Goal: Contribute content: Contribute content

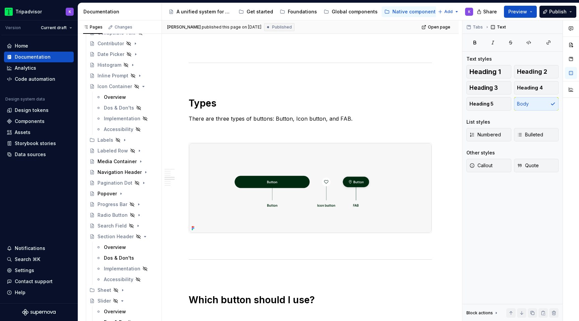
scroll to position [149, 0]
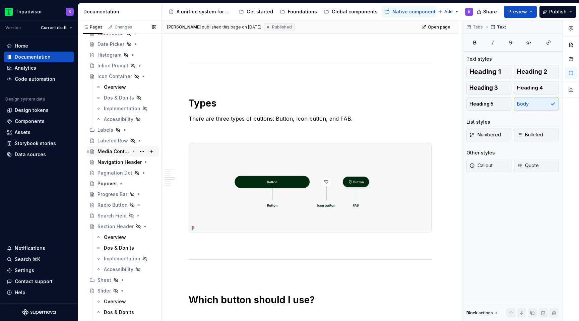
click at [112, 153] on div "Media Container" at bounding box center [114, 151] width 32 height 7
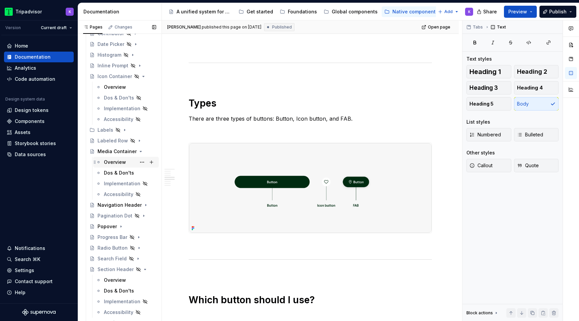
click at [118, 163] on div "Overview" at bounding box center [115, 162] width 22 height 7
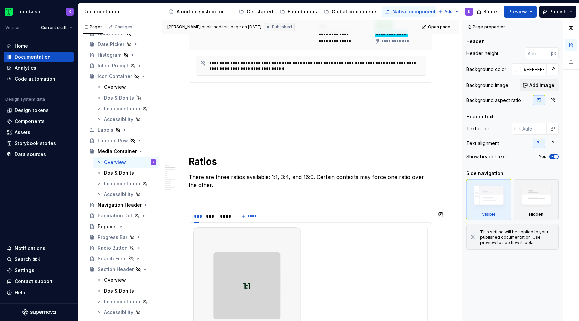
scroll to position [587, 0]
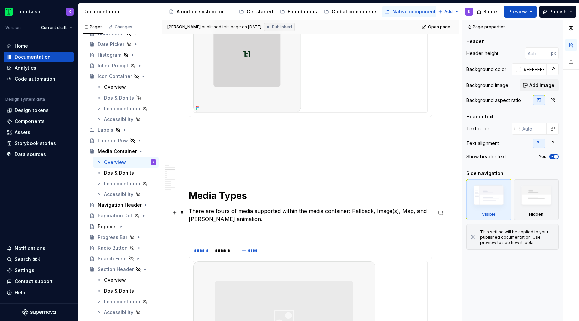
type textarea "*"
click at [230, 215] on p "There are fours of media supported within the media container: Fallback, Image(…" at bounding box center [310, 215] width 243 height 16
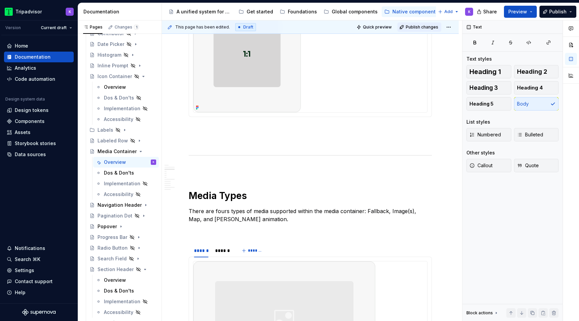
click at [433, 25] on span "Publish changes" at bounding box center [422, 26] width 33 height 5
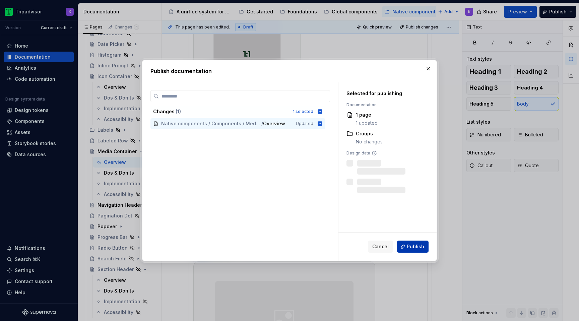
click at [406, 243] on button "Publish" at bounding box center [413, 247] width 32 height 12
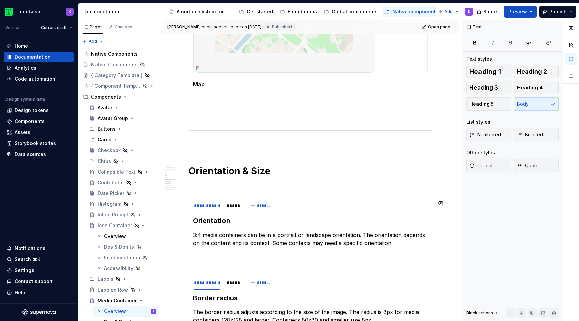
scroll to position [1057, 0]
click at [133, 301] on icon "Page tree" at bounding box center [134, 300] width 2 height 1
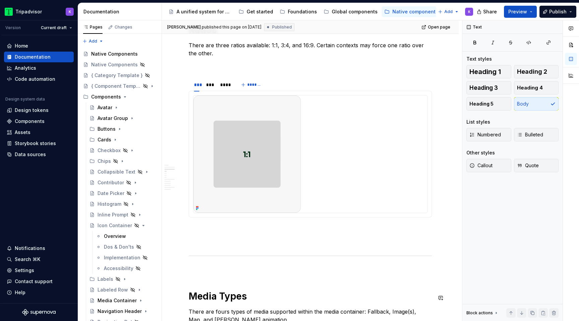
scroll to position [468, 0]
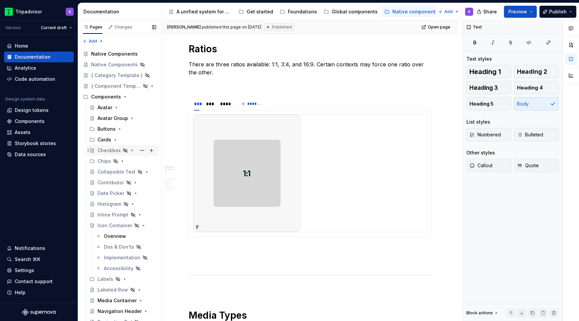
click at [130, 151] on icon "Page tree" at bounding box center [131, 150] width 5 height 5
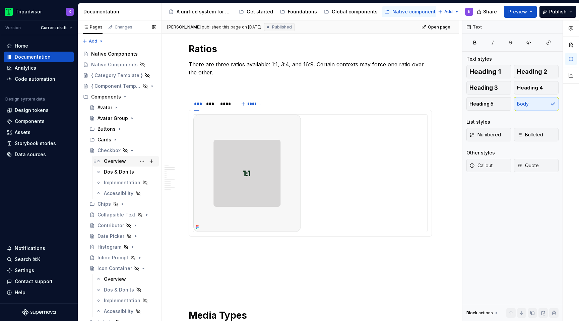
click at [124, 164] on div "Overview" at bounding box center [115, 161] width 22 height 7
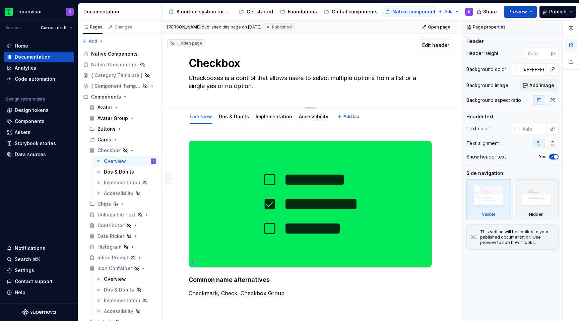
click at [229, 79] on textarea "Checkboxes is a control that allows users to select multiple options from a lis…" at bounding box center [308, 82] width 243 height 19
type textarea "*"
type textarea "Checkboxes i a control that allows users to select multiple options from a list…"
type textarea "*"
type textarea "Checkboxes a control that allows users to select multiple options from a list o…"
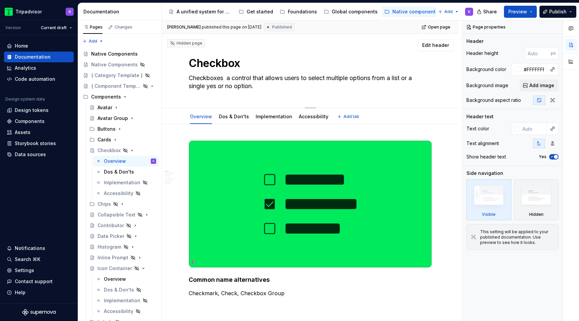
type textarea "*"
type textarea "Checkboxes a control that allows users to select multiple options from a list o…"
type textarea "*"
type textarea "Checkboxes acontrol that allows users to select multiple options from a list or…"
type textarea "*"
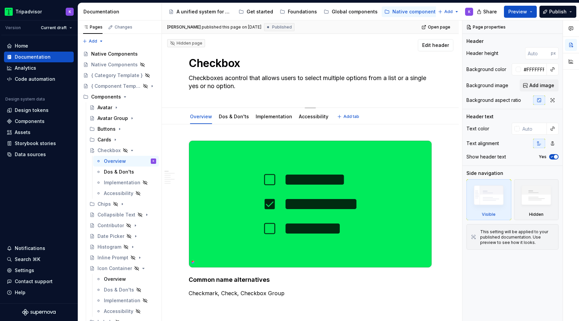
type textarea "Checkboxes control that allows users to select multiple options from a list or …"
type textarea "*"
type textarea "Checkboxescontrol that allows users to select multiple options from a list or a…"
type textarea "*"
type textarea "Checkboxecontrol that allows users to select multiple options from a list or a …"
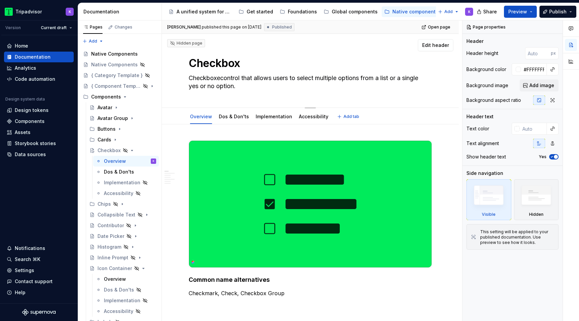
type textarea "*"
type textarea "Checkboxcontrol that allows users to select multiple options from a list or a s…"
type textarea "*"
type textarea "Checkbox control that allows users to select multiple options from a list or a …"
type textarea "*"
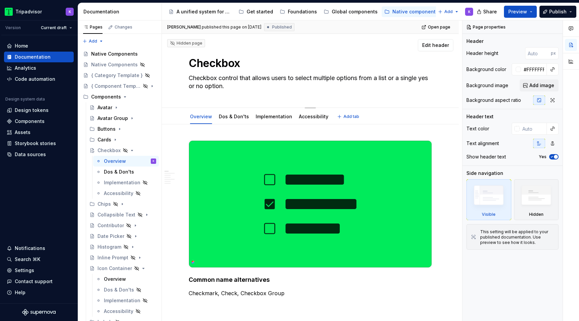
type textarea "Checkbox icontrol that allows users to select multiple options from a list or a…"
type textarea "*"
type textarea "Checkbox iscontrol that allows users to select multiple options from a list or …"
type textarea "*"
type textarea "Checkbox is control that allows users to select multiple options from a list or…"
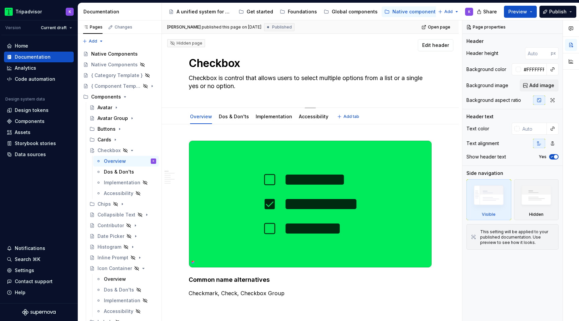
type textarea "*"
type textarea "Checkbox is acontrol that allows users to select multiple options from a list o…"
type textarea "*"
type textarea "Checkbox is a control that allows users to select multiple options from a list …"
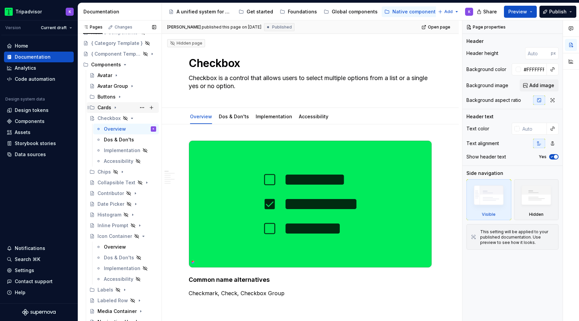
scroll to position [35, 0]
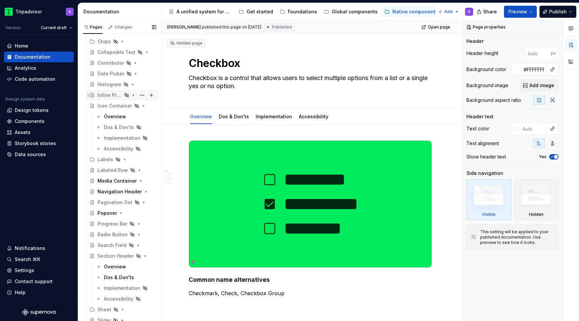
type textarea "*"
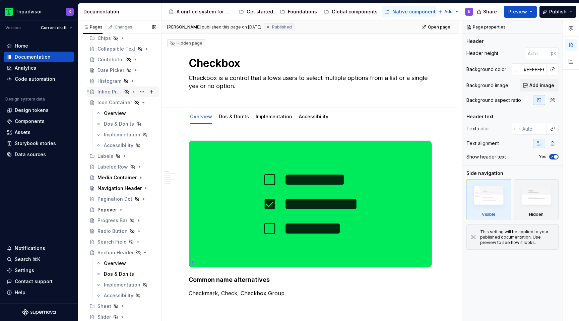
scroll to position [168, 0]
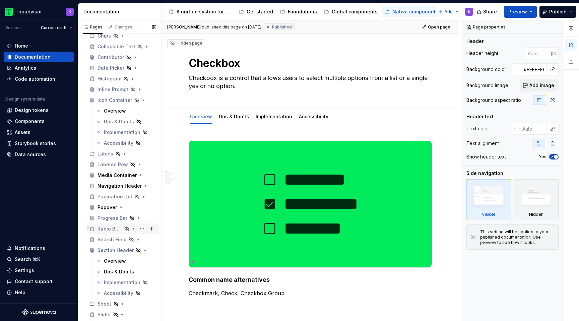
type textarea "Checkbox is a control that allows users to select multiple options from a list …"
click at [132, 229] on icon "Page tree" at bounding box center [133, 228] width 5 height 5
click at [123, 241] on div "Overview" at bounding box center [115, 239] width 22 height 7
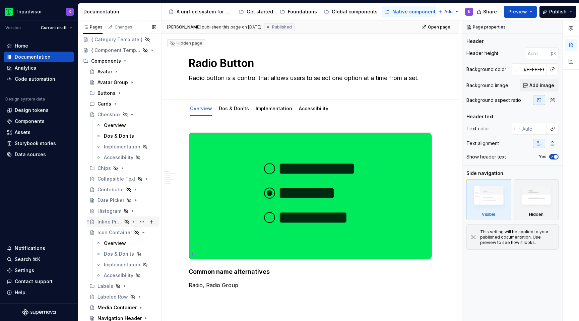
scroll to position [23, 0]
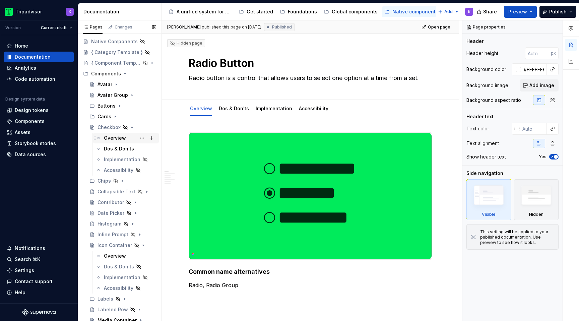
click at [118, 138] on div "Overview" at bounding box center [115, 138] width 22 height 7
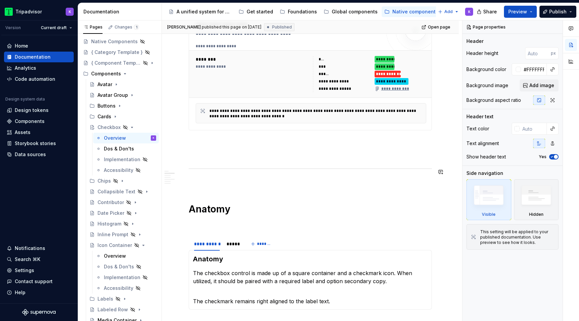
scroll to position [298, 0]
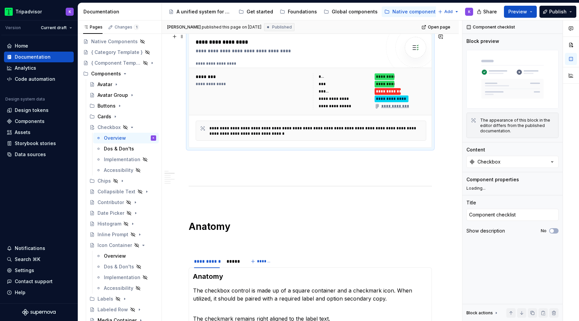
click at [352, 136] on div "**********" at bounding box center [316, 131] width 215 height 11
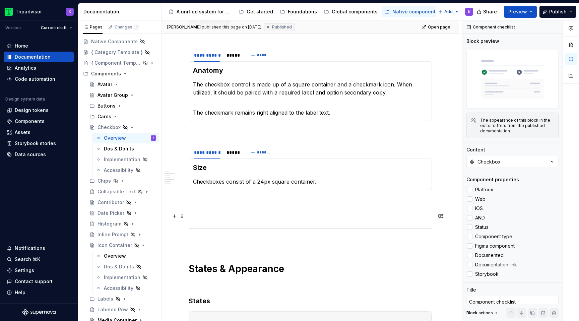
scroll to position [505, 0]
click at [230, 155] on div "*****" at bounding box center [233, 152] width 13 height 7
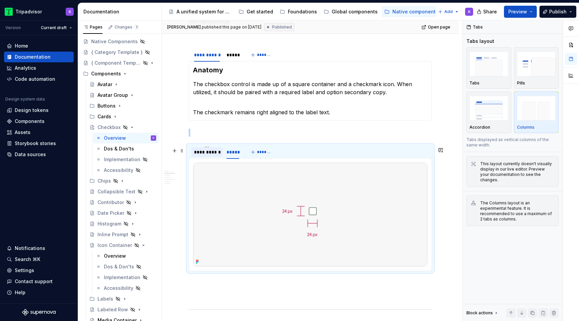
click at [209, 153] on div "**********" at bounding box center [207, 152] width 26 height 7
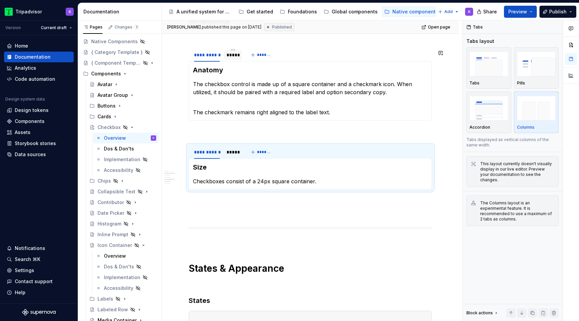
click at [233, 61] on div at bounding box center [233, 60] width 18 height 1
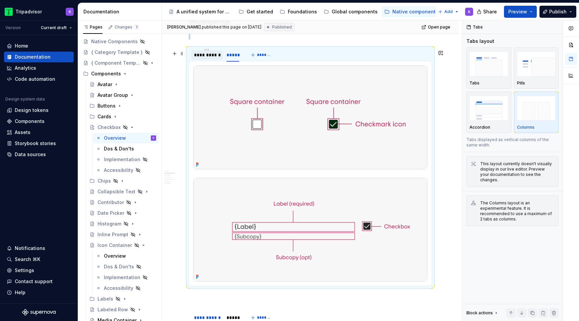
click at [213, 58] on div "**********" at bounding box center [207, 55] width 26 height 7
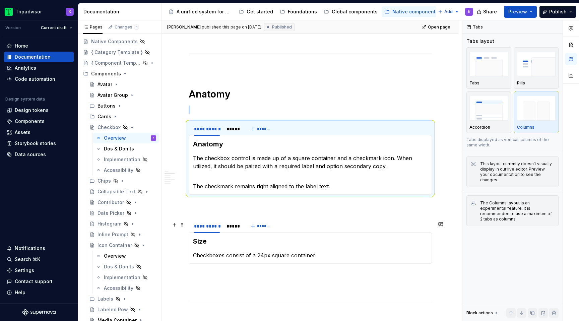
scroll to position [392, 0]
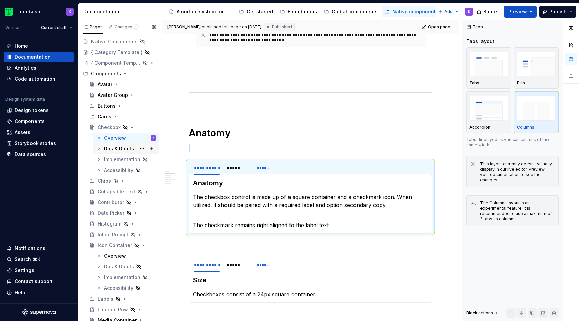
click at [117, 148] on div "Dos & Don'ts" at bounding box center [119, 148] width 30 height 7
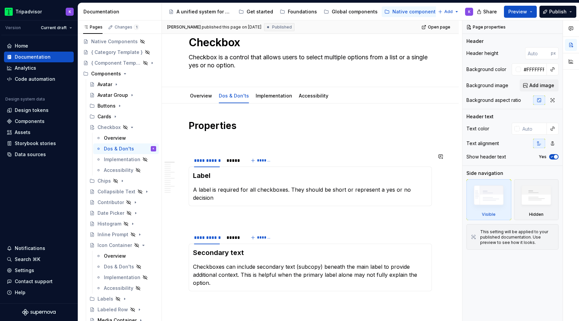
scroll to position [21, 0]
type textarea "*"
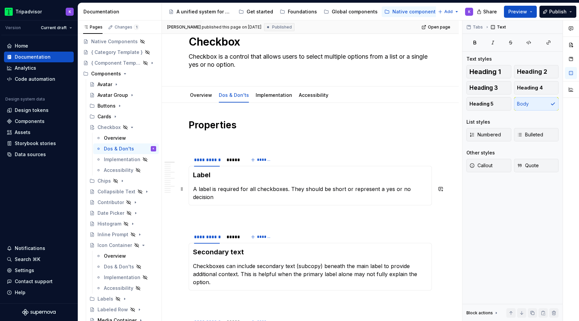
click at [432, 192] on div "Label A label is required for all checkboxes. They should be short or represent…" at bounding box center [310, 186] width 243 height 40
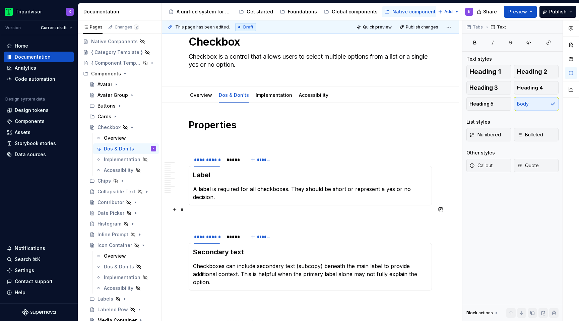
click at [368, 213] on p at bounding box center [310, 217] width 243 height 8
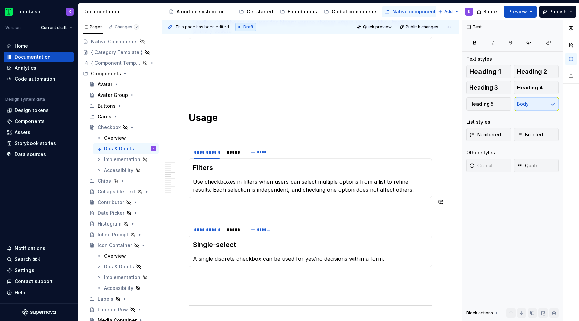
scroll to position [427, 0]
click at [269, 182] on p "Use checkboxes in filters when users can select multiple options from a list to…" at bounding box center [310, 186] width 235 height 16
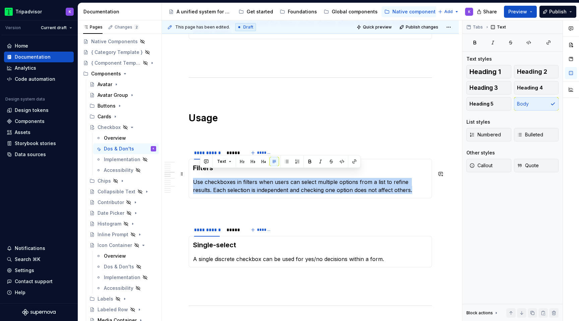
drag, startPoint x: 398, startPoint y: 185, endPoint x: 190, endPoint y: 175, distance: 208.3
click at [190, 175] on div "Filters Use checkboxes in filters when users can select multiple options from a…" at bounding box center [310, 179] width 243 height 40
copy p "Use checkboxes in filters when users can select multiple options from a list to…"
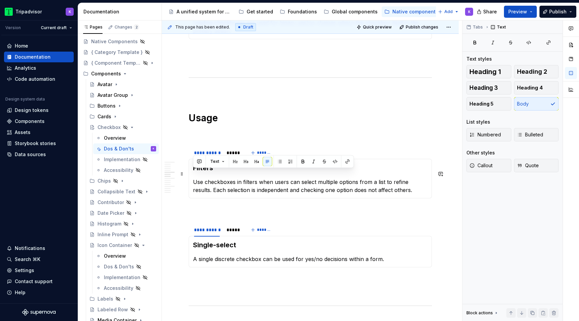
click at [268, 182] on p "Use checkboxes in filters when users can select multiple options from a list to…" at bounding box center [310, 186] width 235 height 16
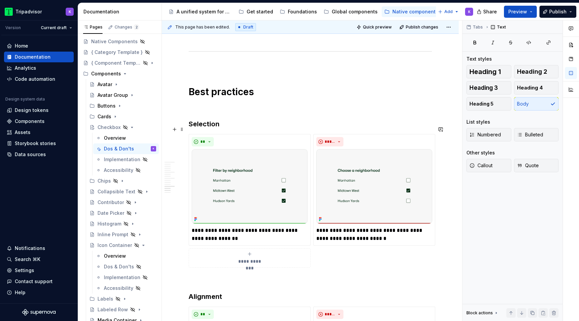
scroll to position [1001, 0]
click at [328, 226] on p "**********" at bounding box center [374, 234] width 116 height 16
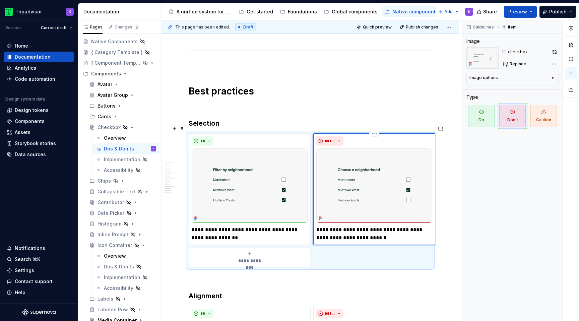
type textarea "*"
click at [394, 230] on p "**********" at bounding box center [374, 234] width 116 height 16
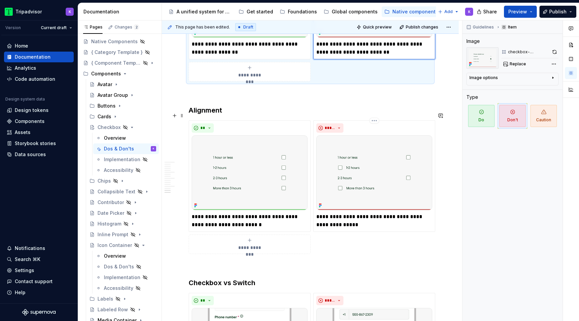
scroll to position [1188, 0]
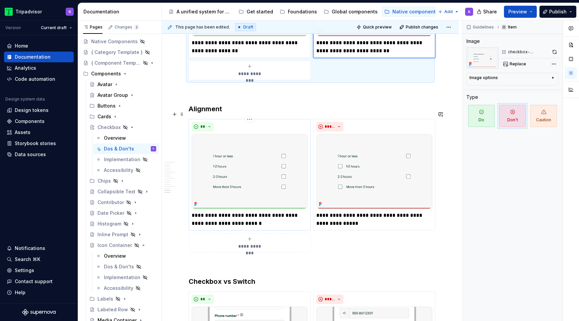
click at [230, 211] on p "**********" at bounding box center [250, 219] width 116 height 16
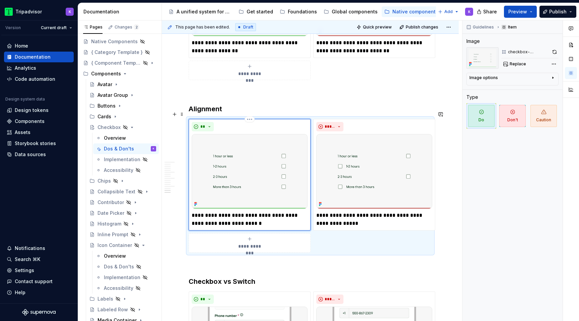
type textarea "*"
click at [282, 215] on p "**********" at bounding box center [250, 219] width 116 height 16
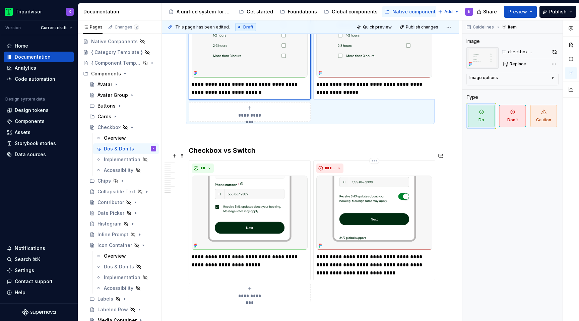
scroll to position [1320, 0]
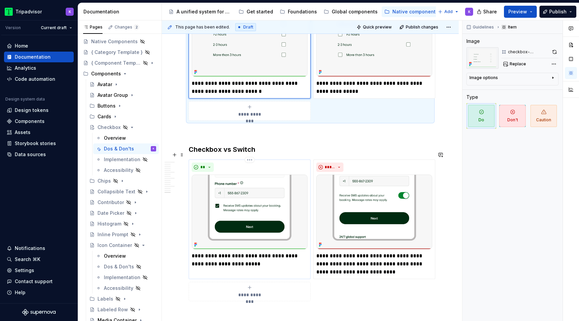
click at [272, 254] on p "**********" at bounding box center [250, 260] width 116 height 16
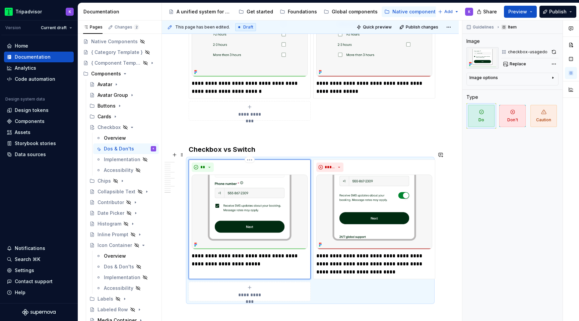
type textarea "*"
click at [387, 267] on p "**********" at bounding box center [374, 264] width 116 height 24
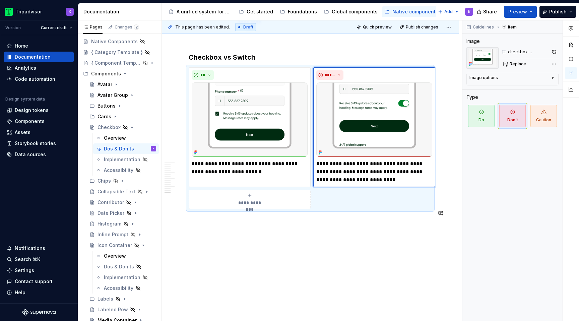
scroll to position [1412, 0]
click at [132, 126] on icon "Page tree" at bounding box center [131, 127] width 5 height 5
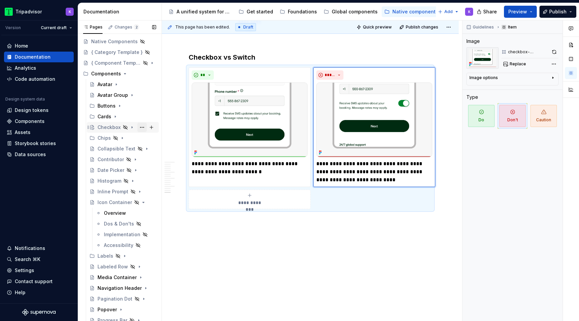
click at [143, 129] on button "Page tree" at bounding box center [141, 127] width 9 height 9
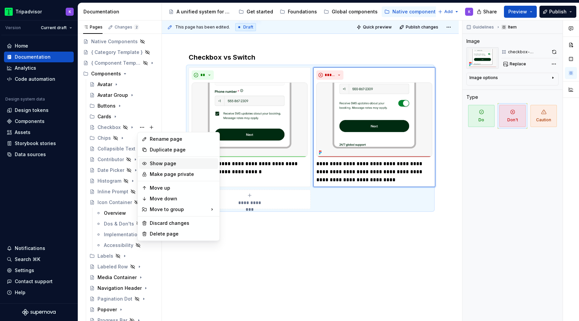
click at [162, 165] on div "Show page" at bounding box center [183, 163] width 66 height 7
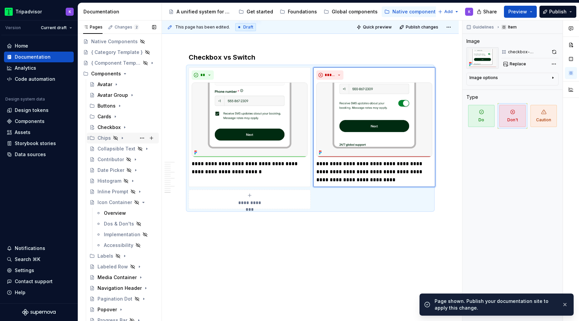
click at [122, 138] on icon "Page tree" at bounding box center [122, 138] width 1 height 2
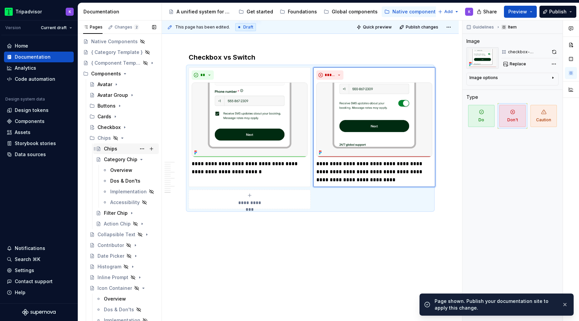
click at [117, 147] on div "Chips" at bounding box center [130, 148] width 52 height 9
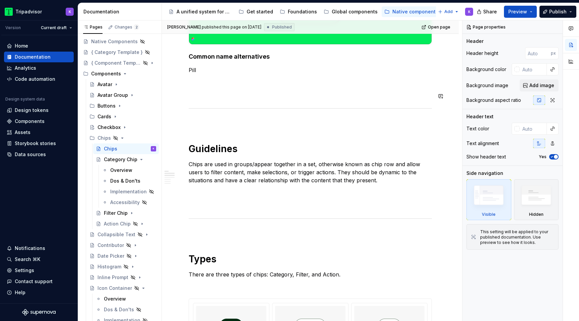
scroll to position [252, 0]
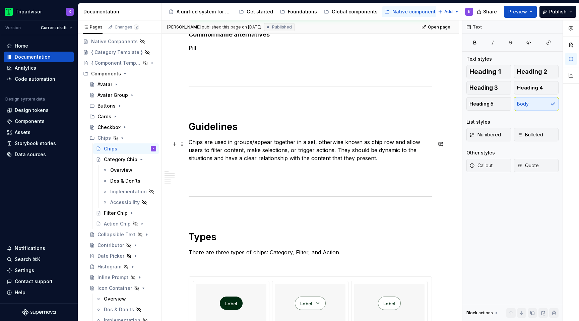
type textarea "*"
click at [370, 145] on p "Chips are used in groups/appear together in a set, otherwise known as chip row …" at bounding box center [310, 150] width 243 height 24
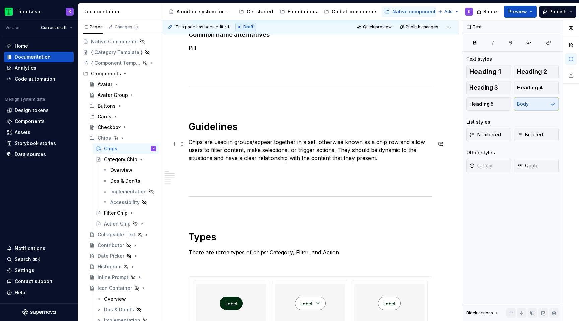
click at [395, 144] on p "Chips are used in groups/appear together in a set, otherwise known as a chip ro…" at bounding box center [310, 150] width 243 height 24
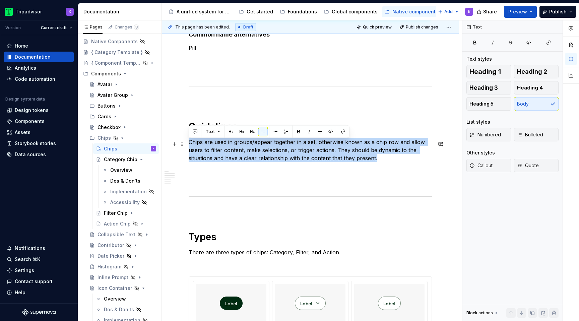
drag, startPoint x: 379, startPoint y: 160, endPoint x: 186, endPoint y: 141, distance: 194.0
copy p "Chips are used in groups/appear together in a set, otherwise known as a chip ro…"
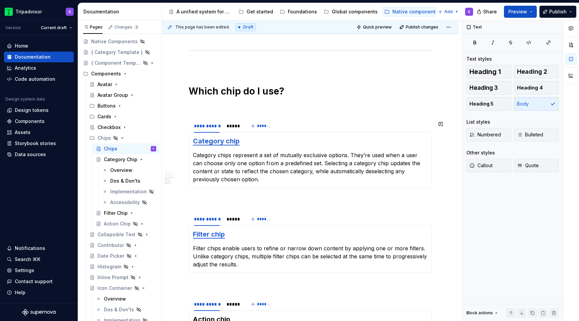
scroll to position [580, 0]
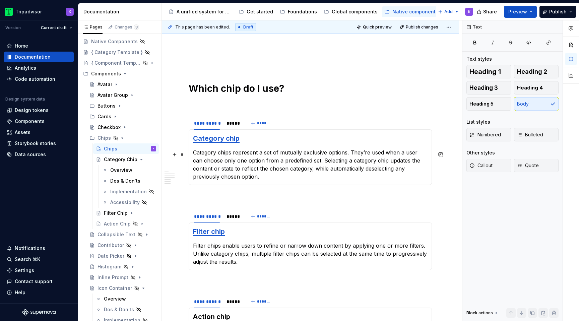
click at [367, 155] on p "Category chips represent a set of mutually exclusive options. They’re used when…" at bounding box center [310, 164] width 235 height 32
click at [369, 155] on p "Category chips represent a set of mutually exclusive options. They’re used when…" at bounding box center [310, 164] width 235 height 32
click at [367, 153] on p "Category chips represent a set of mutually exclusive options. They’re used when…" at bounding box center [310, 164] width 235 height 32
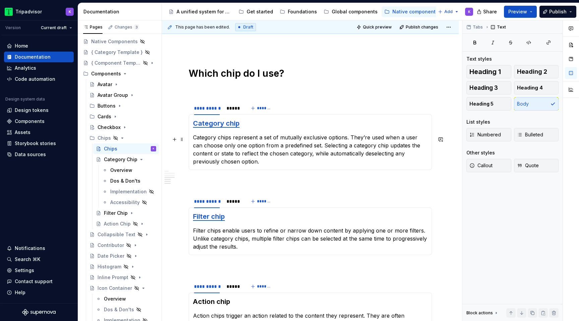
scroll to position [602, 0]
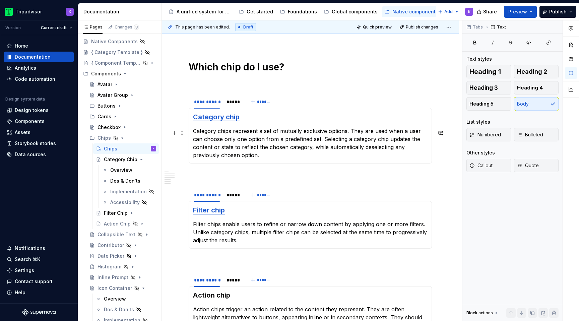
click at [393, 158] on p "Category chips represent a set of mutually exclusive options. They are used whe…" at bounding box center [310, 143] width 235 height 32
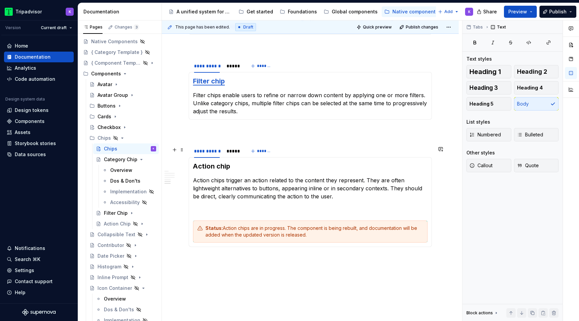
scroll to position [732, 0]
click at [115, 156] on div "Category Chip" at bounding box center [116, 159] width 25 height 7
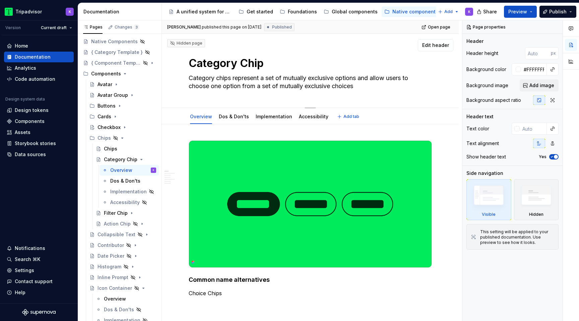
drag, startPoint x: 361, startPoint y: 88, endPoint x: 356, endPoint y: 90, distance: 5.4
click at [356, 90] on textarea "Category chips represent a set of mutually exclusive options and allow users to…" at bounding box center [308, 82] width 243 height 19
paste textarea ", allowing users to select a single choice from the set."
type textarea "*"
type textarea "Category chips represent a set of mutually exclusive options, allowing users to…"
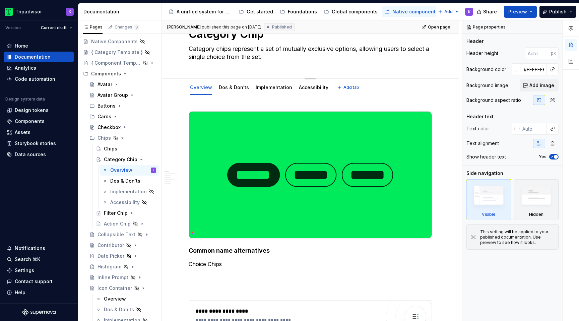
type textarea "*"
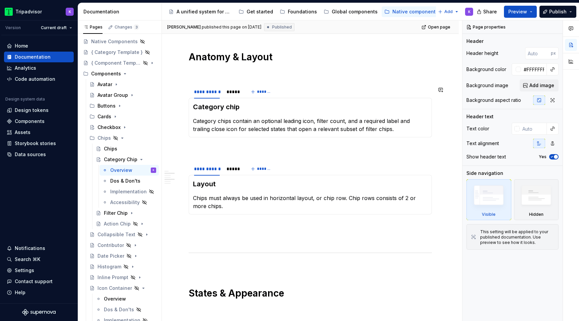
scroll to position [468, 0]
type textarea "Category chips represent a set of mutually exclusive options, allowing users to…"
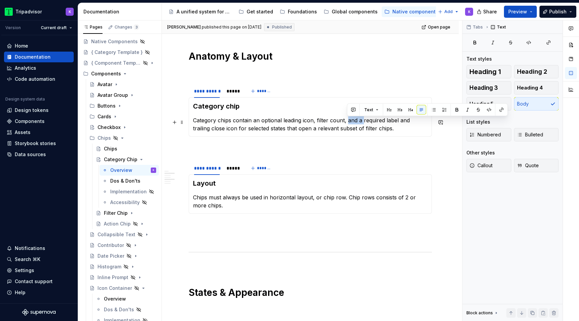
drag, startPoint x: 363, startPoint y: 124, endPoint x: 347, endPoint y: 123, distance: 16.8
click at [347, 123] on p "Category chips contain an optional leading icon, filter count, and a required l…" at bounding box center [310, 124] width 235 height 16
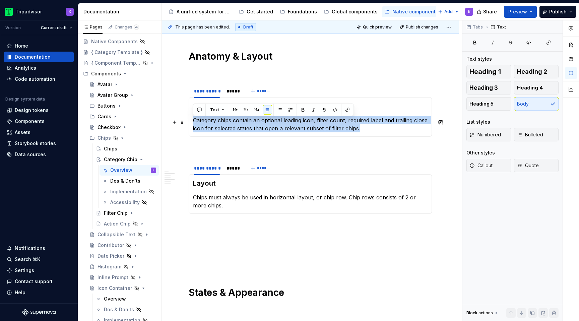
drag, startPoint x: 345, startPoint y: 131, endPoint x: 193, endPoint y: 122, distance: 152.4
click at [192, 122] on div "Category chip Category chips contain an optional leading icon, filter count, re…" at bounding box center [310, 117] width 243 height 40
copy p "Category chips contain an optional leading icon, filter count, required label a…"
type textarea "*"
paste div
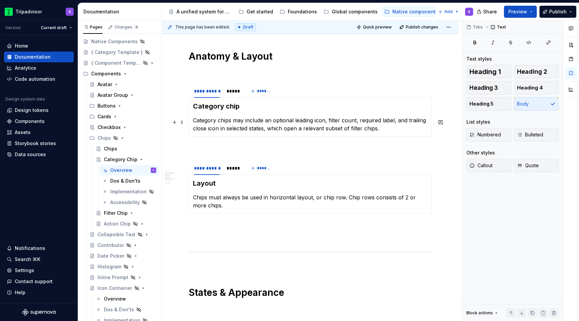
click at [412, 130] on p "Category chips may include an optional leading icon, filter count, required lab…" at bounding box center [310, 124] width 235 height 16
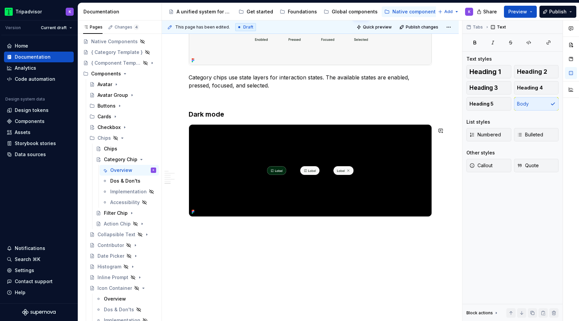
scroll to position [834, 0]
click at [117, 184] on div "Dos & Don'ts" at bounding box center [133, 180] width 46 height 9
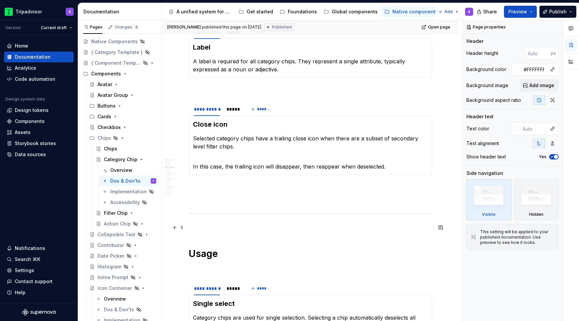
scroll to position [227, 0]
type textarea "*"
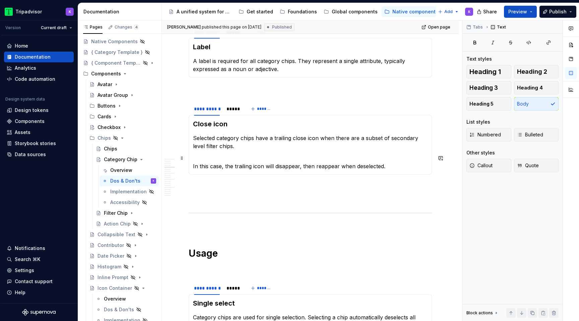
click at [264, 155] on p "In this case, the trailing icon will disappear, then reappear when deselected." at bounding box center [310, 162] width 235 height 16
drag, startPoint x: 251, startPoint y: 166, endPoint x: 235, endPoint y: 165, distance: 16.1
click at [235, 165] on p "In this case, the trailing icon will disappear, then reappear when deselected." at bounding box center [310, 162] width 235 height 16
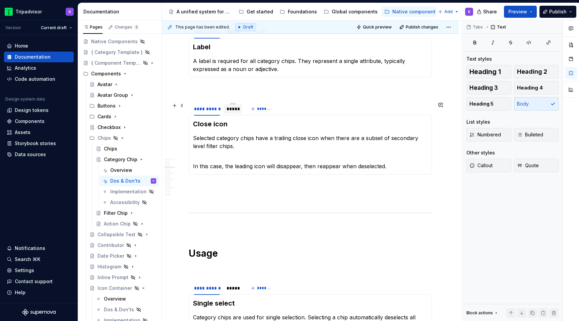
click at [229, 113] on div "*****" at bounding box center [233, 108] width 18 height 9
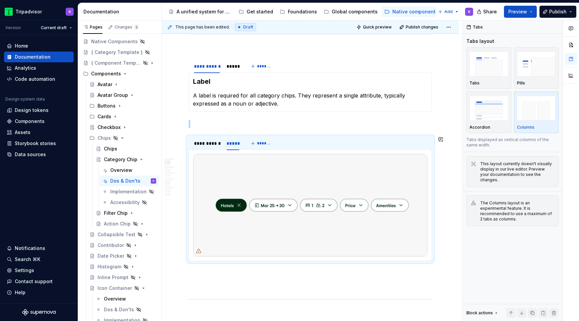
scroll to position [145, 0]
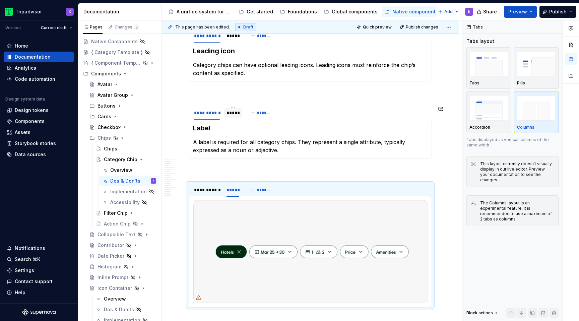
click at [234, 118] on div "*****" at bounding box center [233, 113] width 18 height 11
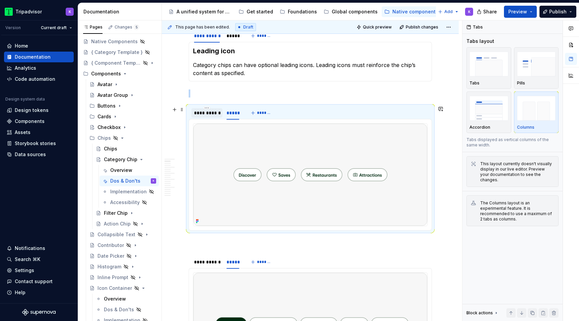
click at [210, 117] on div "**********" at bounding box center [206, 112] width 31 height 9
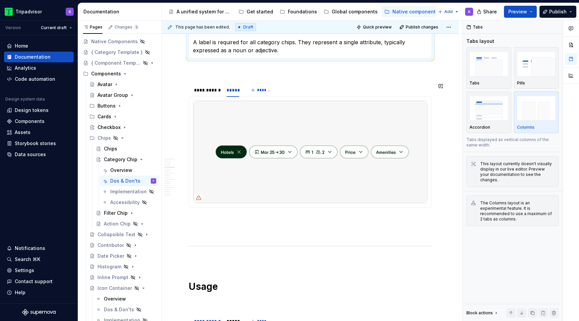
scroll to position [258, 0]
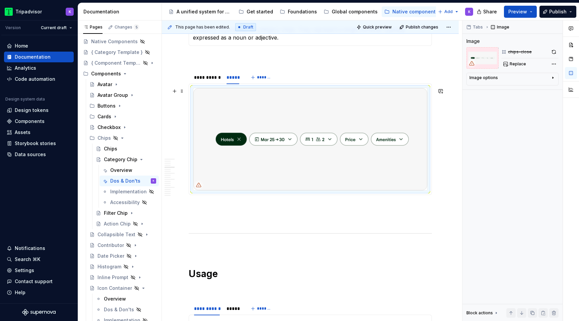
click at [250, 168] on img at bounding box center [310, 139] width 234 height 102
click at [287, 145] on img at bounding box center [310, 139] width 234 height 102
click at [521, 65] on span "Replace" at bounding box center [518, 63] width 16 height 5
type textarea "*"
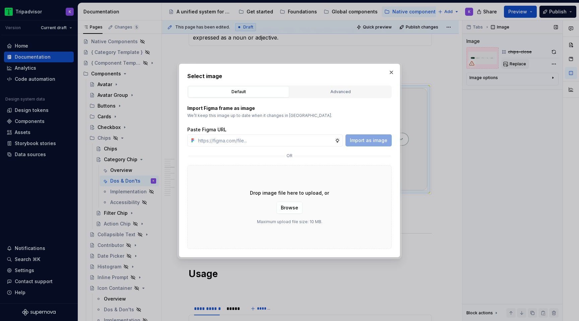
type input "https://www.figma.com/design/eWzZGbXTCMsZ0gwC1u1MU0/Altas-Native-Documentation?…"
click at [369, 141] on span "Import as image" at bounding box center [369, 140] width 38 height 7
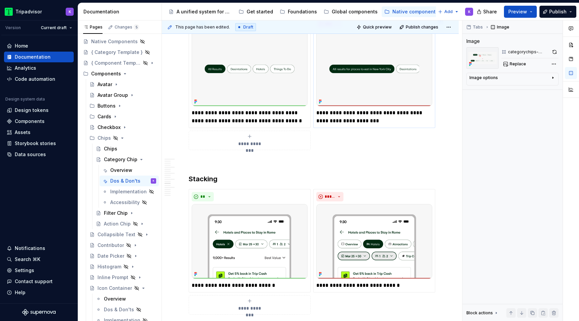
scroll to position [1062, 0]
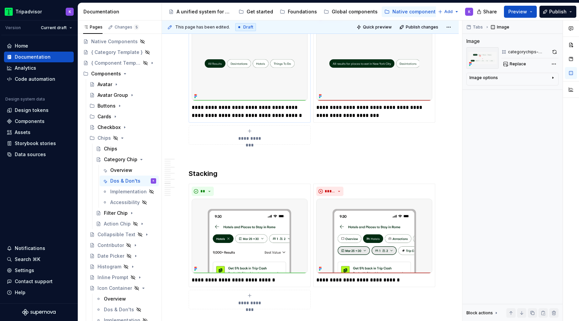
click at [291, 117] on p "**********" at bounding box center [250, 112] width 116 height 16
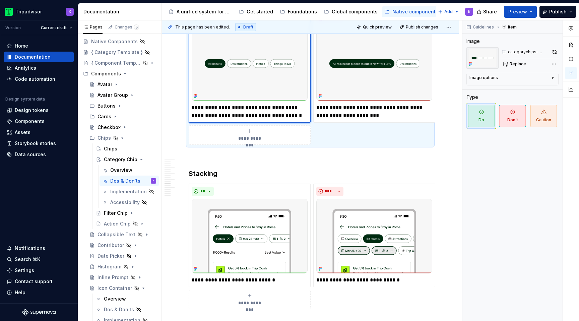
click at [286, 115] on p "**********" at bounding box center [250, 112] width 116 height 16
type textarea "*"
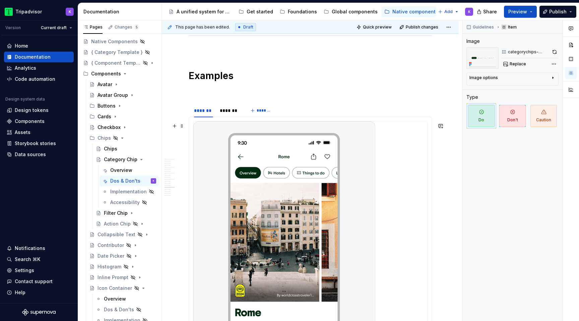
scroll to position [1547, 0]
click at [134, 160] on icon "Page tree" at bounding box center [133, 159] width 5 height 5
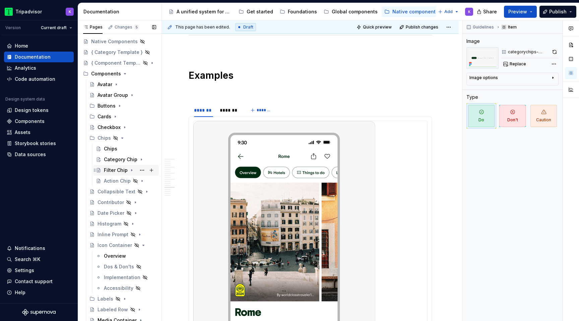
click at [129, 170] on icon "Page tree" at bounding box center [131, 170] width 5 height 5
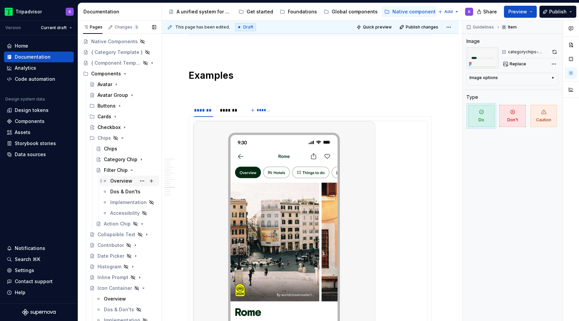
click at [121, 181] on div "Overview" at bounding box center [121, 181] width 22 height 7
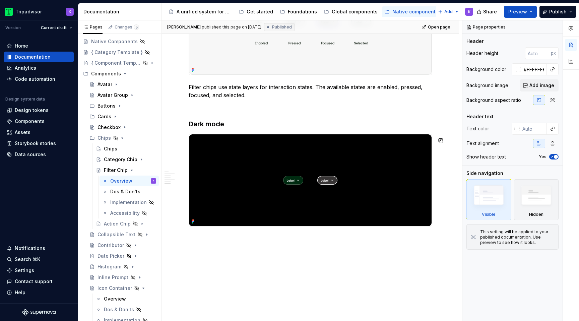
scroll to position [854, 0]
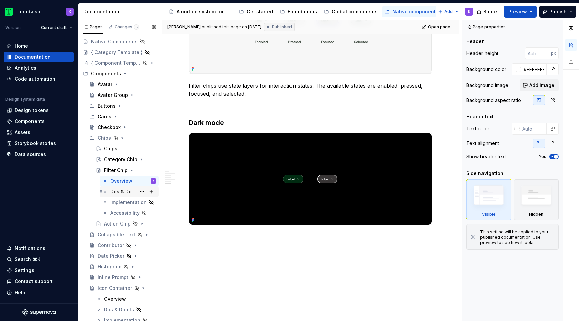
click at [120, 192] on div "Dos & Don'ts" at bounding box center [123, 191] width 26 height 7
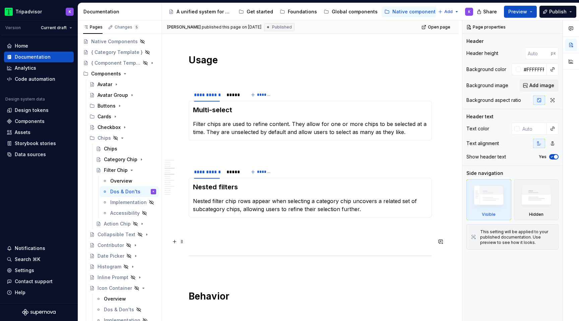
scroll to position [398, 0]
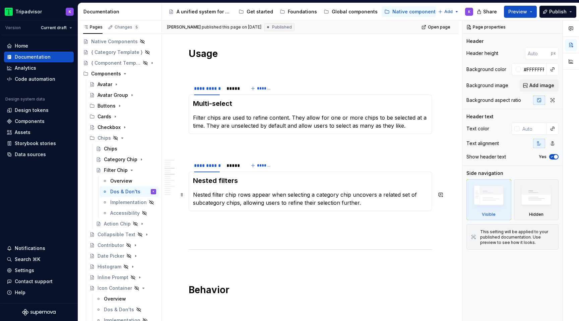
type textarea "*"
click at [353, 196] on p "Nested filter chip rows appear when selecting a category chip uncovers a relate…" at bounding box center [310, 199] width 235 height 16
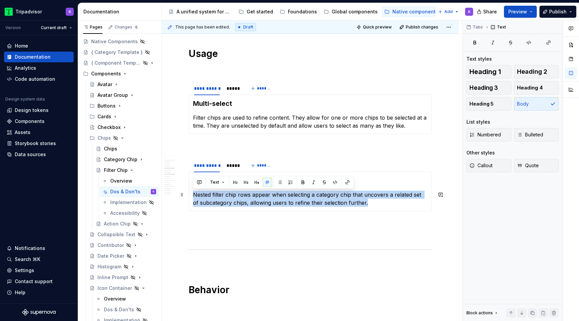
drag, startPoint x: 365, startPoint y: 206, endPoint x: 190, endPoint y: 194, distance: 175.4
click at [190, 194] on div "Nested filters Nested filter chip rows appear when selecting a category chip th…" at bounding box center [310, 192] width 243 height 40
copy p "Nested filter chip rows appear when selecting a category chip that uncovers a r…"
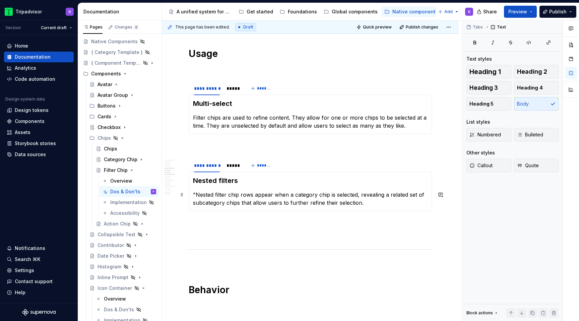
click at [196, 193] on p ""Nested filter chip rows appear when a category chip is selected, revealing a r…" at bounding box center [310, 199] width 235 height 16
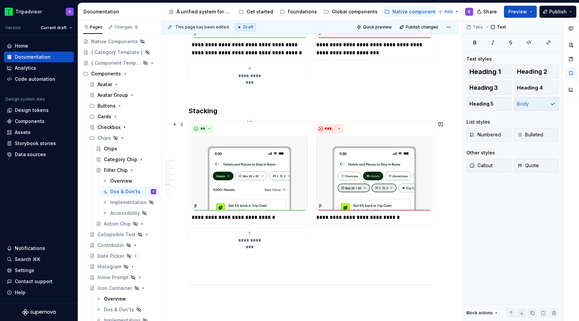
scroll to position [1002, 0]
click at [120, 137] on icon "Page tree" at bounding box center [122, 137] width 5 height 5
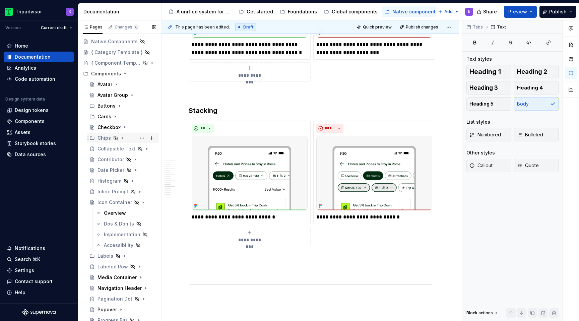
click at [122, 137] on icon "Page tree" at bounding box center [122, 137] width 5 height 5
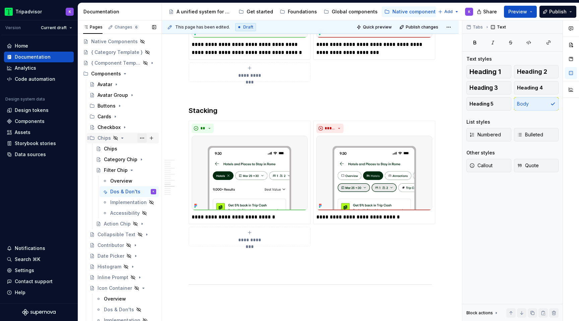
click at [142, 136] on button "Page tree" at bounding box center [141, 137] width 9 height 9
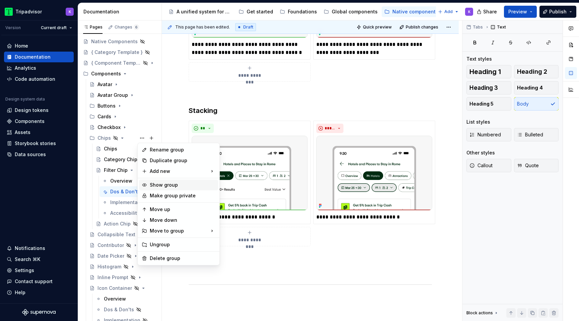
click at [170, 187] on div "Show group" at bounding box center [183, 185] width 66 height 7
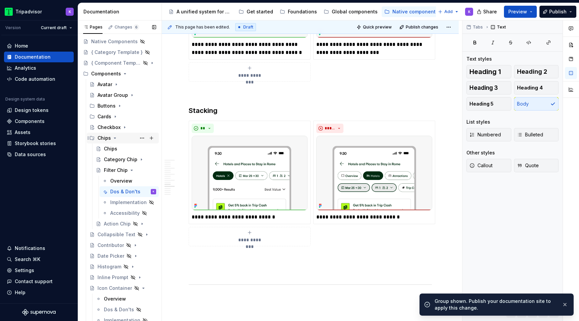
click at [116, 137] on icon "Page tree" at bounding box center [114, 137] width 5 height 5
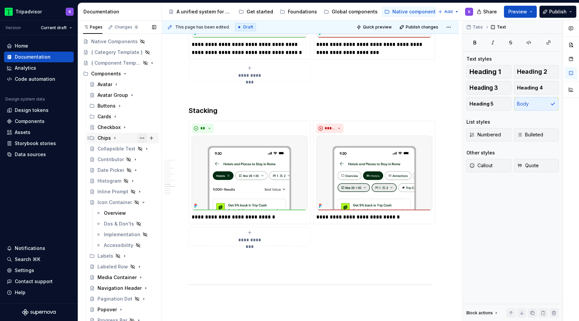
click at [142, 138] on button "Page tree" at bounding box center [141, 137] width 9 height 9
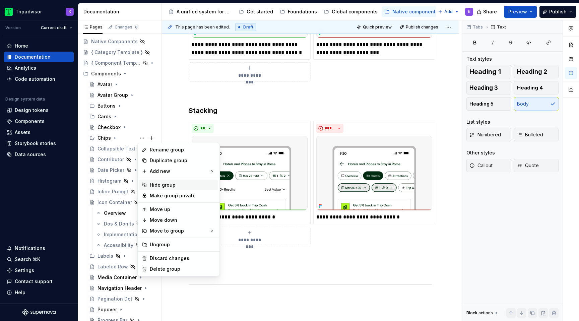
click at [162, 185] on div "Hide group" at bounding box center [183, 185] width 66 height 7
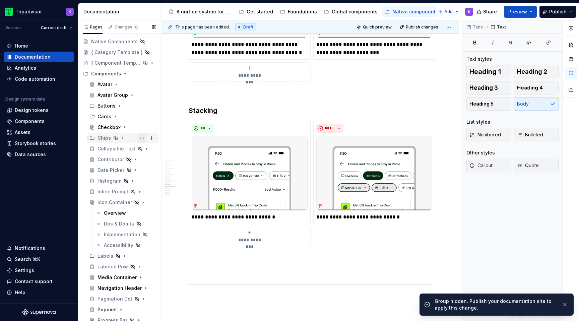
click at [141, 137] on button "Page tree" at bounding box center [141, 137] width 9 height 9
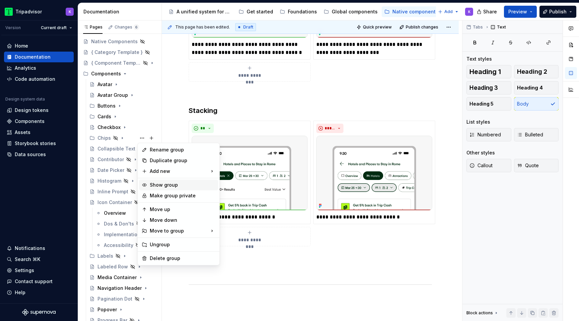
click at [165, 182] on div "Show group" at bounding box center [183, 185] width 66 height 7
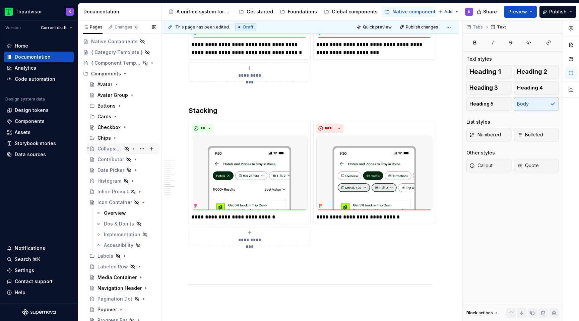
click at [133, 150] on icon "Page tree" at bounding box center [133, 148] width 5 height 5
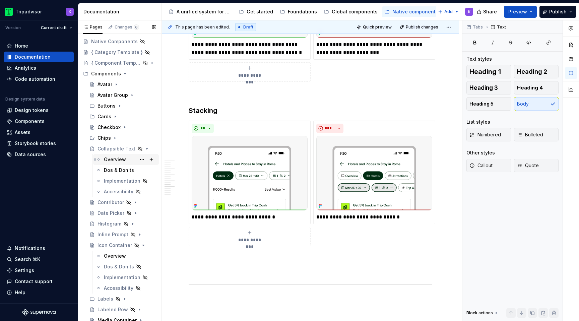
click at [119, 161] on div "Overview" at bounding box center [115, 159] width 22 height 7
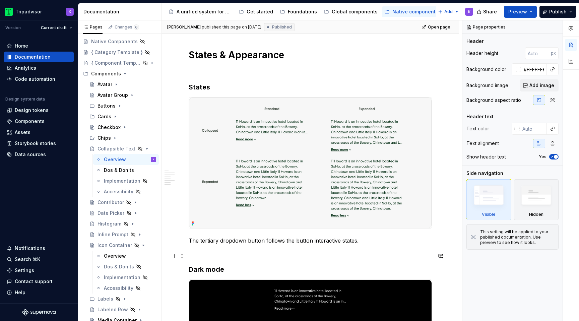
scroll to position [963, 0]
click at [122, 172] on div "Dos & Don'ts" at bounding box center [119, 170] width 30 height 7
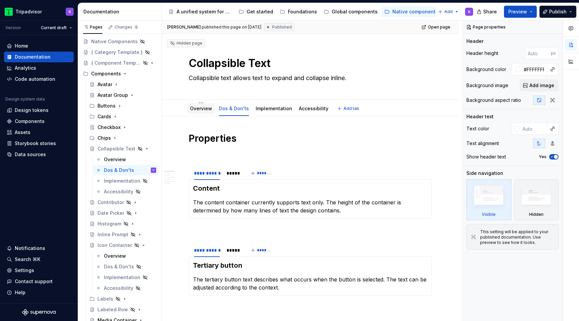
click at [201, 110] on link "Overview" at bounding box center [201, 109] width 22 height 6
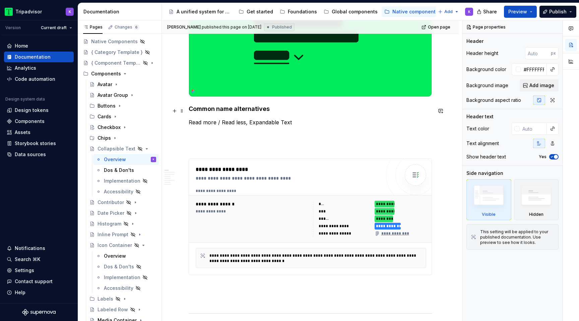
scroll to position [164, 0]
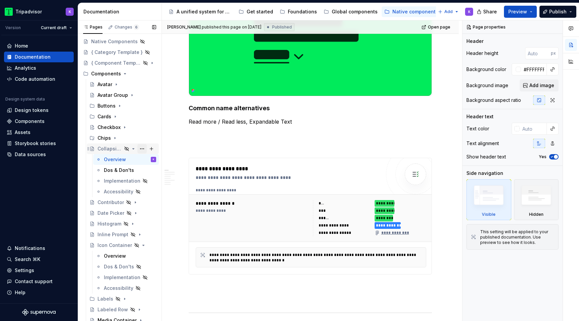
click at [143, 148] on button "Page tree" at bounding box center [141, 148] width 9 height 9
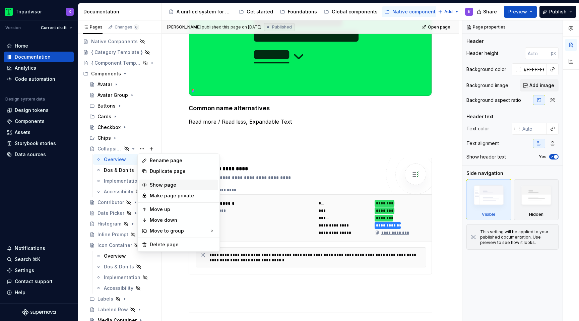
click at [163, 187] on div "Show page" at bounding box center [183, 185] width 66 height 7
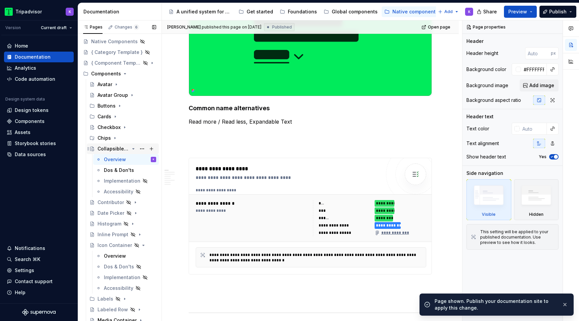
click at [132, 149] on icon "Page tree" at bounding box center [133, 148] width 5 height 5
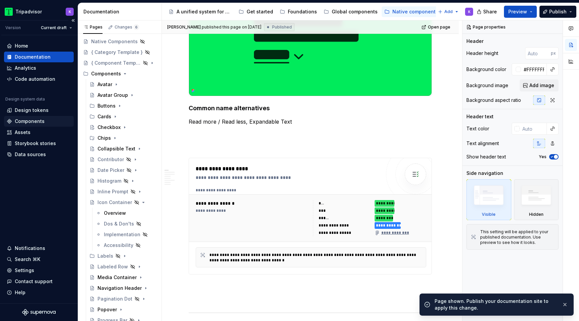
click at [31, 120] on div "Components" at bounding box center [30, 121] width 30 height 7
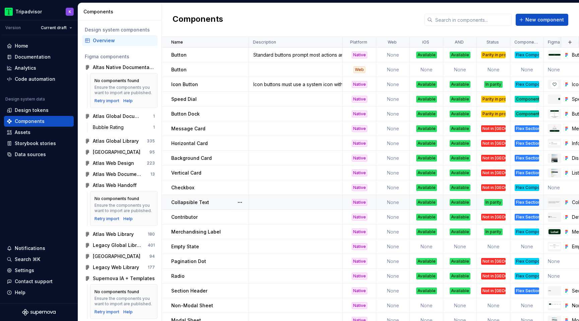
click at [307, 203] on td at bounding box center [296, 202] width 94 height 15
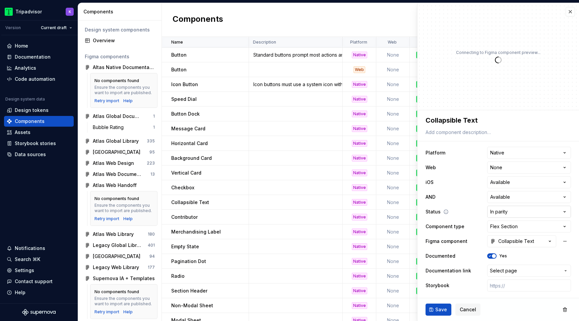
type textarea "*"
click at [497, 208] on html "Tripadvisor K Version Current draft Home Documentation Analytics Code automatio…" at bounding box center [289, 160] width 579 height 321
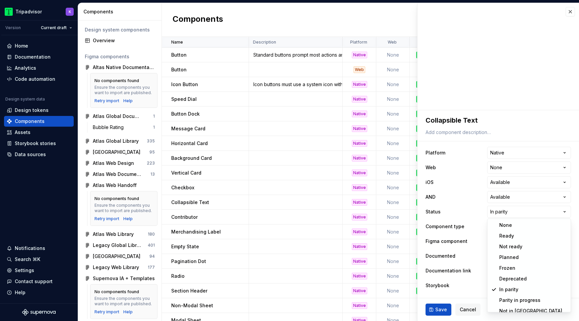
select select "**********"
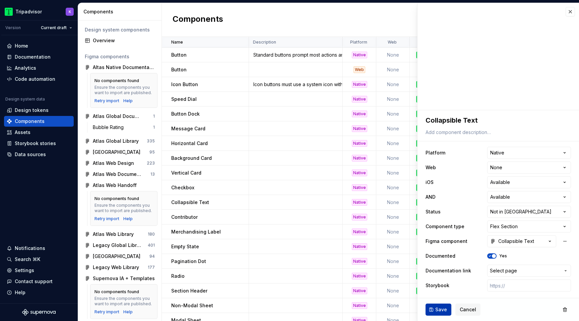
click at [433, 308] on button "Save" at bounding box center [439, 310] width 26 height 12
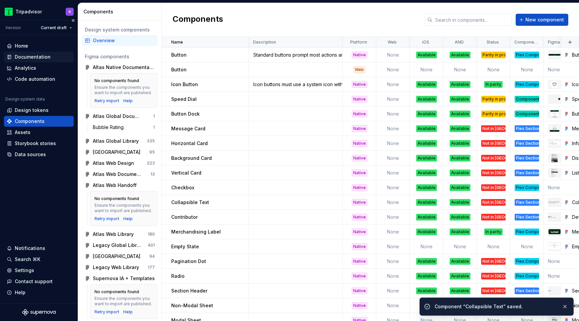
click at [29, 58] on div "Documentation" at bounding box center [33, 57] width 36 height 7
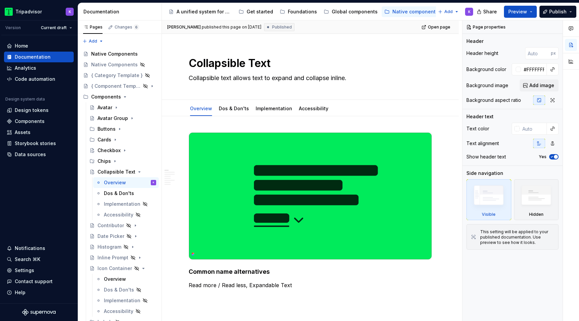
type textarea "*"
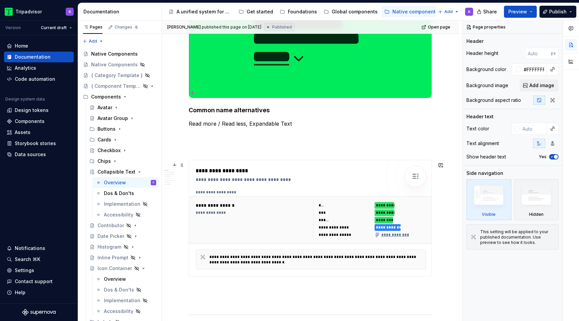
scroll to position [162, 0]
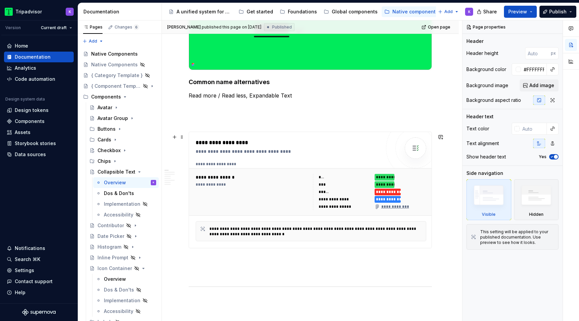
scroll to position [190, 0]
click at [133, 172] on icon "Page tree" at bounding box center [134, 172] width 2 height 1
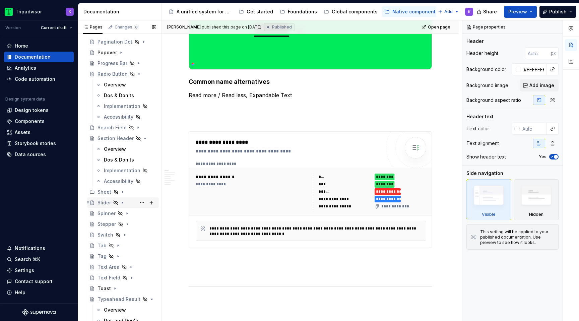
scroll to position [279, 0]
click at [133, 74] on icon "Page tree" at bounding box center [134, 74] width 2 height 1
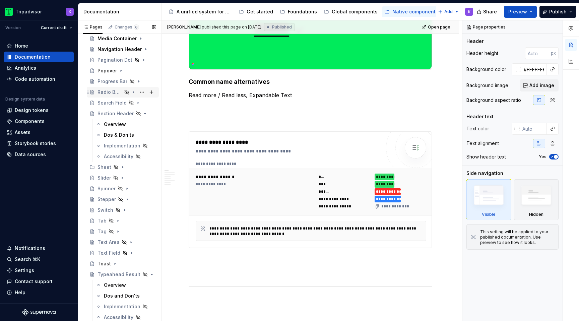
scroll to position [262, 0]
click at [131, 92] on icon "Page tree" at bounding box center [133, 91] width 5 height 5
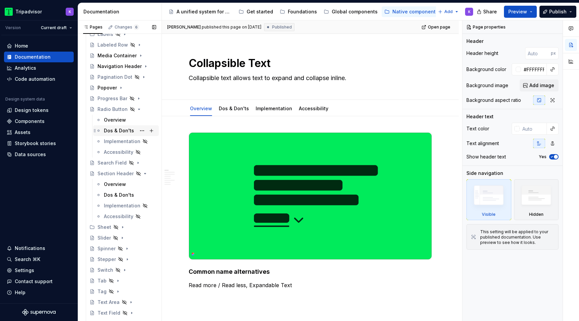
scroll to position [244, 0]
click at [110, 118] on div "Overview" at bounding box center [115, 120] width 22 height 7
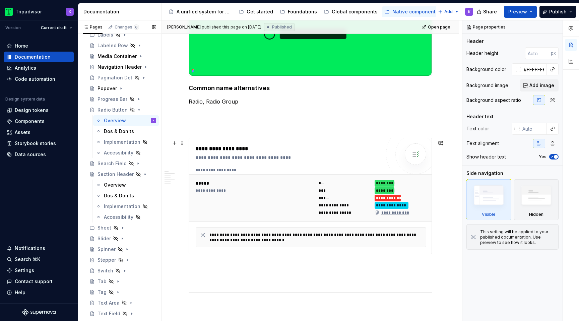
scroll to position [175, 0]
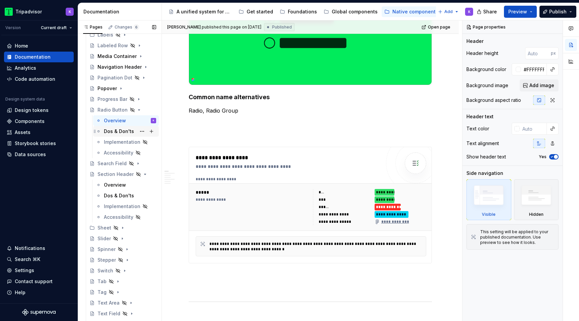
click at [116, 134] on div "Dos & Don'ts" at bounding box center [119, 131] width 30 height 7
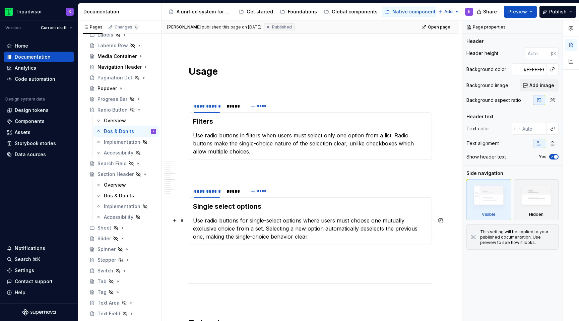
scroll to position [535, 0]
type textarea "*"
click at [227, 194] on div "*****" at bounding box center [233, 191] width 13 height 7
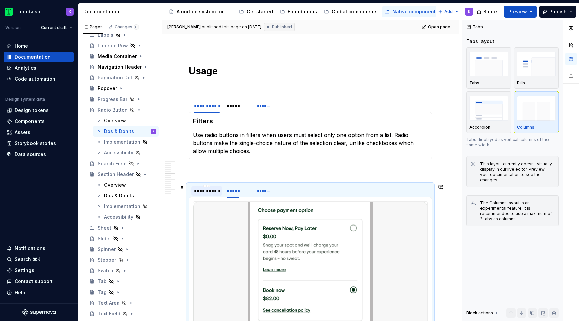
click at [210, 195] on div "**********" at bounding box center [206, 190] width 31 height 9
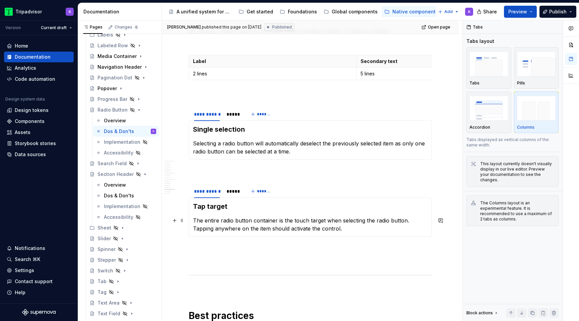
scroll to position [952, 0]
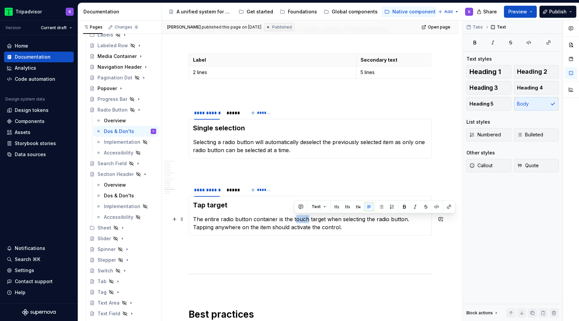
drag, startPoint x: 307, startPoint y: 218, endPoint x: 295, endPoint y: 218, distance: 12.4
click at [295, 218] on p "The entire radio button container is the touch target when selecting the radio …" at bounding box center [310, 223] width 235 height 16
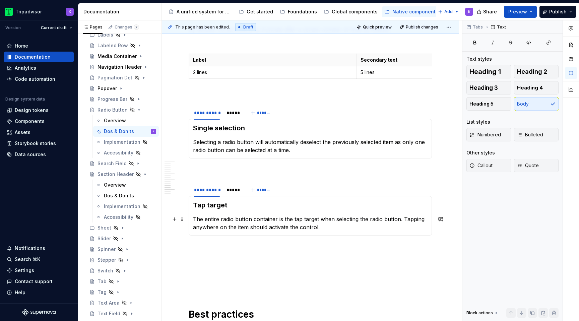
click at [358, 230] on p "The entire radio button container is the tap target when selecting the radio bu…" at bounding box center [310, 223] width 235 height 16
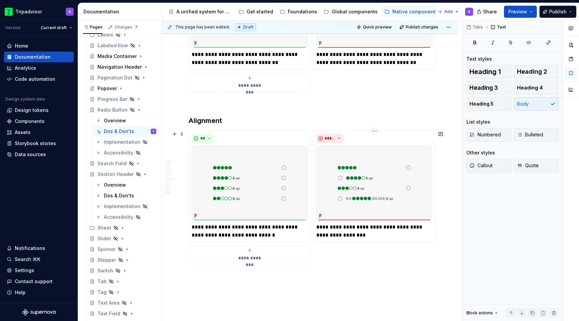
scroll to position [1354, 0]
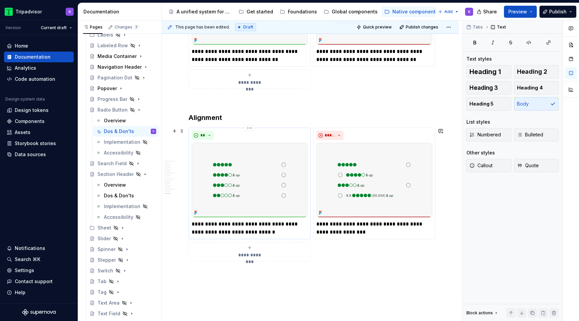
click at [239, 224] on p "**********" at bounding box center [250, 228] width 116 height 16
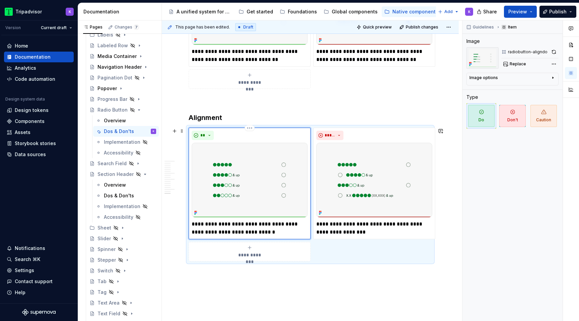
type textarea "*"
click at [279, 231] on p "**********" at bounding box center [250, 228] width 116 height 16
click at [134, 110] on icon "Page tree" at bounding box center [134, 110] width 2 height 1
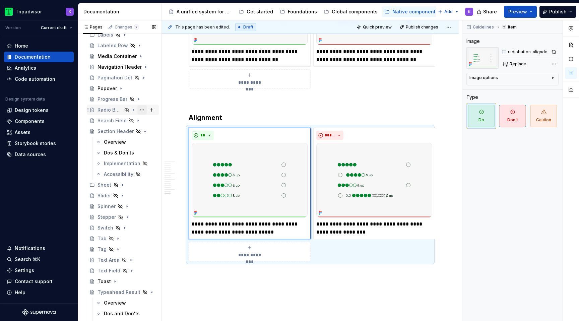
click at [142, 111] on button "Page tree" at bounding box center [141, 109] width 9 height 9
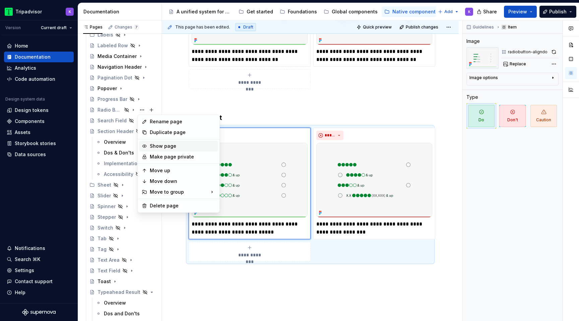
click at [160, 145] on div "Show page" at bounding box center [183, 146] width 66 height 7
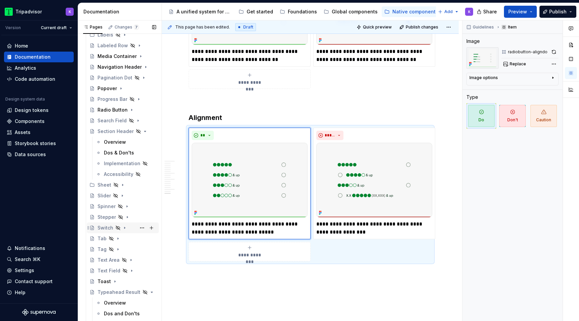
click at [125, 228] on icon "Page tree" at bounding box center [124, 228] width 1 height 2
click at [125, 239] on div "Overview" at bounding box center [130, 238] width 52 height 9
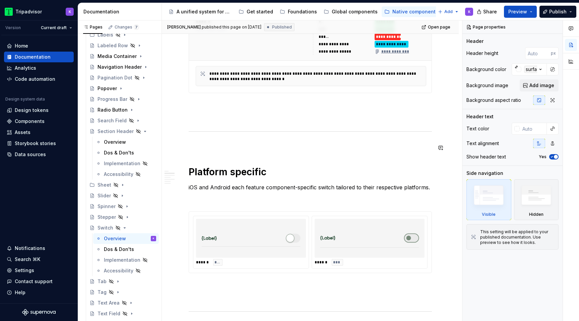
scroll to position [353, 0]
click at [264, 190] on p "iOS and Android each feature component-specific switch tailored to their respec…" at bounding box center [310, 187] width 243 height 8
type textarea "*"
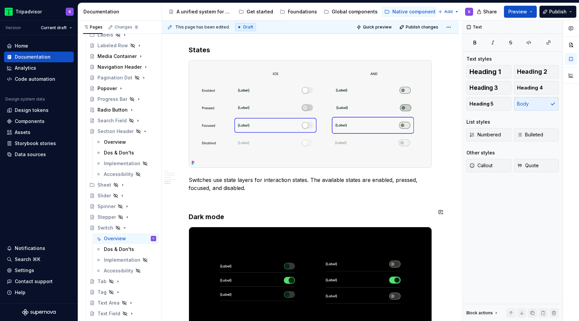
scroll to position [882, 0]
click at [222, 183] on p "Switches use state layers for interaction states. The available states are enab…" at bounding box center [310, 185] width 243 height 16
click at [284, 178] on p "Switches use state layers for interaction states. The available states are enab…" at bounding box center [310, 185] width 243 height 16
click at [255, 93] on img at bounding box center [310, 114] width 243 height 107
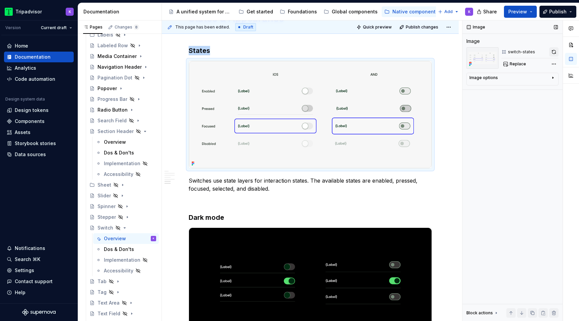
click at [553, 53] on button "button" at bounding box center [553, 51] width 9 height 9
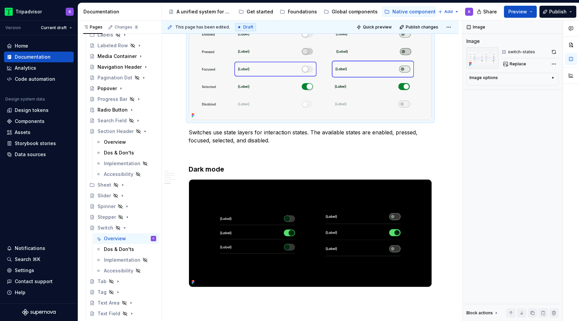
scroll to position [1003, 0]
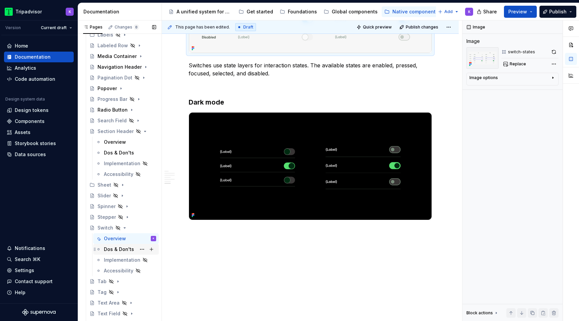
click at [114, 252] on div "Dos & Don'ts" at bounding box center [119, 249] width 30 height 7
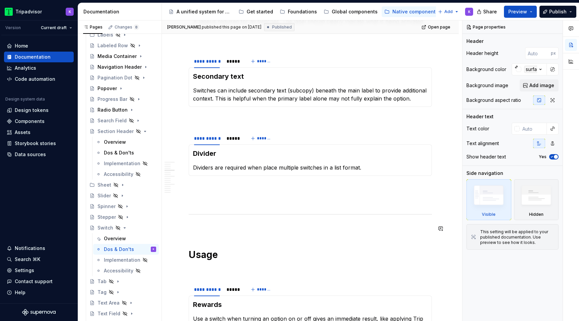
scroll to position [191, 0]
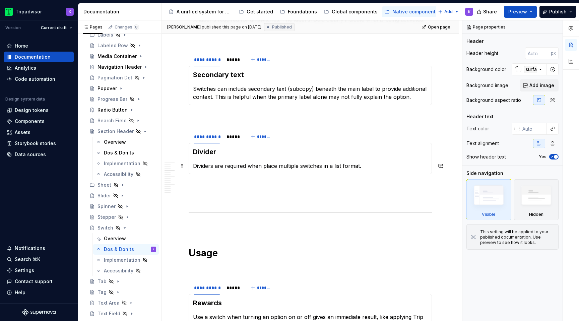
type textarea "*"
click at [276, 169] on p "Dividers are required when place multiple switches in a list format." at bounding box center [310, 166] width 235 height 8
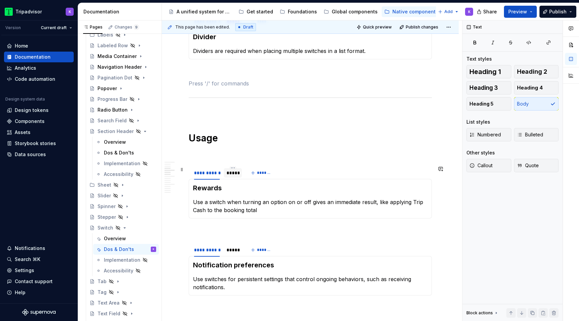
scroll to position [301, 0]
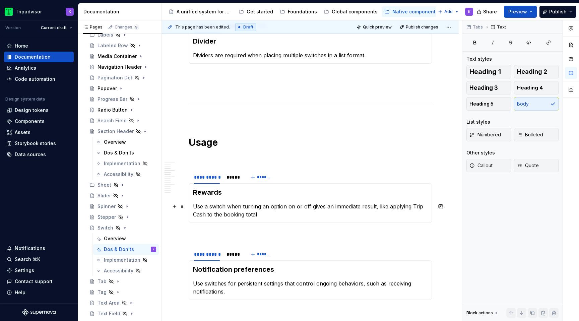
click at [319, 216] on p "Use a switch when turning an option on or off gives an immediate result, like a…" at bounding box center [310, 210] width 235 height 16
click at [236, 180] on div "*****" at bounding box center [233, 177] width 13 height 7
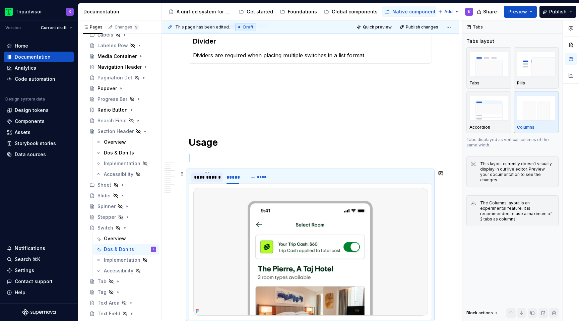
click at [203, 182] on div "**********" at bounding box center [206, 177] width 31 height 9
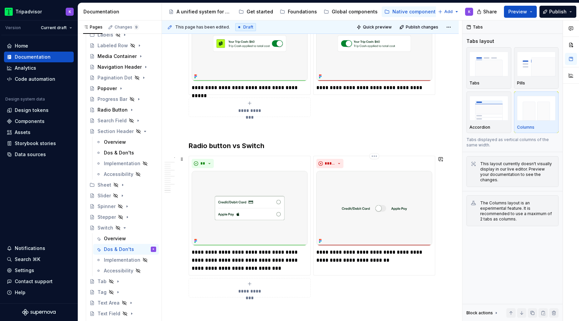
scroll to position [1269, 0]
click at [123, 228] on icon "Page tree" at bounding box center [124, 227] width 5 height 5
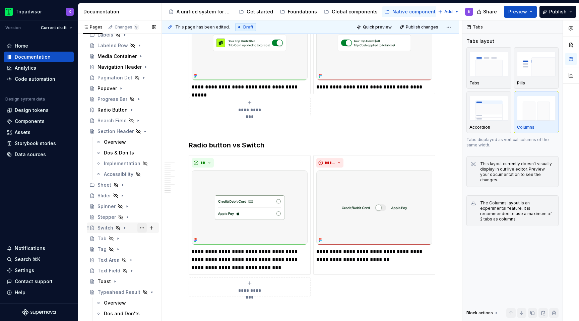
click at [142, 228] on button "Page tree" at bounding box center [141, 227] width 9 height 9
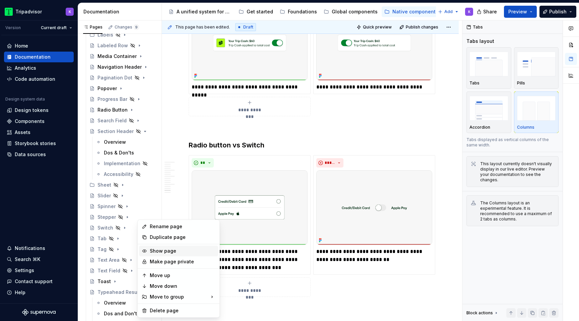
click at [170, 247] on div "Show page" at bounding box center [178, 251] width 79 height 11
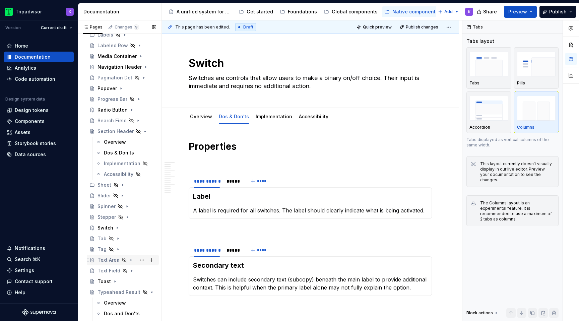
scroll to position [262, 0]
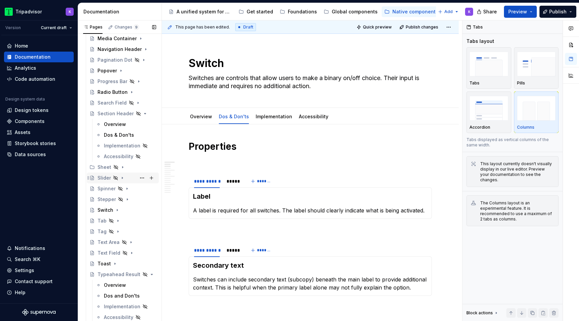
click at [122, 178] on icon "Page tree" at bounding box center [122, 177] width 5 height 5
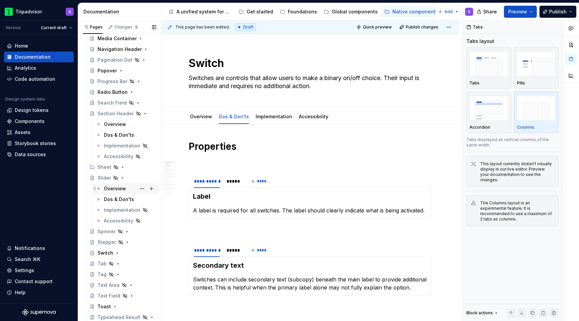
click at [124, 190] on div "Overview" at bounding box center [115, 188] width 22 height 7
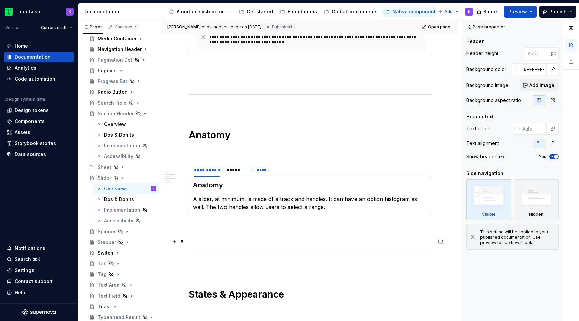
scroll to position [392, 0]
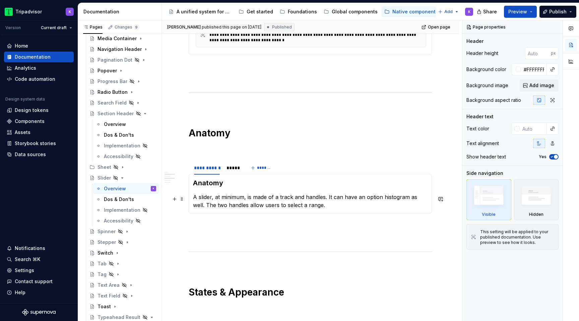
click at [380, 198] on p "A slider, at minimum, is made of a track and handles. It can have an option his…" at bounding box center [310, 201] width 235 height 16
type textarea "*"
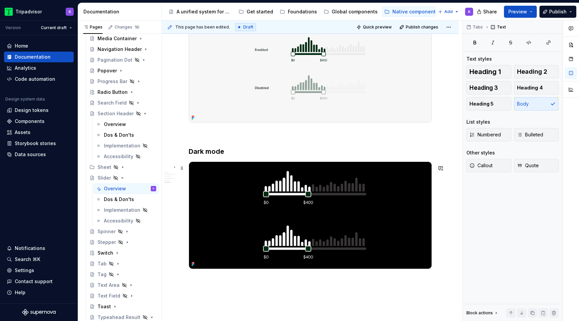
scroll to position [768, 0]
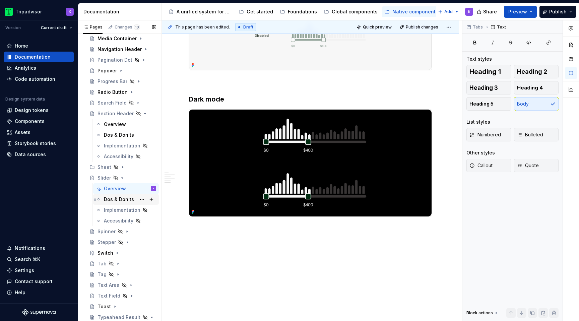
click at [116, 200] on div "Dos & Don'ts" at bounding box center [119, 199] width 30 height 7
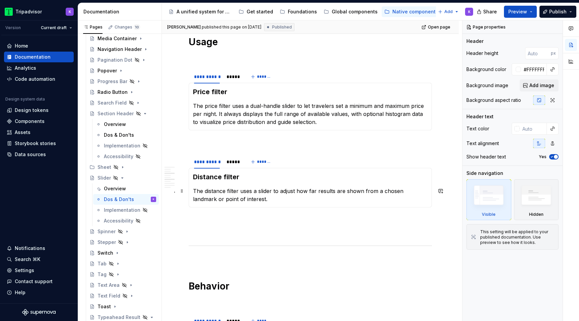
scroll to position [353, 0]
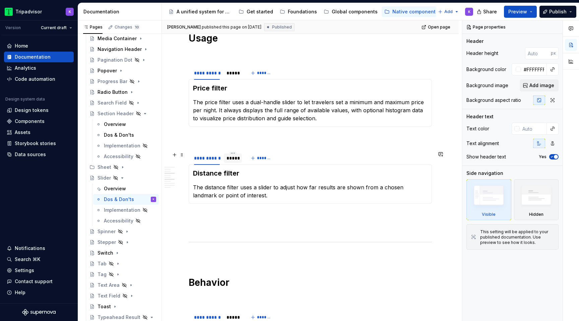
type textarea "*"
click at [233, 163] on div "*****" at bounding box center [233, 158] width 18 height 11
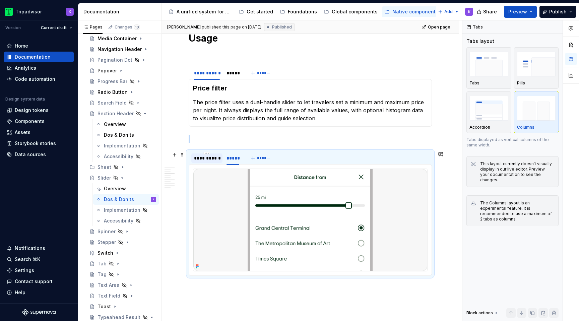
click at [209, 163] on div "**********" at bounding box center [206, 158] width 31 height 11
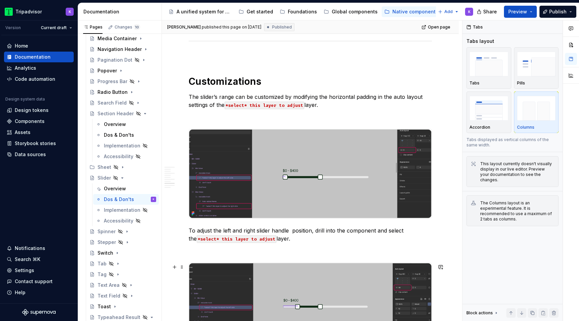
scroll to position [708, 0]
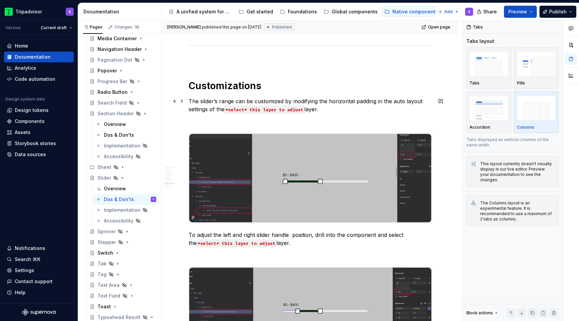
click at [233, 103] on p "The slider’s range can be customized by modifying the horizontal padding in the…" at bounding box center [310, 105] width 243 height 16
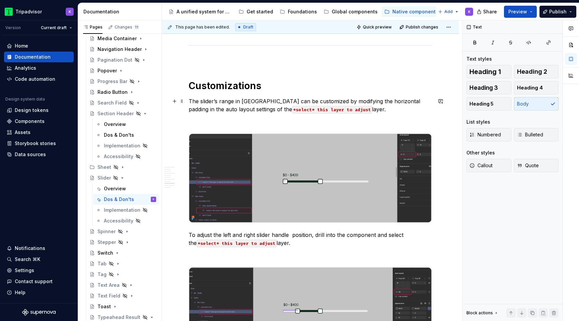
click at [361, 108] on p "The slider’s range in Figma can be customized by modifying the horizontal paddi…" at bounding box center [310, 105] width 243 height 16
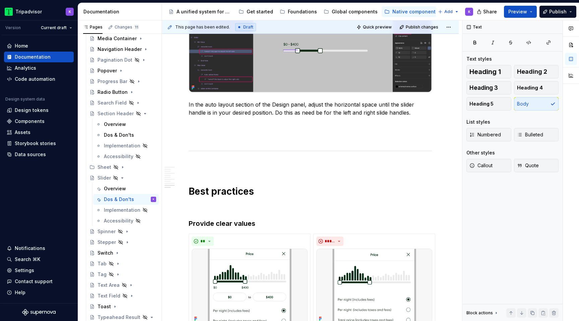
scroll to position [1137, 0]
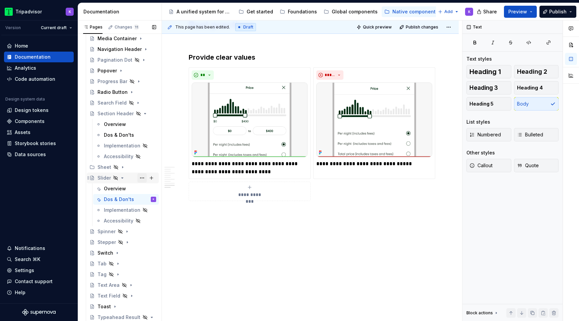
click at [142, 178] on button "Page tree" at bounding box center [141, 177] width 9 height 9
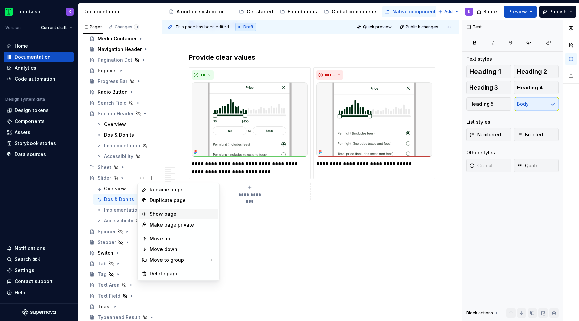
click at [163, 212] on div "Show page" at bounding box center [183, 214] width 66 height 7
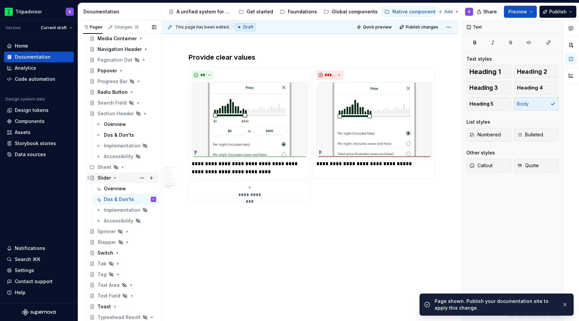
click at [115, 179] on icon "Page tree" at bounding box center [114, 177] width 5 height 5
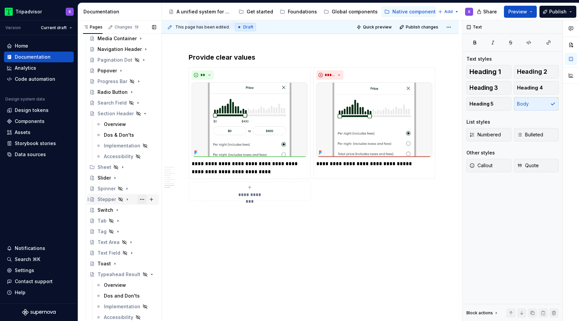
click at [143, 199] on button "Page tree" at bounding box center [141, 199] width 9 height 9
click at [125, 200] on div "Pages Changes 11 Add Accessibility guide for tree Page tree. Navigate the tree …" at bounding box center [120, 172] width 84 height 304
click at [128, 200] on icon "Page tree" at bounding box center [127, 199] width 5 height 5
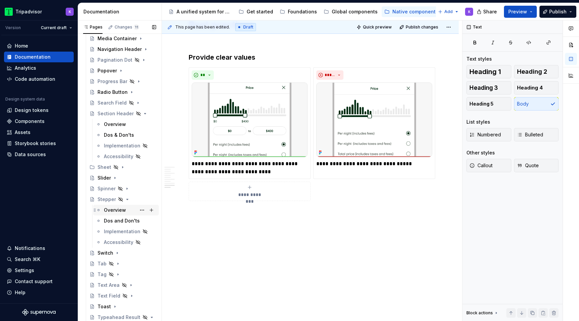
click at [125, 209] on div "Overview" at bounding box center [130, 209] width 52 height 9
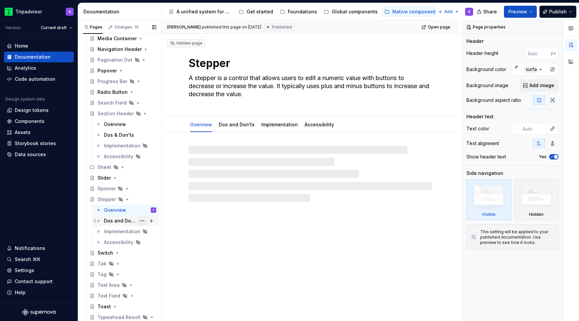
click at [141, 222] on button "Page tree" at bounding box center [141, 220] width 9 height 9
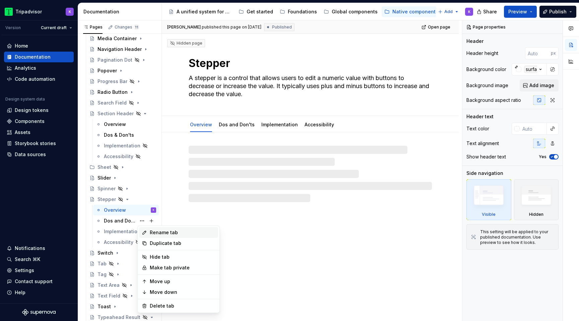
click at [167, 232] on div "Rename tab" at bounding box center [183, 232] width 66 height 7
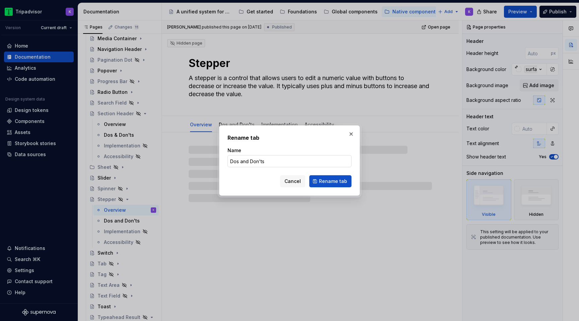
click at [248, 163] on input "Dos and Don'ts" at bounding box center [290, 161] width 124 height 12
type textarea "*"
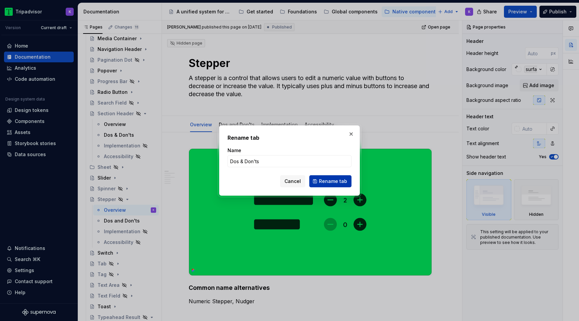
type input "Dos & Don'ts"
click at [327, 182] on span "Rename tab" at bounding box center [333, 181] width 28 height 7
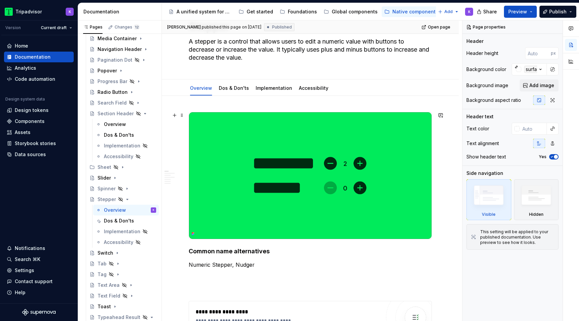
scroll to position [23, 0]
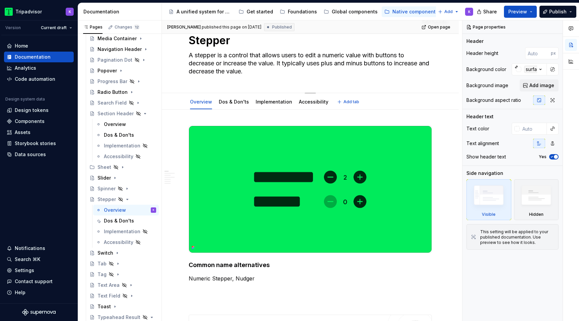
click at [266, 73] on textarea "A stepper is a control that allows users to edit a numeric value with buttons t…" at bounding box center [308, 63] width 243 height 27
click at [297, 64] on textarea "A stepper is a control that allows users to edit a numeric value with buttons t…" at bounding box center [308, 63] width 243 height 27
drag, startPoint x: 326, startPoint y: 64, endPoint x: 391, endPoint y: 66, distance: 65.4
click at [391, 66] on textarea "A stepper is a control that allows users to edit a numeric value with buttons t…" at bounding box center [308, 63] width 243 height 27
click at [379, 55] on textarea "A stepper is a control that allows users to edit a numeric value with buttons t…" at bounding box center [308, 63] width 243 height 27
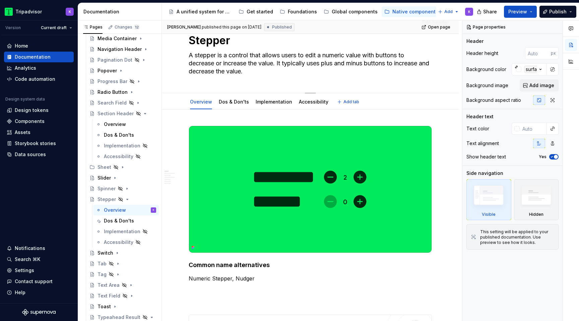
type textarea "*"
type textarea "A stepper is a control that allows users to edit a numeric value with buttons t…"
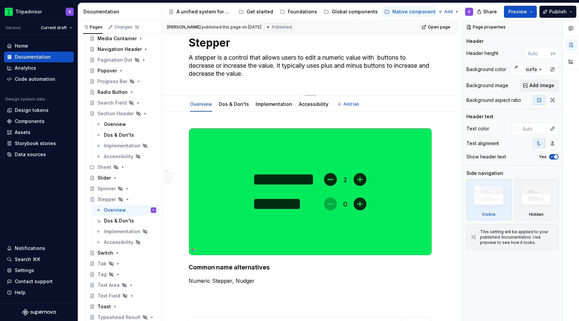
paste textarea "plus and minus buttons"
type textarea "*"
type textarea "A stepper is a control that allows users to edit a numeric value with plus and …"
drag, startPoint x: 210, startPoint y: 65, endPoint x: 186, endPoint y: 65, distance: 23.8
click at [186, 65] on div "Hidden page Stepper A stepper is a control that allows users to edit a numeric …" at bounding box center [310, 54] width 297 height 82
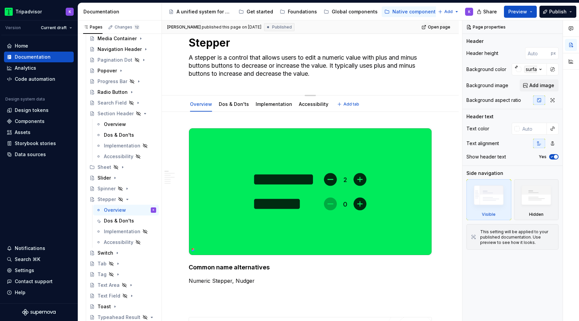
type textarea "*"
type textarea "A stepper is a control that allows users to edit a numeric value with plus and …"
drag, startPoint x: 309, startPoint y: 66, endPoint x: 342, endPoint y: 69, distance: 33.0
click at [341, 69] on textarea "A stepper is a control that allows users to edit a numeric value with plus and …" at bounding box center [308, 65] width 243 height 27
click at [333, 72] on textarea "A stepper is a control that allows users to edit a numeric value with plus and …" at bounding box center [308, 65] width 243 height 27
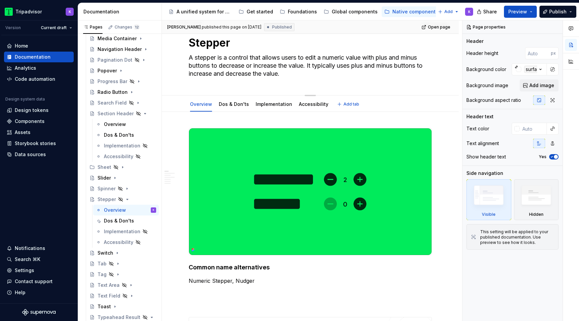
drag, startPoint x: 308, startPoint y: 64, endPoint x: 325, endPoint y: 77, distance: 21.3
click at [325, 77] on textarea "A stepper is a control that allows users to edit a numeric value with plus and …" at bounding box center [308, 65] width 243 height 27
type textarea "*"
type textarea "A stepper is a control that allows users to edit a numeric value with plus and …"
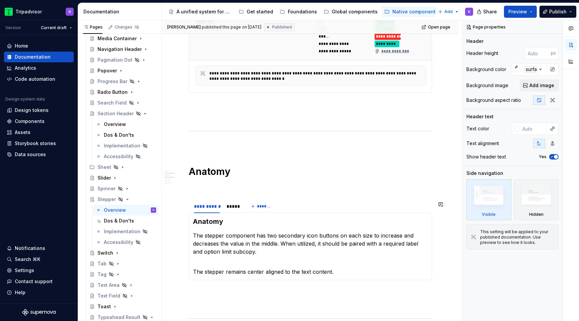
scroll to position [448, 0]
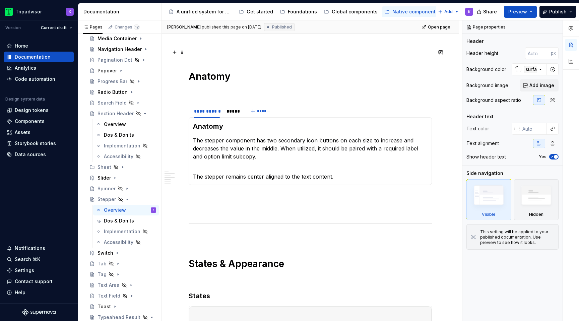
type textarea "*"
type textarea "A stepper is a control that allows users to edit a numeric value with plus and …"
click at [369, 143] on p "The stepper component has two secondary icon buttons on each size to increase a…" at bounding box center [310, 148] width 235 height 24
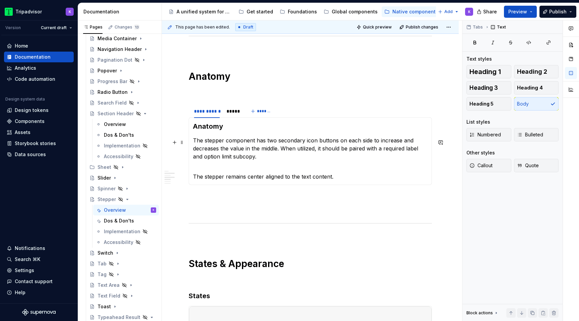
click at [374, 159] on p "The stepper component has two secondary icon buttons on each side to increase a…" at bounding box center [310, 148] width 235 height 24
click at [208, 160] on p "The stepper component has two secondary icon buttons on each side to increase a…" at bounding box center [310, 148] width 235 height 24
click at [311, 164] on section-item-column "Anatomy The stepper component has two secondary icon buttons on each side to in…" at bounding box center [310, 151] width 235 height 59
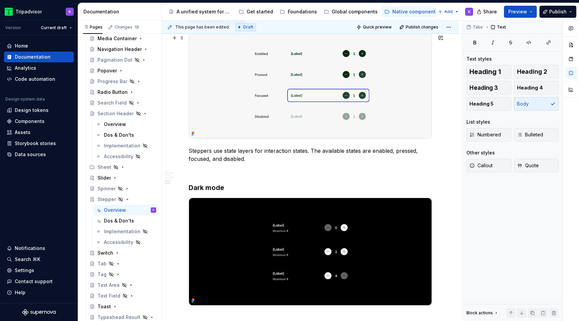
scroll to position [863, 0]
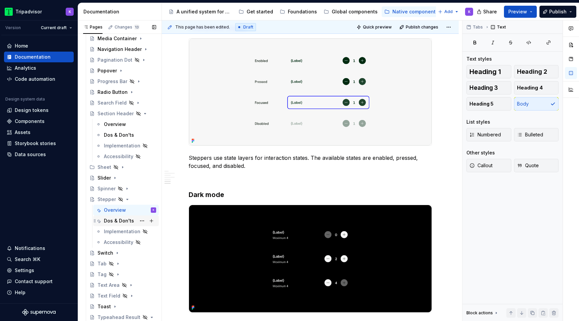
click at [122, 220] on div "Dos & Don'ts" at bounding box center [119, 220] width 30 height 7
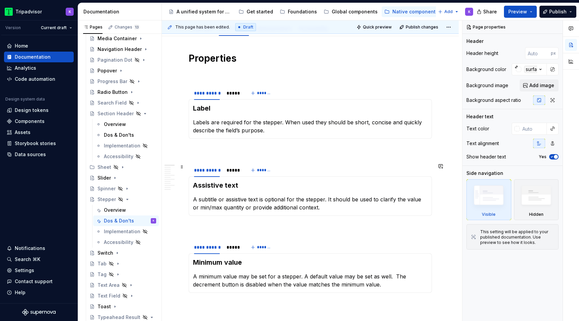
scroll to position [92, 0]
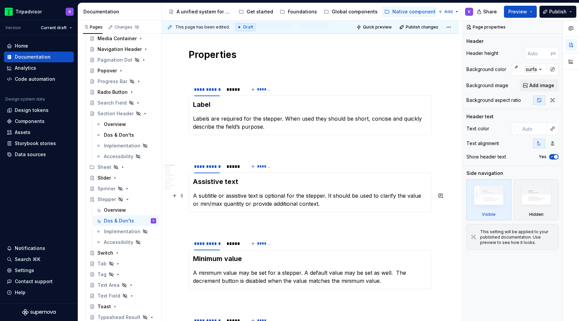
type textarea "*"
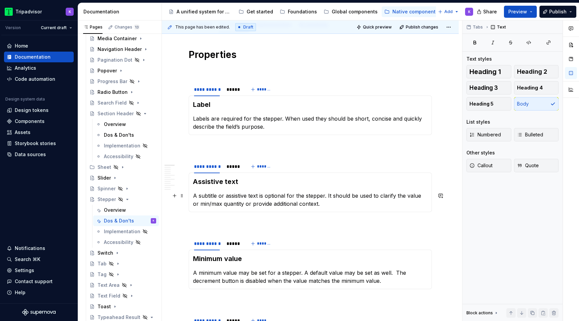
click at [424, 196] on p "A subtitle or assistive text is optional for the stepper. It should be used to …" at bounding box center [310, 200] width 235 height 16
click at [237, 203] on p "A subtitle or assistive text is optional for the stepper. It should be used to …" at bounding box center [310, 200] width 235 height 16
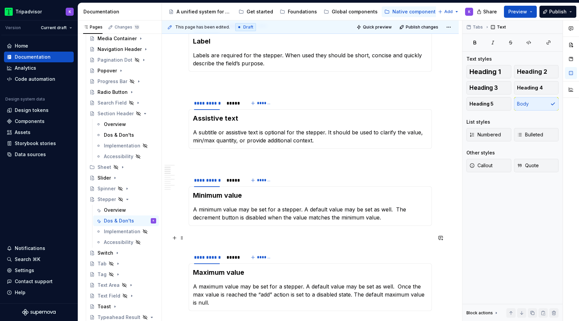
scroll to position [155, 0]
click at [393, 206] on p "A minimum value may be set for a stepper. A default value may be set as well.  …" at bounding box center [310, 213] width 235 height 16
click at [394, 217] on p "A minimum value may be set for a stepper. A default value may be set as well. T…" at bounding box center [310, 213] width 235 height 16
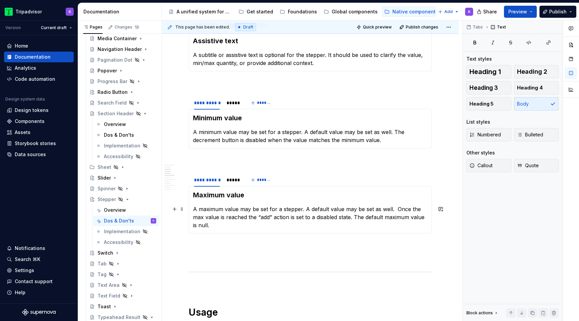
scroll to position [235, 0]
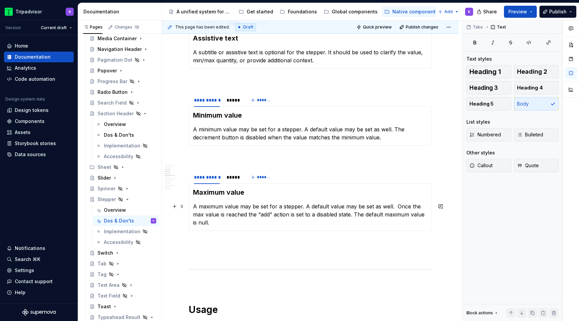
click at [395, 204] on p "A maximum value may be set for a stepper. A default value may be set as well.  …" at bounding box center [310, 214] width 235 height 24
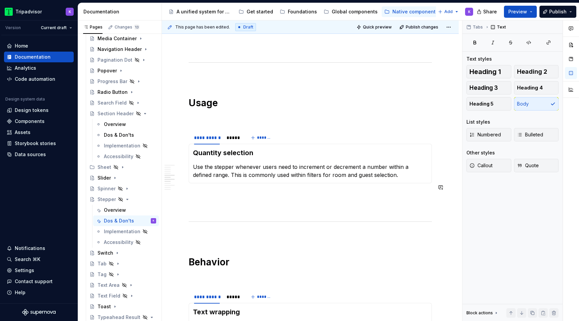
scroll to position [450, 0]
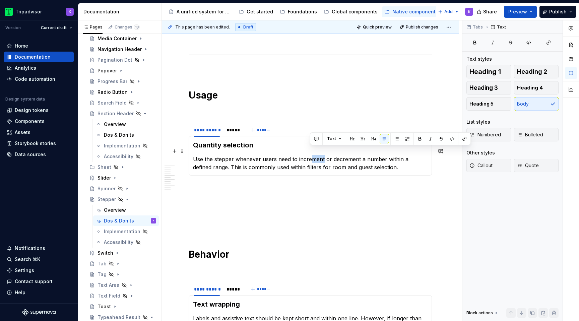
drag, startPoint x: 323, startPoint y: 153, endPoint x: 310, endPoint y: 153, distance: 12.4
click at [310, 155] on p "Use the stepper whenever users need to increment or decrement a number within a…" at bounding box center [310, 163] width 235 height 16
drag, startPoint x: 355, startPoint y: 150, endPoint x: 341, endPoint y: 150, distance: 14.1
click at [341, 155] on p "Use the stepper whenever users need to increase or decrement a number within a …" at bounding box center [310, 163] width 235 height 16
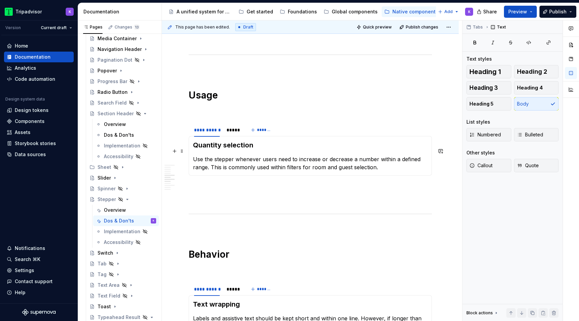
click at [397, 161] on p "Use the stepper whenever users need to increase or decrease a number within a d…" at bounding box center [310, 163] width 235 height 16
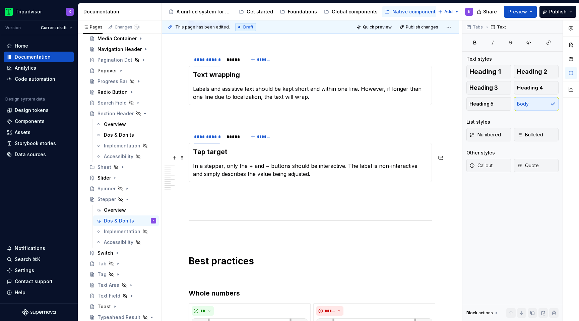
scroll to position [680, 0]
click at [250, 161] on p "In a stepper, only the + and − buttons should be interactive. The label is non-…" at bounding box center [310, 169] width 235 height 16
click at [274, 161] on p "In a stepper, only the plus and − buttons should be interactive. The label is n…" at bounding box center [310, 169] width 235 height 16
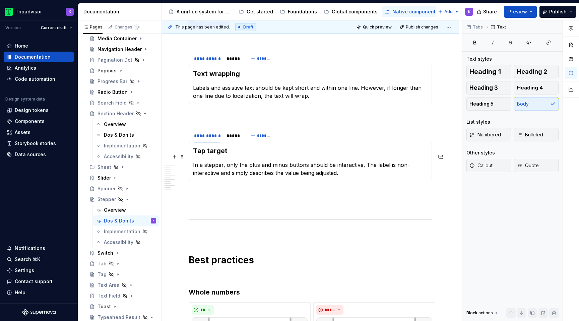
click at [368, 166] on p "In a stepper, only the plus and minus buttons should be interactive. The label …" at bounding box center [310, 169] width 235 height 16
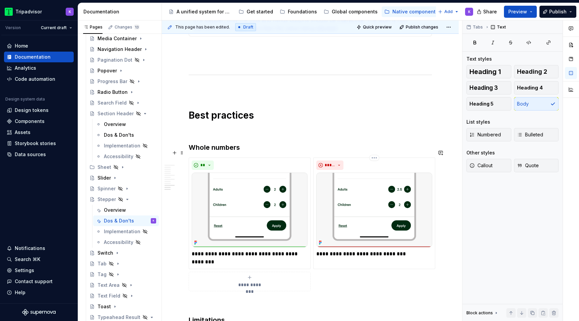
scroll to position [826, 0]
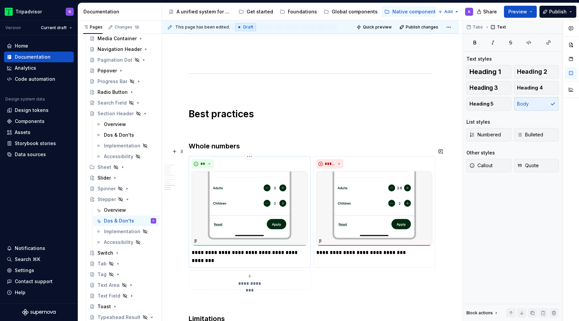
click at [236, 249] on p "**********" at bounding box center [250, 257] width 116 height 16
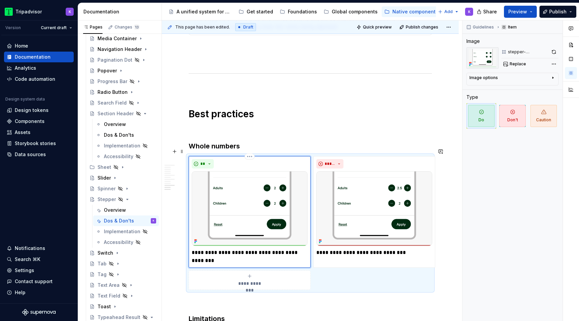
type textarea "*"
drag, startPoint x: 272, startPoint y: 245, endPoint x: 260, endPoint y: 245, distance: 11.4
click at [260, 249] on p "**********" at bounding box center [250, 257] width 116 height 16
click at [262, 255] on p "**********" at bounding box center [250, 257] width 116 height 16
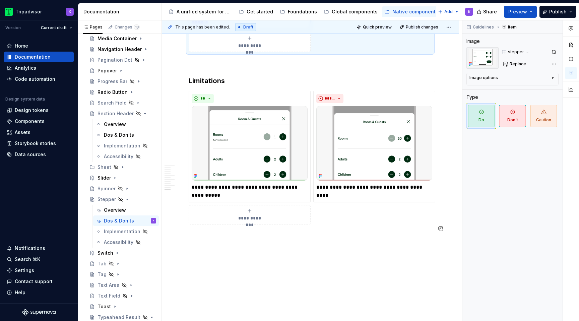
scroll to position [1080, 0]
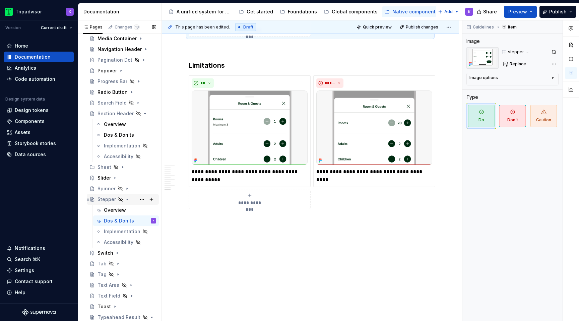
click at [126, 200] on icon "Page tree" at bounding box center [127, 199] width 5 height 5
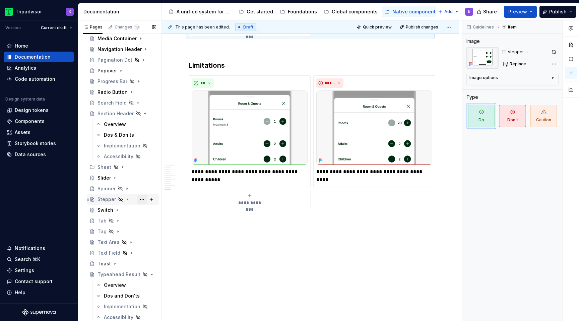
click at [140, 200] on button "Page tree" at bounding box center [141, 199] width 9 height 9
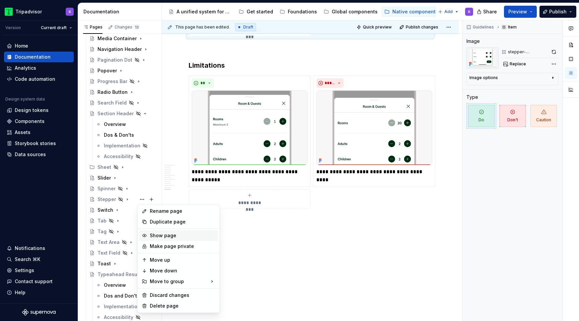
click at [157, 237] on div "Show page" at bounding box center [183, 235] width 66 height 7
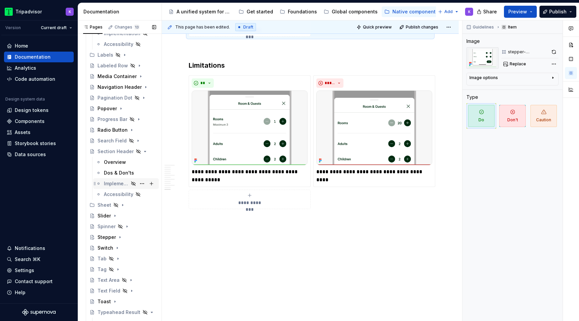
scroll to position [223, 0]
click at [115, 164] on div "Overview" at bounding box center [115, 163] width 22 height 7
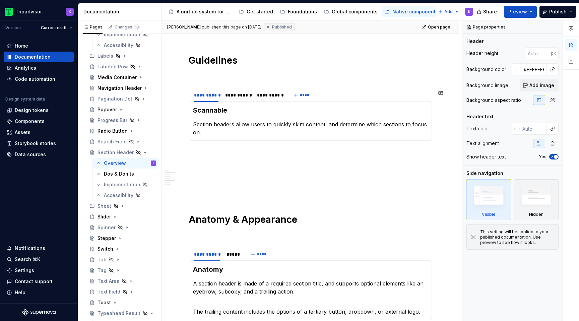
scroll to position [465, 0]
type textarea "*"
click at [328, 127] on p "Section headers allow users to quickly skim content and determine which section…" at bounding box center [310, 128] width 235 height 16
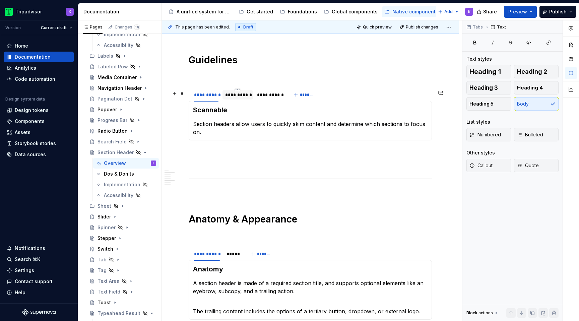
click at [230, 97] on div "**********" at bounding box center [237, 94] width 25 height 7
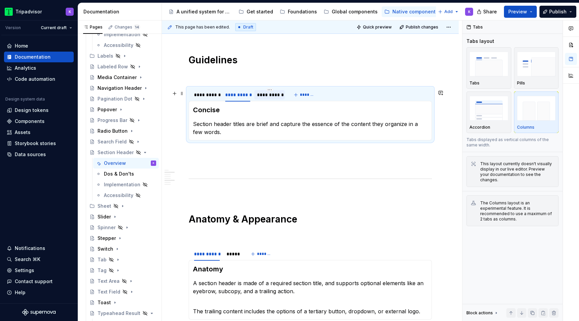
click at [262, 98] on div "**********" at bounding box center [269, 94] width 25 height 7
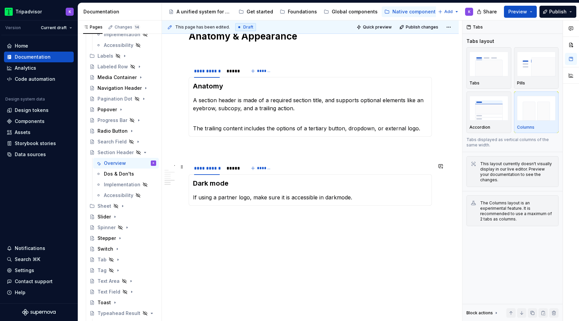
scroll to position [640, 0]
click at [234, 171] on div "*****" at bounding box center [233, 168] width 13 height 7
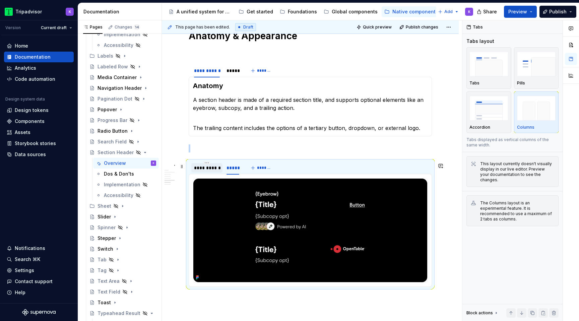
click at [205, 171] on div "**********" at bounding box center [207, 168] width 26 height 7
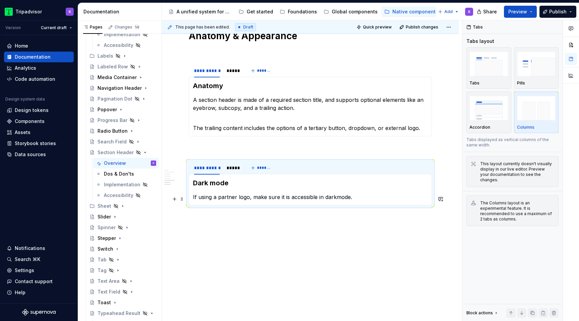
click at [336, 198] on p "If using a partner logo, make sure it is accessible in darkmode." at bounding box center [310, 197] width 235 height 8
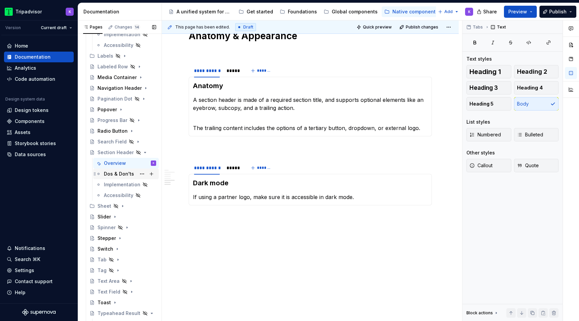
click at [122, 174] on div "Dos & Don'ts" at bounding box center [119, 174] width 30 height 7
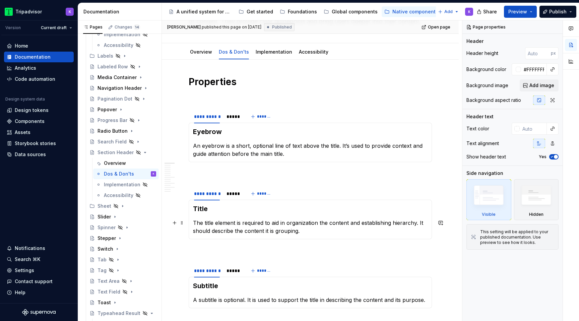
scroll to position [65, 0]
type textarea "*"
click at [318, 221] on p "The title element is required to aid in organization the content and establishi…" at bounding box center [310, 226] width 235 height 16
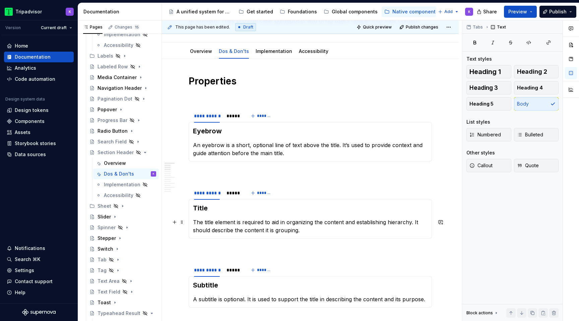
click at [322, 233] on p "The title element is required to aid in organizing the content and establishing…" at bounding box center [310, 226] width 235 height 16
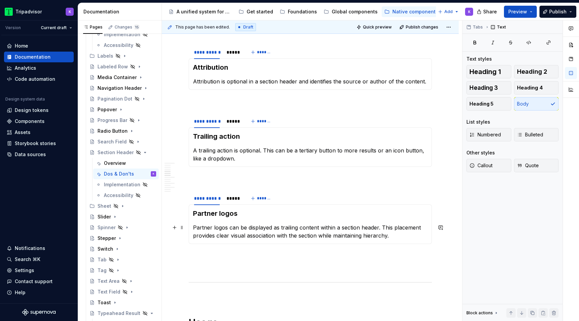
scroll to position [354, 0]
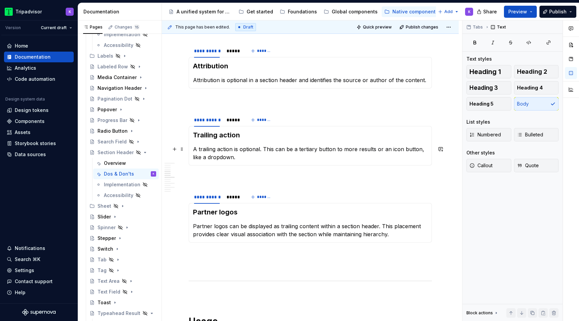
click at [342, 149] on p "A trailing action is optional. This can be a tertiary button to more results or…" at bounding box center [310, 153] width 235 height 16
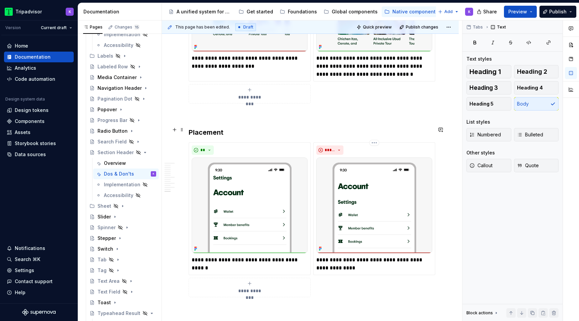
scroll to position [1329, 0]
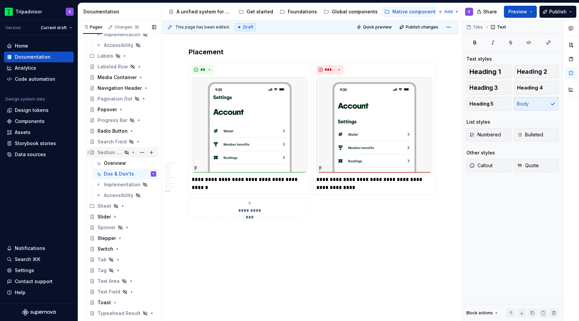
click at [133, 153] on icon "Page tree" at bounding box center [133, 152] width 5 height 5
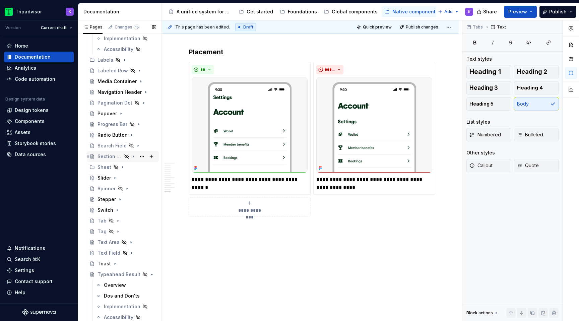
scroll to position [219, 0]
click at [143, 156] on button "Page tree" at bounding box center [141, 156] width 9 height 9
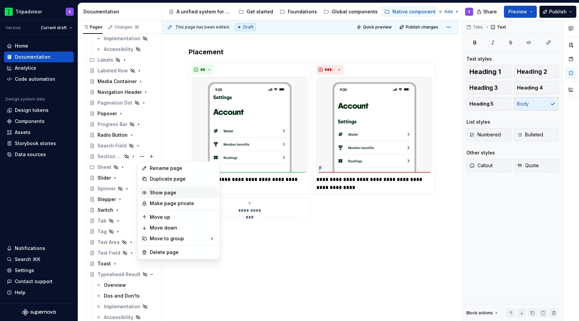
click at [161, 188] on div "Show page" at bounding box center [178, 192] width 79 height 11
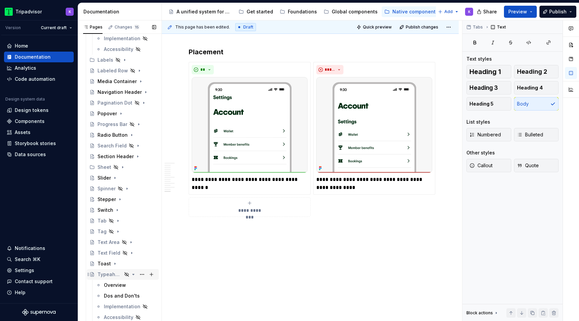
click at [134, 274] on icon "Page tree" at bounding box center [133, 274] width 5 height 5
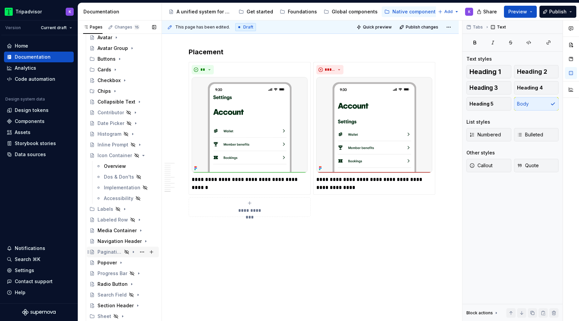
scroll to position [0, 0]
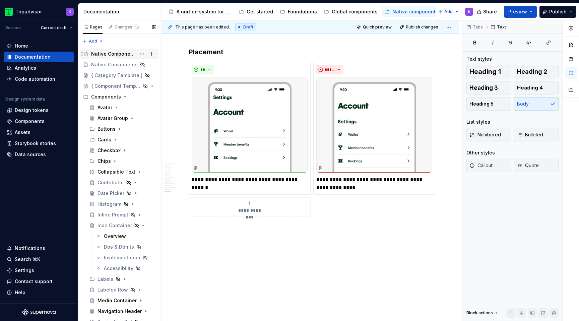
click at [116, 51] on div "Native Components" at bounding box center [113, 54] width 45 height 7
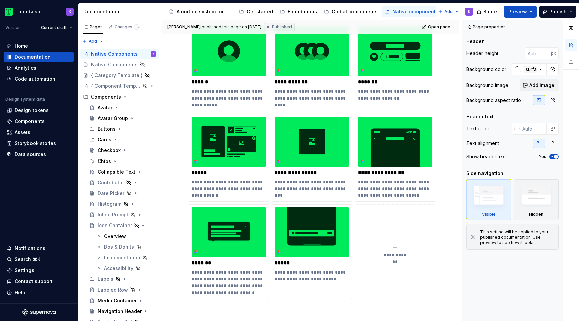
scroll to position [141, 0]
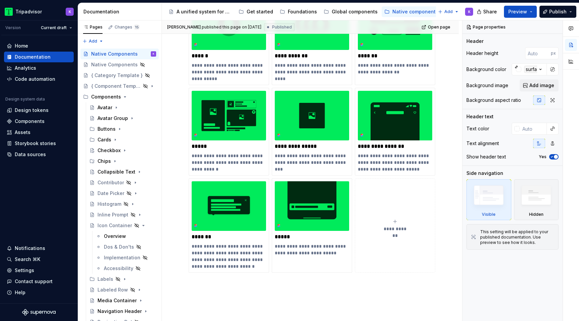
click at [398, 228] on span "**********" at bounding box center [395, 229] width 29 height 7
type textarea "*"
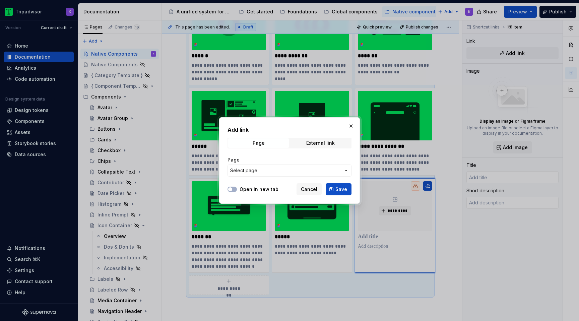
click at [283, 172] on span "Select page" at bounding box center [285, 170] width 111 height 7
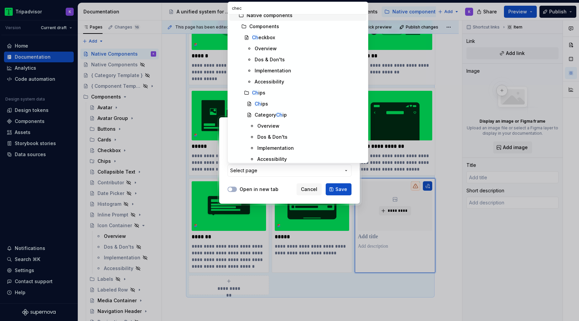
scroll to position [0, 0]
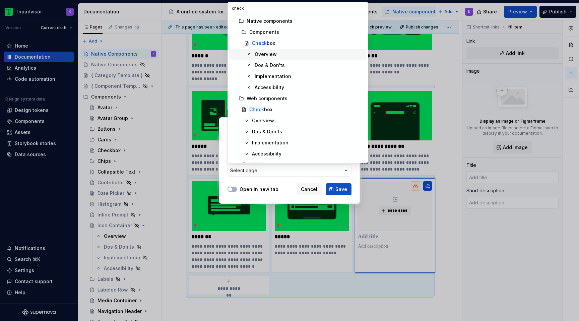
type input "check"
click at [292, 44] on div "Check box" at bounding box center [308, 43] width 112 height 7
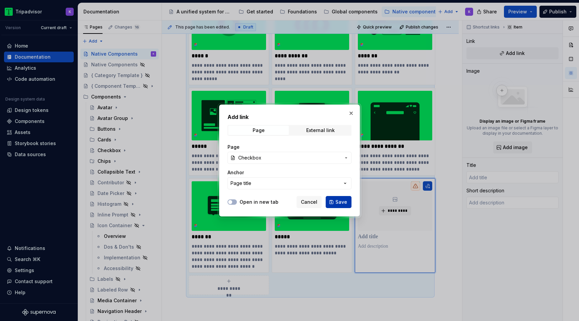
click at [342, 203] on span "Save" at bounding box center [341, 202] width 12 height 7
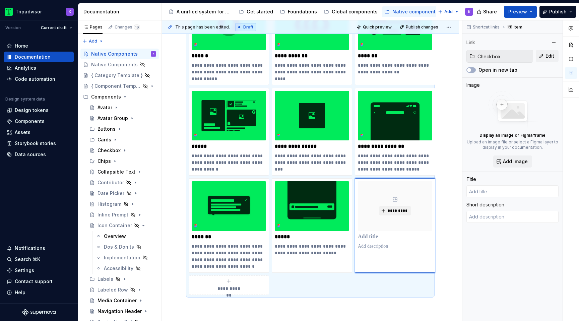
type textarea "*"
type input "Checkbox"
type textarea "Checkbox is a control that allows users to select multiple options from a list …"
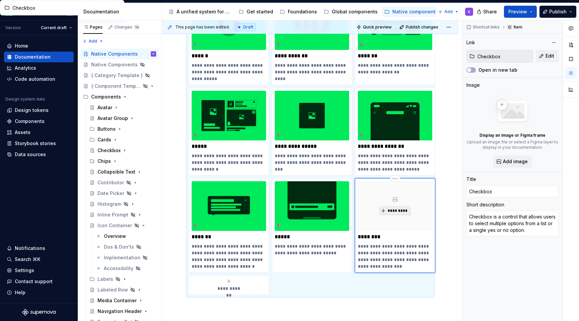
click at [404, 213] on span "*********" at bounding box center [397, 210] width 20 height 5
type textarea "*"
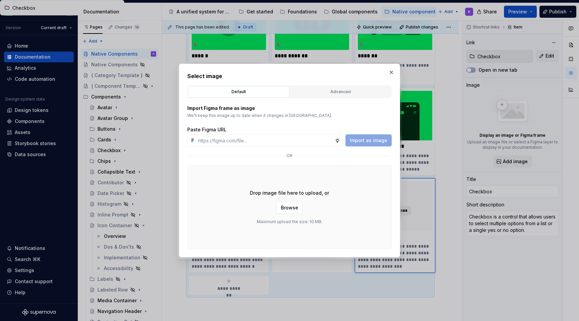
type input "https://www.figma.com/design/eWzZGbXTCMsZ0gwC1u1MU0/Altas-Native-Documentation?…"
type textarea "*"
type input "https://www.figma.com/design/eWzZGbXTCMsZ0gwC1u1MU0/Altas-Native-Documentation?…"
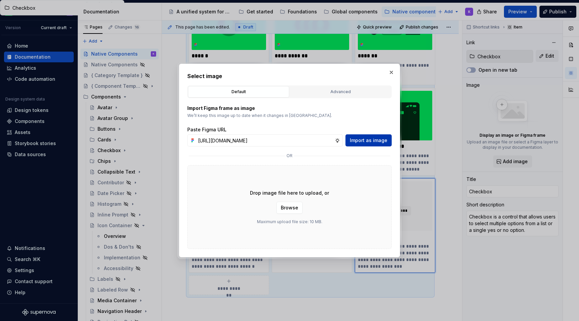
click at [377, 139] on span "Import as image" at bounding box center [369, 140] width 38 height 7
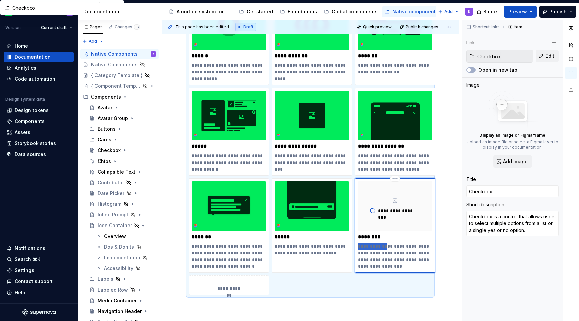
drag, startPoint x: 387, startPoint y: 246, endPoint x: 358, endPoint y: 246, distance: 28.8
click at [358, 246] on p "**********" at bounding box center [395, 256] width 74 height 27
type textarea "*"
type textarea "Aa control that allows users to select multiple options from a list or a single…"
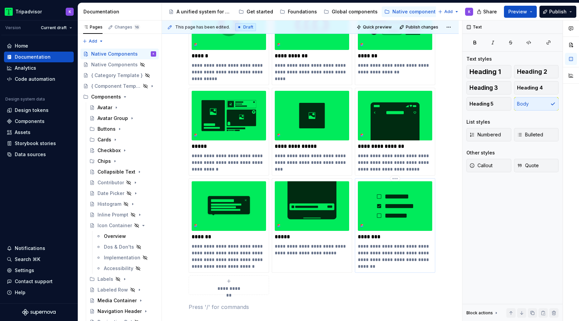
click at [364, 248] on p "**********" at bounding box center [395, 253] width 74 height 20
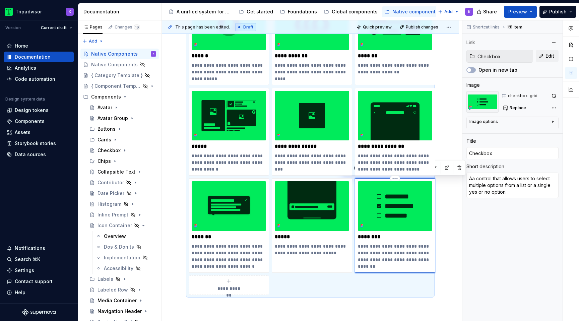
type textarea "*"
type textarea "A control that allows users to select multiple options from a list or a single …"
drag, startPoint x: 421, startPoint y: 259, endPoint x: 431, endPoint y: 252, distance: 12.6
click at [431, 252] on p "**********" at bounding box center [395, 253] width 74 height 20
type textarea "*"
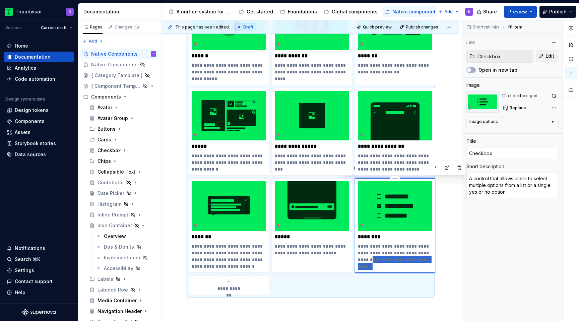
type textarea "A control that allows users to select multiple options from a list."
click at [450, 255] on div "**********" at bounding box center [310, 210] width 297 height 458
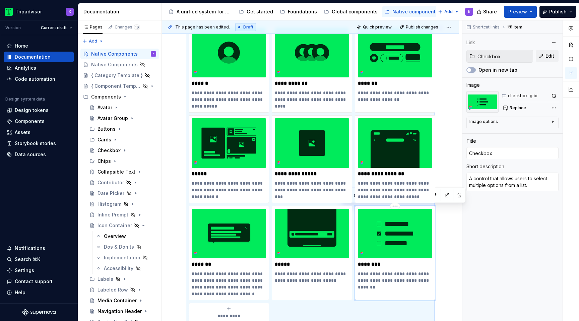
scroll to position [127, 0]
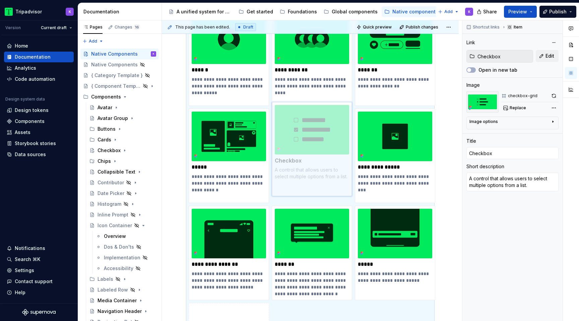
drag, startPoint x: 389, startPoint y: 256, endPoint x: 277, endPoint y: 175, distance: 137.9
click at [277, 175] on body "Tripadvisor K Version Current draft Home Documentation Analytics Code automatio…" at bounding box center [289, 160] width 579 height 321
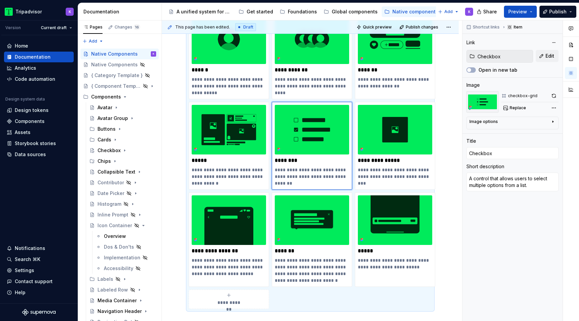
click at [224, 303] on span "**********" at bounding box center [228, 302] width 29 height 7
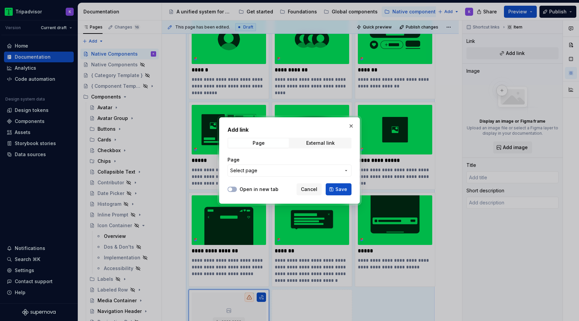
type textarea "*"
click at [270, 166] on button "Select page" at bounding box center [290, 171] width 124 height 12
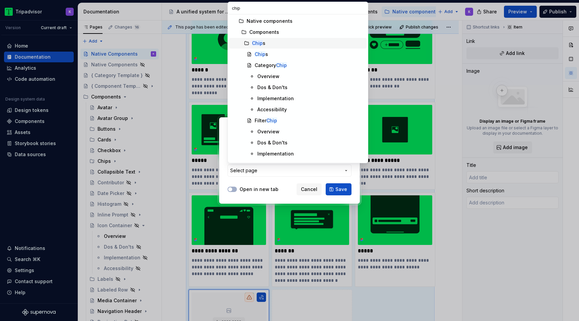
type input "chip"
click at [290, 42] on div "Chip s" at bounding box center [308, 43] width 112 height 7
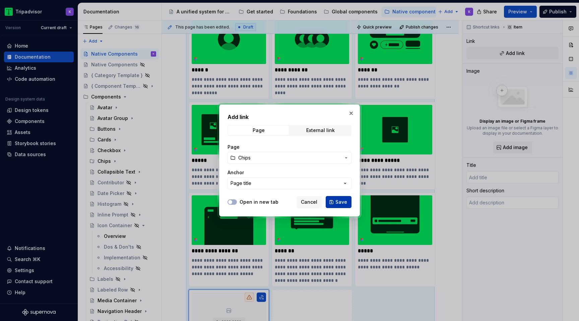
click at [336, 204] on button "Save" at bounding box center [339, 202] width 26 height 12
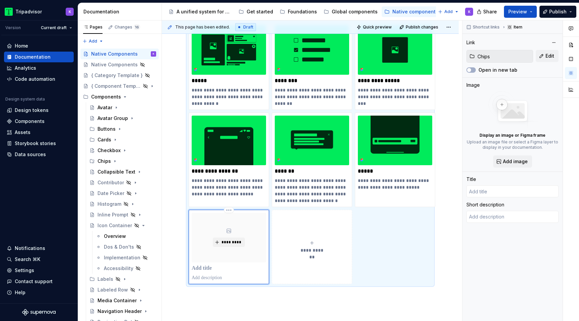
scroll to position [207, 0]
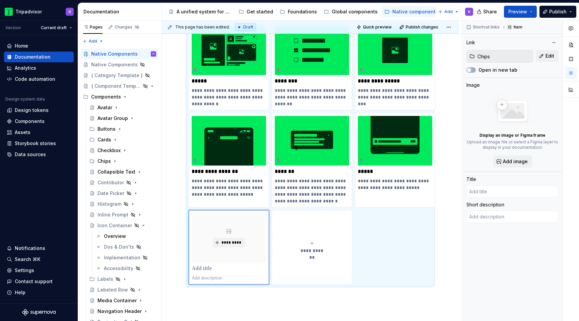
type textarea "*"
type input "Chips"
click at [225, 246] on button "*********" at bounding box center [229, 242] width 32 height 9
type textarea "*"
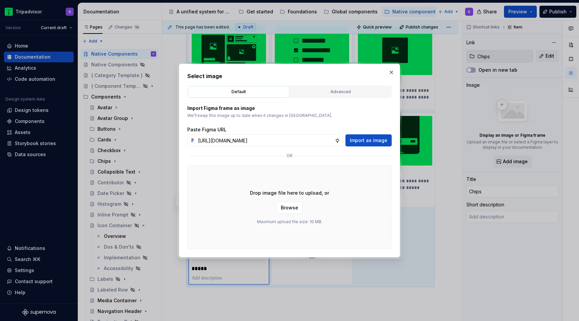
scroll to position [0, 178]
type input "https://www.figma.com/design/eWzZGbXTCMsZ0gwC1u1MU0/Altas-Native-Documentation?…"
click at [370, 141] on span "Import as image" at bounding box center [369, 140] width 38 height 7
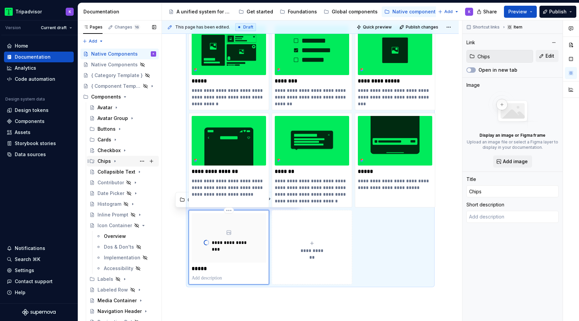
click at [116, 164] on icon "Page tree" at bounding box center [114, 161] width 5 height 5
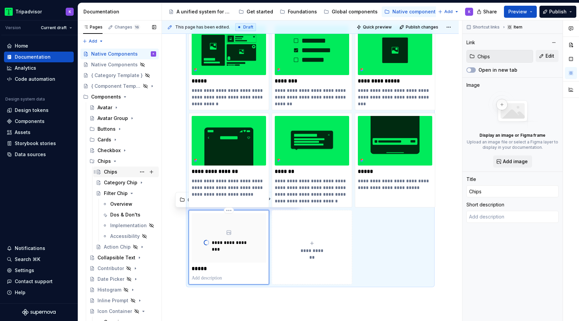
click at [119, 175] on div "Chips" at bounding box center [130, 171] width 52 height 9
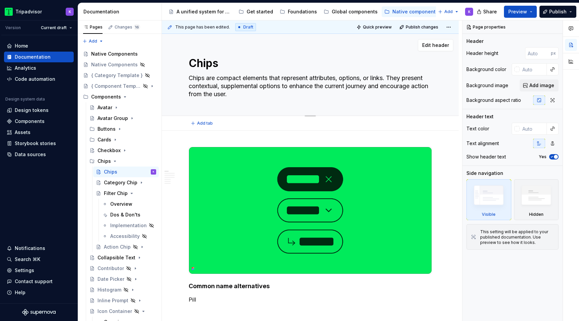
drag, startPoint x: 189, startPoint y: 79, endPoint x: 225, endPoint y: 79, distance: 36.5
click at [225, 79] on textarea "Chips are compact elements that represent attributes, options, or links. They p…" at bounding box center [308, 86] width 243 height 27
click at [221, 79] on textarea "Chips are compact elements that represent attributes, options, or links. They p…" at bounding box center [308, 86] width 243 height 27
drag, startPoint x: 217, startPoint y: 78, endPoint x: 396, endPoint y: 78, distance: 178.3
click at [396, 78] on textarea "Chips are compact elements that represent attributes, options, or links. They p…" at bounding box center [308, 86] width 243 height 27
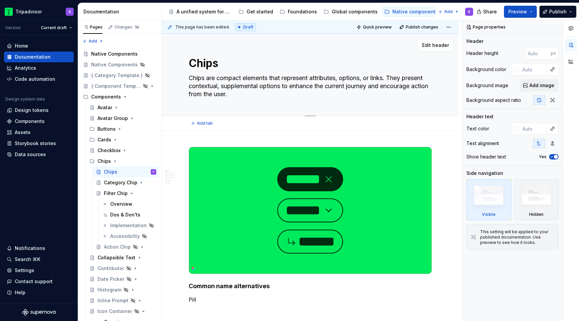
click at [394, 78] on textarea "Chips are compact elements that represent attributes, options, or links. They p…" at bounding box center [308, 86] width 243 height 27
drag, startPoint x: 339, startPoint y: 78, endPoint x: 388, endPoint y: 78, distance: 48.6
click at [388, 78] on textarea "Chips are compact elements that represent attributes, options, or links. They p…" at bounding box center [308, 86] width 243 height 27
type textarea "*"
type textarea "Chips are compact elements that represent attributes . They present contextual,…"
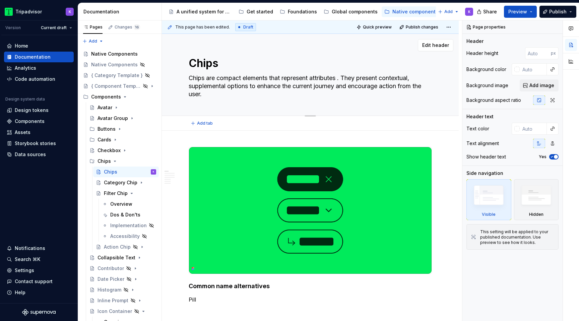
type textarea "*"
type textarea "Chips are compact elements that represent attributes o. They present contextual…"
type textarea "*"
type textarea "Chips are compact elements that represent attributes or. They present contextua…"
type textarea "*"
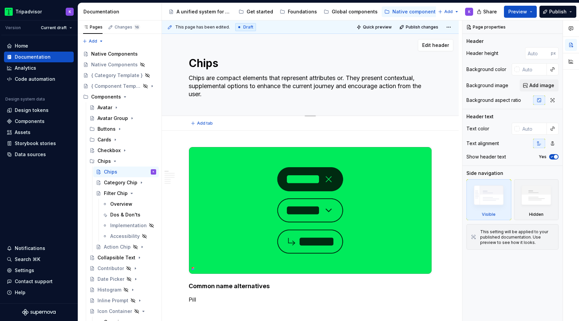
type textarea "Chips are compact elements that represent attributes or . They present contextu…"
type textarea "*"
type textarea "Chips are compact elements that represent attributes or o. They present context…"
type textarea "*"
type textarea "Chips are compact elements that represent attributes or opt. They present conte…"
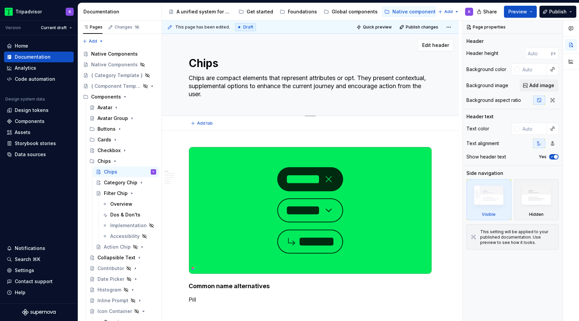
type textarea "*"
type textarea "Chips are compact elements that represent attributes or opti. They present cont…"
type textarea "*"
type textarea "Chips are compact elements that represent attributes or optio. They present con…"
type textarea "*"
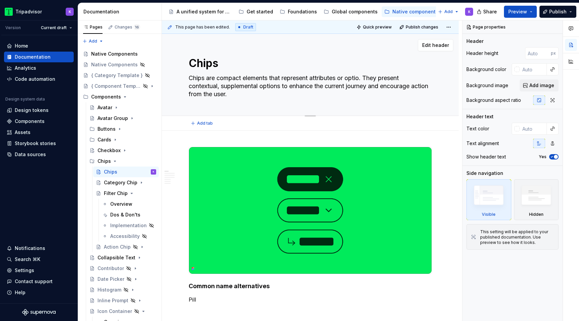
type textarea "Chips are compact elements that represent attributes or option. They present co…"
type textarea "*"
type textarea "Chips are compact elements that represent attributes or options. They present c…"
drag, startPoint x: 321, startPoint y: 91, endPoint x: 202, endPoint y: 85, distance: 118.8
click at [202, 85] on textarea "Chips are compact elements that represent attributes or options. They present c…" at bounding box center [308, 86] width 243 height 27
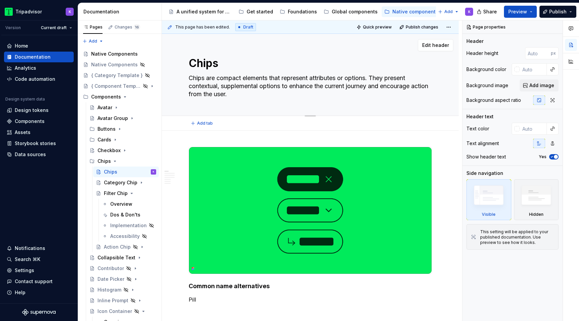
click at [265, 81] on textarea "Chips are compact elements that represent attributes or options. They present c…" at bounding box center [308, 86] width 243 height 27
drag, startPoint x: 285, startPoint y: 77, endPoint x: 389, endPoint y: 77, distance: 104.2
click at [389, 77] on textarea "Chips are compact elements that represent attributes or options. They present c…" at bounding box center [308, 86] width 243 height 27
type textarea "*"
type textarea "Chips are compact elements that present contextual, supplemental options to enh…"
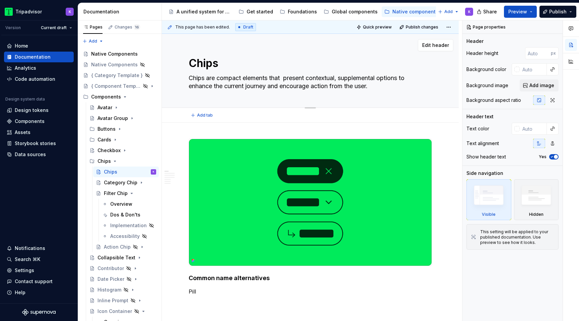
type textarea "*"
type textarea "Chips are compact elements that present contextual, supplemental options to enh…"
drag, startPoint x: 218, startPoint y: 76, endPoint x: 392, endPoint y: 86, distance: 174.5
click at [392, 86] on textarea "Chips are compact elements that present contextual, supplemental options to enh…" at bounding box center [308, 82] width 243 height 19
type textarea "*"
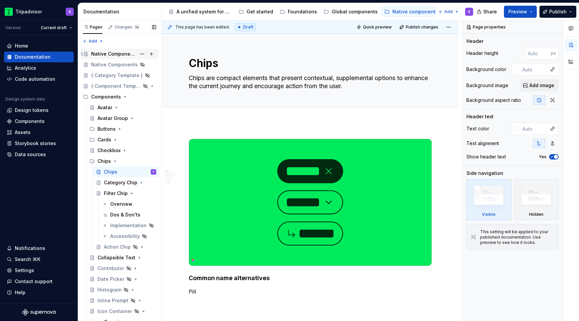
type textarea "Chips are compact elements that present contextual, supplemental options to enh…"
click at [116, 54] on div "Native Components" at bounding box center [113, 54] width 45 height 7
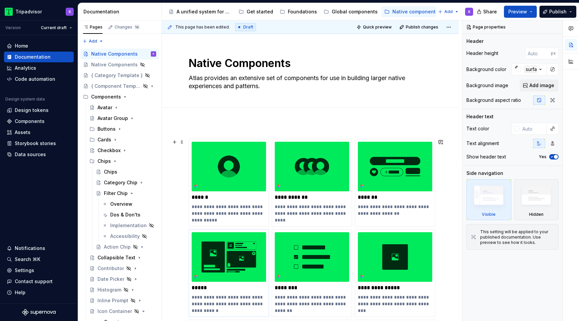
scroll to position [314, 0]
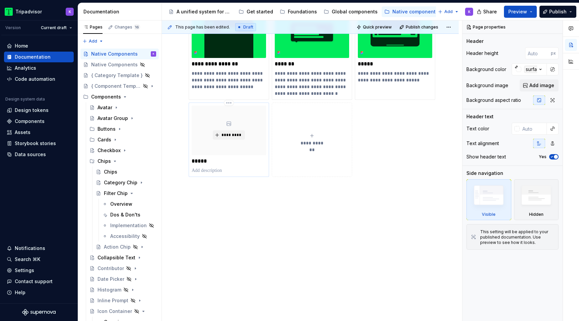
click at [227, 173] on p at bounding box center [229, 170] width 74 height 7
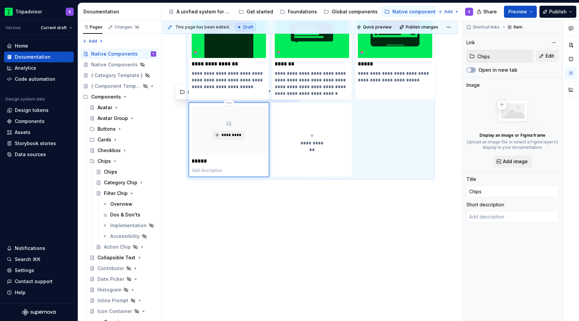
paste div
type textarea "*"
type textarea "compact elements that present contextual, supplemental options to enhance the c…"
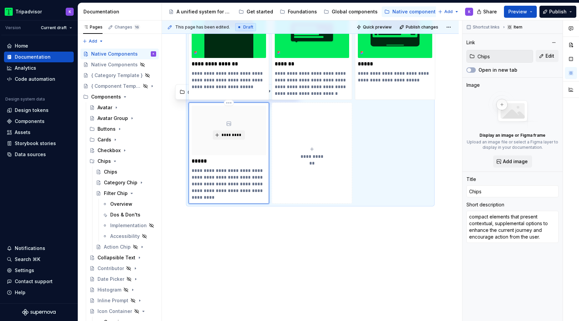
click at [194, 172] on p "**********" at bounding box center [229, 184] width 74 height 34
type textarea "*"
type textarea "ompact elements that present contextual, supplemental options to enhance the cu…"
type textarea "*"
type textarea "Compact elements that present contextual, supplemental options to enhance the c…"
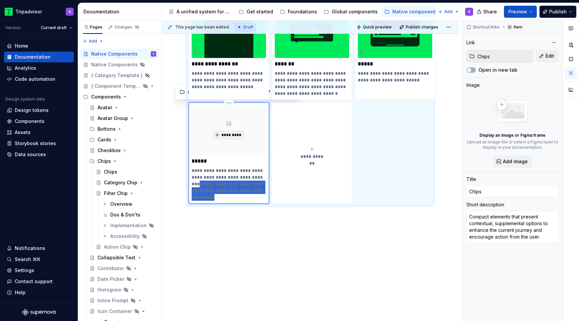
drag, startPoint x: 220, startPoint y: 196, endPoint x: 191, endPoint y: 181, distance: 32.1
click at [191, 181] on div "**********" at bounding box center [229, 153] width 80 height 101
type textarea "*"
type textarea "Compact elements that present contextual, supplemental options \"
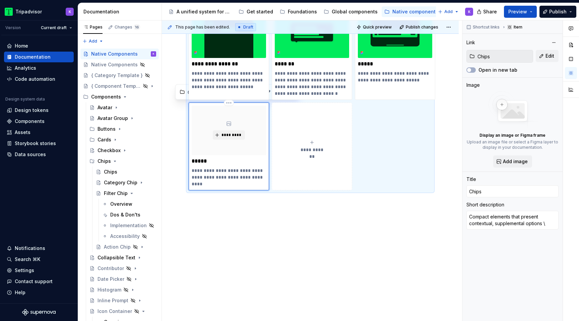
type textarea "*"
type textarea "Compact elements that present contextual, supplemental options"
type textarea "*"
type textarea "Compact elements that present contextual, supplemental options"
type textarea "*"
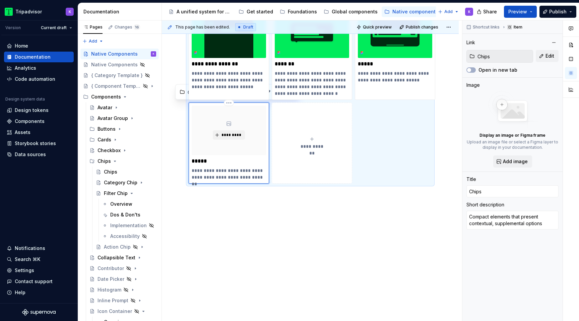
type textarea "Compact elements that present contextual, supplemental options."
click at [232, 135] on span "*********" at bounding box center [231, 134] width 20 height 5
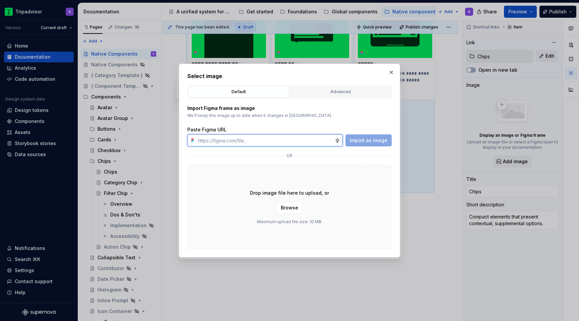
type textarea "*"
paste input "https://www.figma.com/design/eWzZGbXTCMsZ0gwC1u1MU0/Altas-Native-Documentation?…"
type input "https://www.figma.com/design/eWzZGbXTCMsZ0gwC1u1MU0/Altas-Native-Documentation?…"
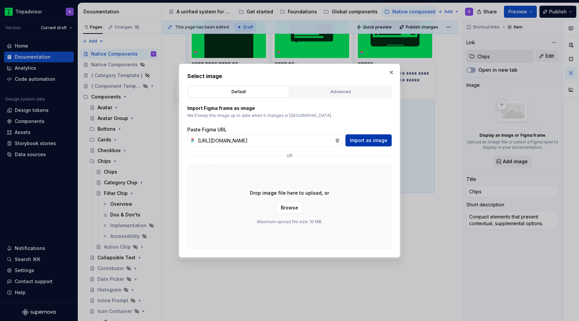
click at [371, 138] on span "Import as image" at bounding box center [369, 140] width 38 height 7
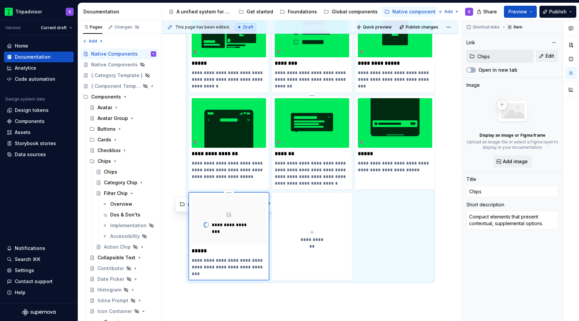
scroll to position [226, 0]
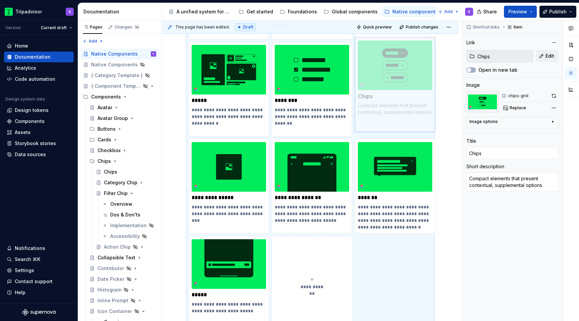
drag, startPoint x: 238, startPoint y: 256, endPoint x: 374, endPoint y: 78, distance: 224.7
click at [374, 78] on body "Tripadvisor K Version Current draft Home Documentation Analytics Code automatio…" at bounding box center [289, 160] width 579 height 321
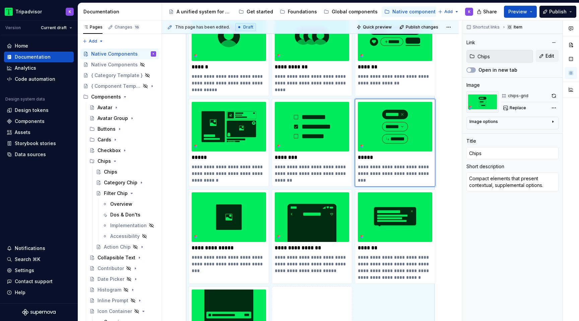
scroll to position [122, 0]
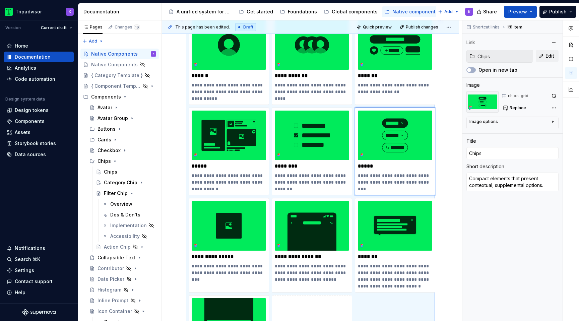
click at [454, 204] on div "**********" at bounding box center [310, 261] width 297 height 520
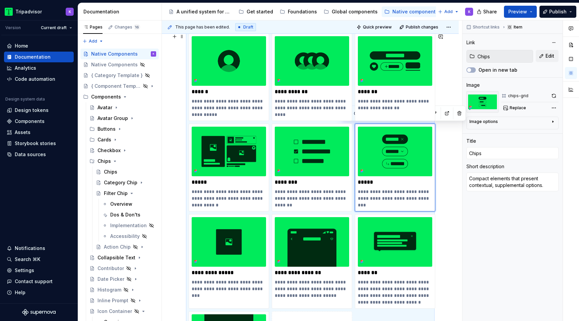
scroll to position [104, 0]
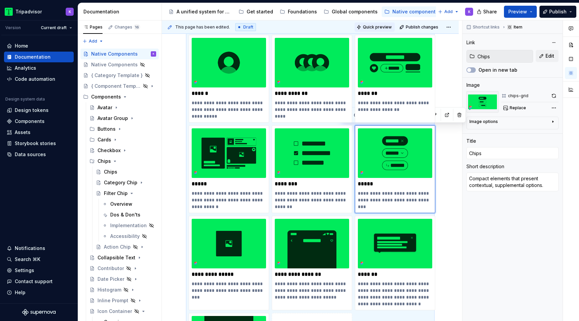
click at [380, 29] on span "Quick preview" at bounding box center [377, 26] width 29 height 5
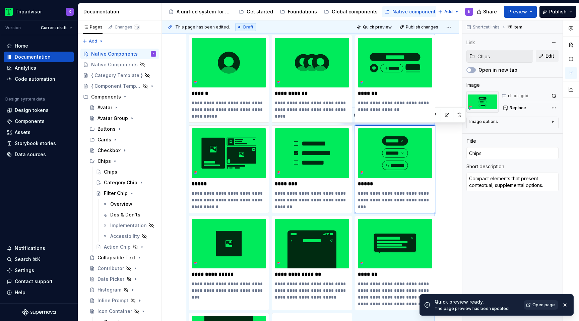
click at [535, 309] on link "Open page" at bounding box center [541, 304] width 34 height 9
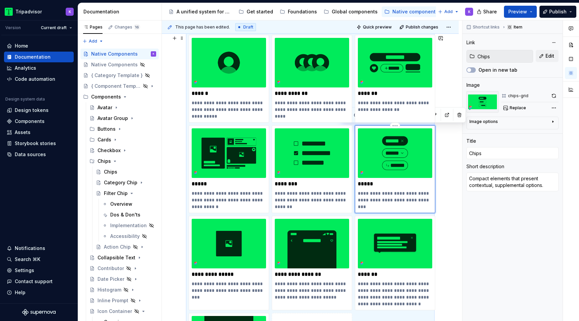
click at [410, 160] on img at bounding box center [395, 153] width 74 height 50
click at [552, 95] on button "button" at bounding box center [553, 95] width 9 height 9
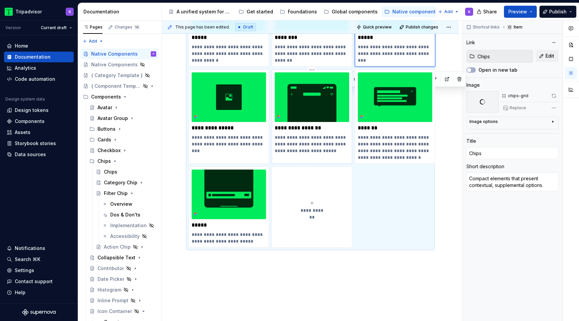
scroll to position [251, 0]
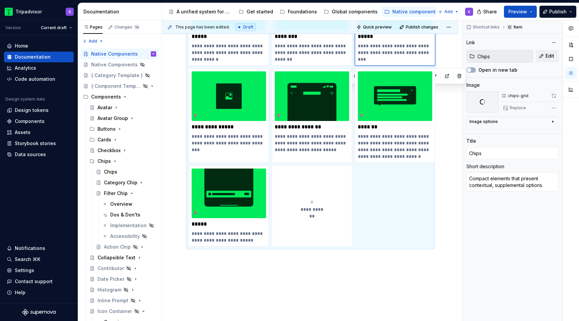
click at [314, 220] on button "**********" at bounding box center [312, 206] width 80 height 81
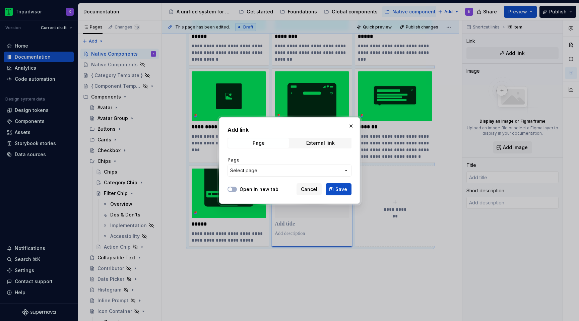
type textarea "*"
click at [279, 169] on span "Select page" at bounding box center [285, 170] width 111 height 7
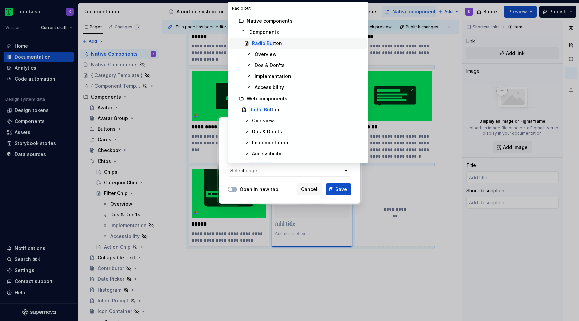
type input "Radio but"
click at [292, 41] on div "Radio But ton" at bounding box center [308, 43] width 112 height 7
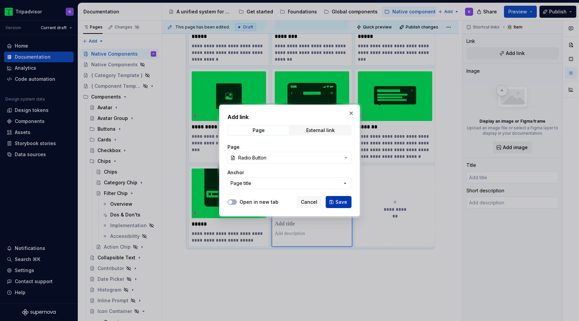
click at [336, 202] on span "Save" at bounding box center [341, 202] width 12 height 7
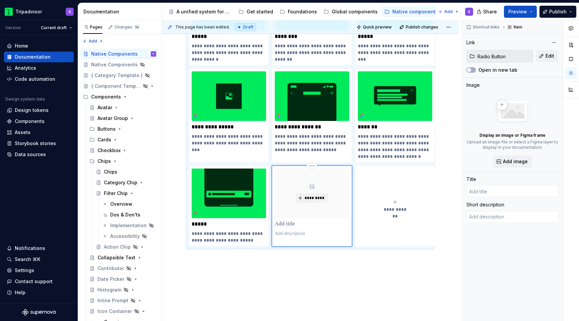
type textarea "*"
type input "Radio Button"
type textarea "Radio button is a control that allows users to select one option at a time from…"
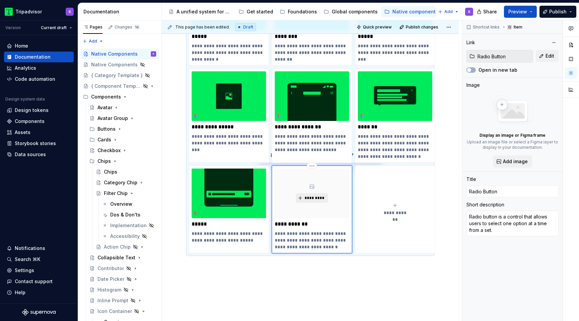
click at [310, 198] on span "*********" at bounding box center [314, 197] width 20 height 5
type textarea "*"
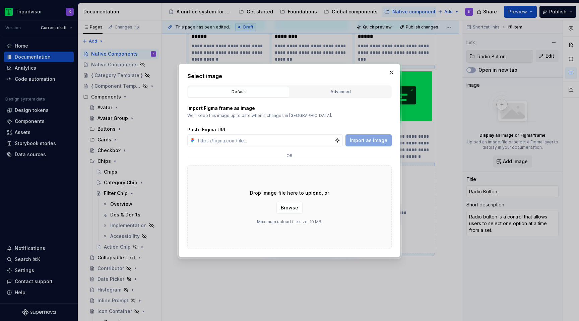
type input "https://www.figma.com/design/eWzZGbXTCMsZ0gwC1u1MU0/Altas-Native-Documentation?…"
type textarea "*"
type input "https://www.figma.com/design/eWzZGbXTCMsZ0gwC1u1MU0/Altas-Native-Documentation?…"
click at [376, 136] on button "Import as image" at bounding box center [369, 140] width 46 height 12
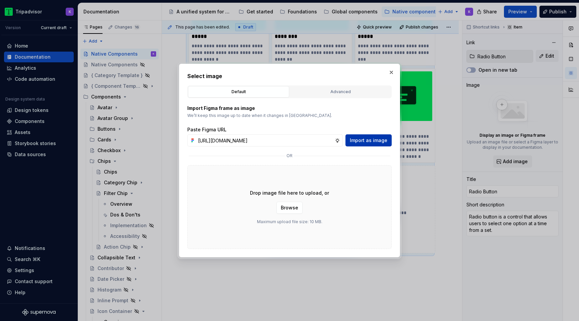
scroll to position [0, 0]
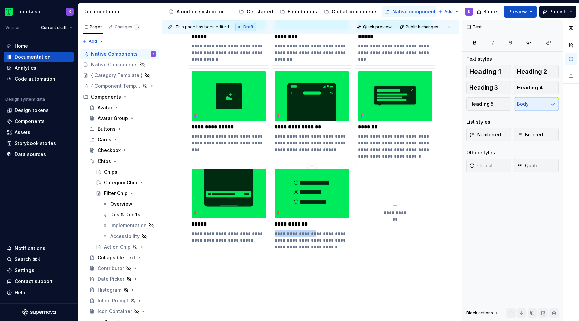
drag, startPoint x: 312, startPoint y: 233, endPoint x: 275, endPoint y: 232, distance: 36.2
click at [275, 232] on p "**********" at bounding box center [312, 240] width 74 height 20
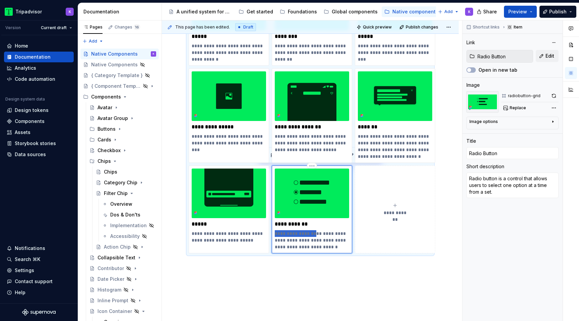
type textarea "*"
type textarea "A control that allows users to select one option at a time from a set."
click at [332, 249] on p "**********" at bounding box center [312, 240] width 74 height 20
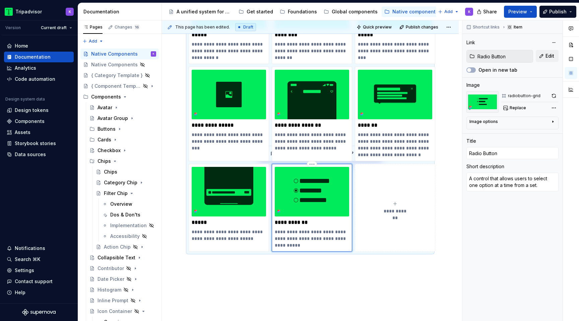
scroll to position [266, 0]
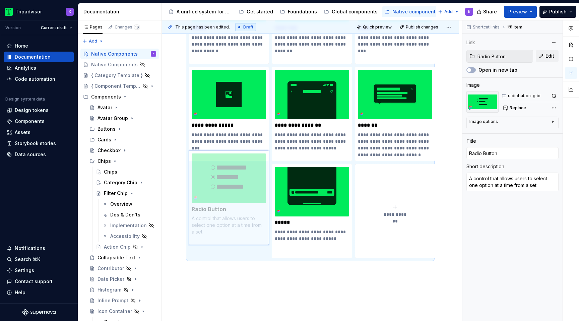
drag, startPoint x: 320, startPoint y: 188, endPoint x: 233, endPoint y: 188, distance: 87.1
click at [233, 188] on body "Tripadvisor K Version Current draft Home Documentation Analytics Code automatio…" at bounding box center [289, 160] width 579 height 321
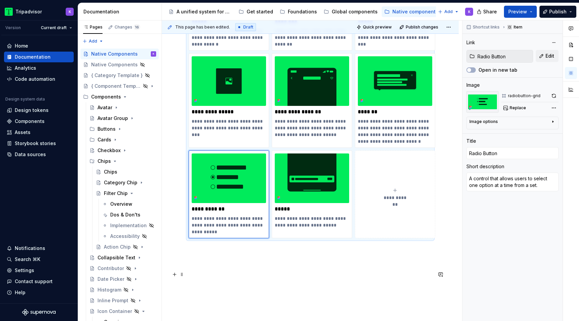
click at [274, 275] on p at bounding box center [310, 274] width 243 height 8
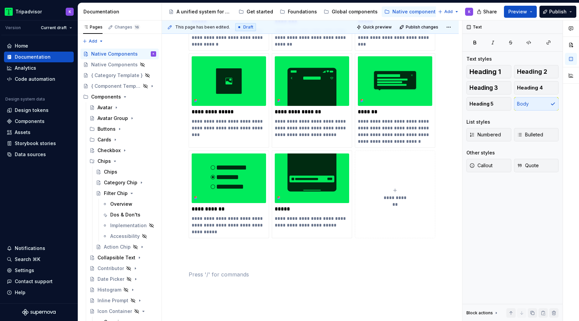
click at [401, 200] on span "**********" at bounding box center [395, 197] width 29 height 7
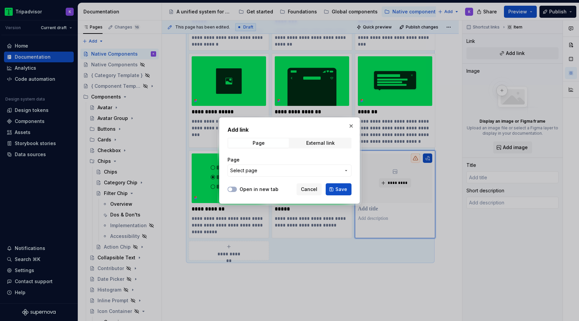
type textarea "*"
click at [264, 168] on span "Select page" at bounding box center [285, 170] width 111 height 7
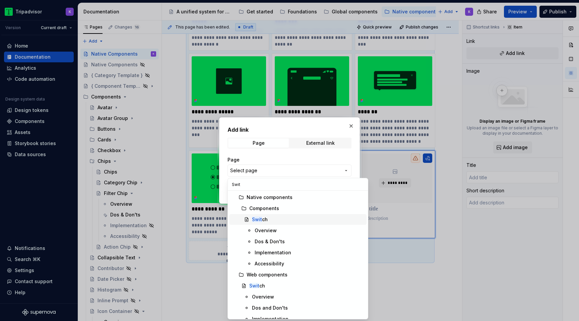
type input "Swit"
click at [261, 221] on mark "Swit" at bounding box center [257, 219] width 10 height 6
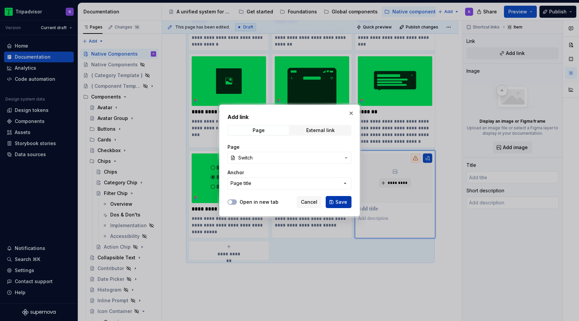
click at [342, 201] on span "Save" at bounding box center [341, 202] width 12 height 7
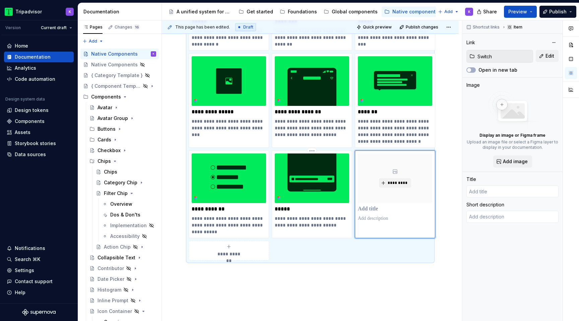
type textarea "*"
type input "Switch"
type textarea "Switches are controls that allow users to make a binary on/off choice. Their in…"
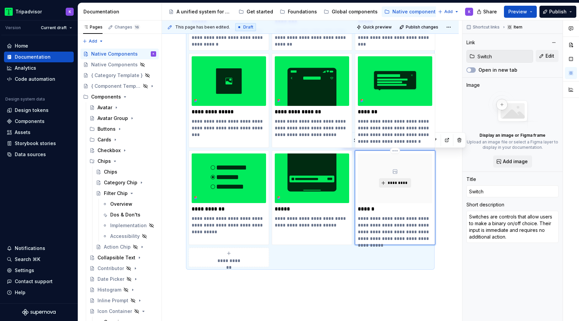
click at [395, 186] on button "*********" at bounding box center [395, 182] width 32 height 9
type textarea "*"
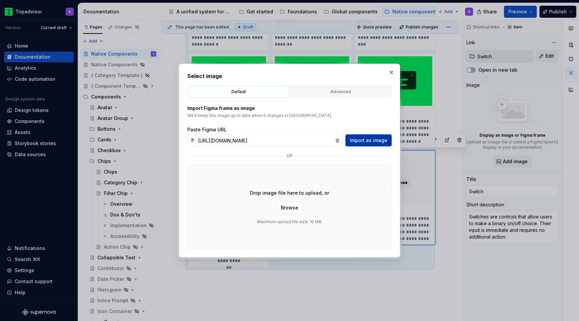
scroll to position [0, 177]
type input "https://www.figma.com/design/eWzZGbXTCMsZ0gwC1u1MU0/Altas-Native-Documentation?…"
click at [372, 142] on span "Import as image" at bounding box center [369, 140] width 38 height 7
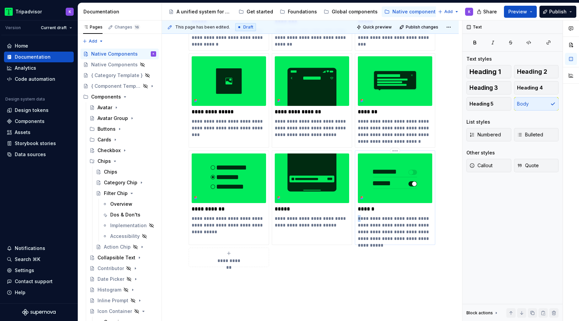
drag, startPoint x: 389, startPoint y: 218, endPoint x: 359, endPoint y: 217, distance: 30.2
click at [359, 217] on p "**********" at bounding box center [395, 228] width 74 height 27
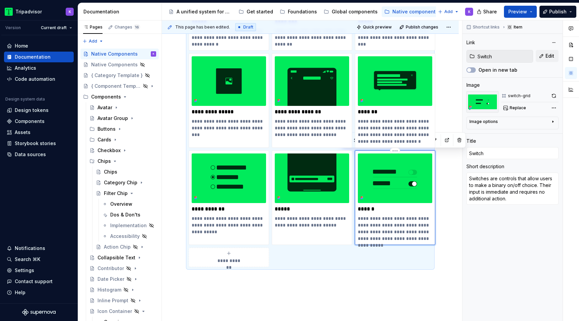
click at [386, 219] on p "**********" at bounding box center [395, 228] width 74 height 27
drag, startPoint x: 391, startPoint y: 219, endPoint x: 357, endPoint y: 219, distance: 33.5
click at [357, 219] on div "**********" at bounding box center [395, 197] width 80 height 95
type textarea "*"
type textarea "Controls that allow users to make a binary on/off choice. Their input is immedi…"
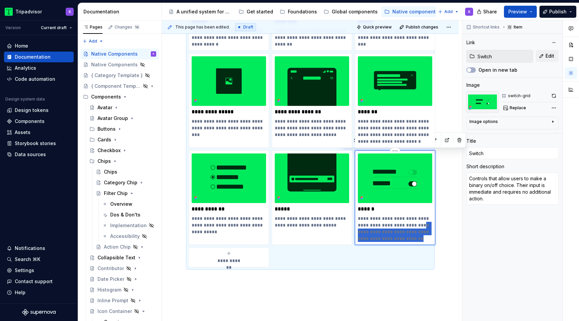
drag, startPoint x: 410, startPoint y: 225, endPoint x: 427, endPoint y: 239, distance: 21.9
click at [427, 239] on p "**********" at bounding box center [395, 228] width 74 height 27
type textarea "*"
type textarea "Controls that allow users to make a binary on/off choice."
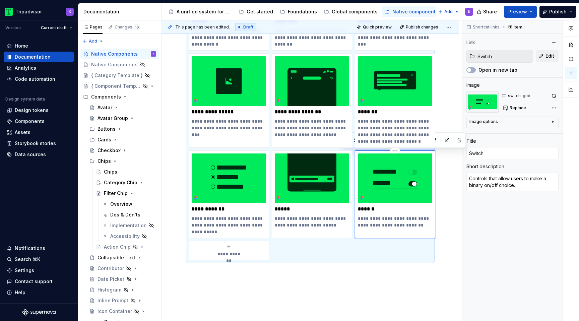
scroll to position [280, 0]
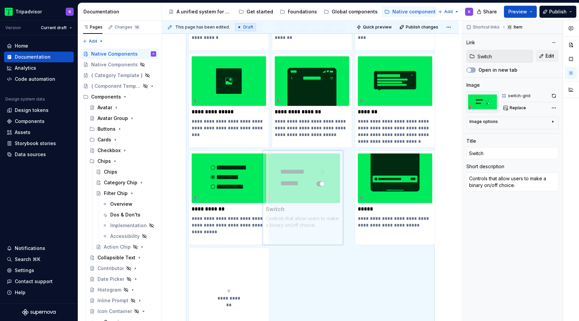
drag, startPoint x: 401, startPoint y: 194, endPoint x: 309, endPoint y: 194, distance: 92.5
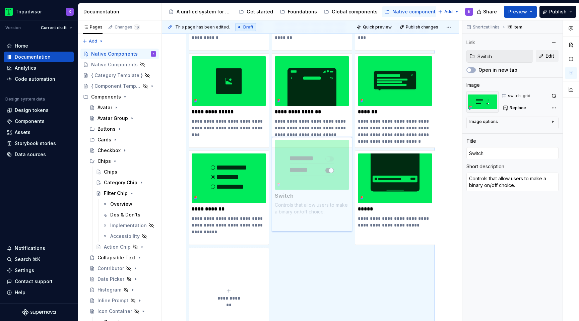
click at [309, 194] on body "Tripadvisor K Version Current draft Home Documentation Analytics Code automatio…" at bounding box center [289, 160] width 579 height 321
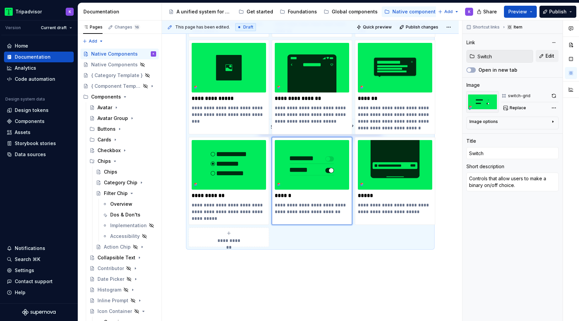
click at [230, 242] on span "**********" at bounding box center [228, 240] width 29 height 7
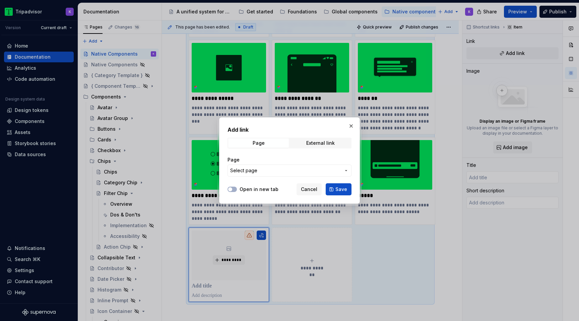
type textarea "*"
click at [275, 168] on span "Select page" at bounding box center [285, 170] width 111 height 7
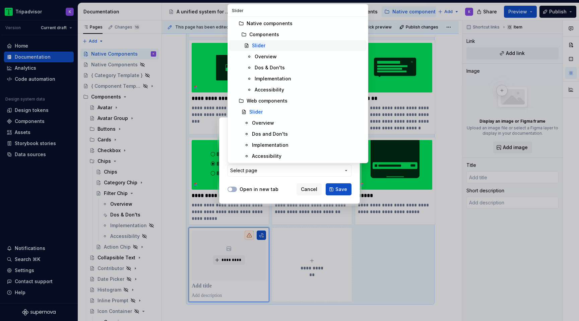
type input "Slider"
click at [282, 47] on div "Slider" at bounding box center [308, 45] width 112 height 7
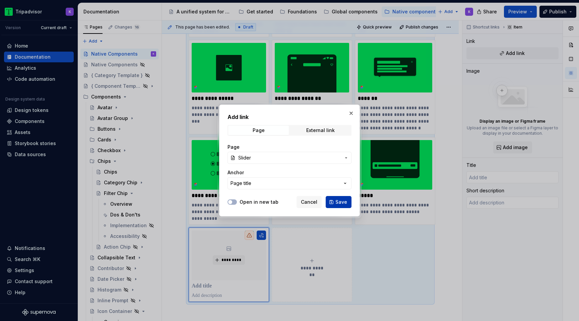
click at [334, 204] on button "Save" at bounding box center [339, 202] width 26 height 12
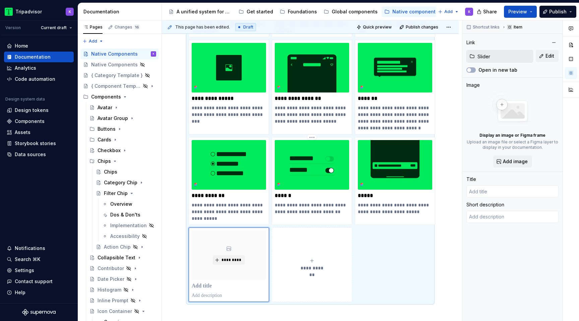
type textarea "*"
type input "Slider"
type textarea "A slider is a control that allows users to make selections from a range between…"
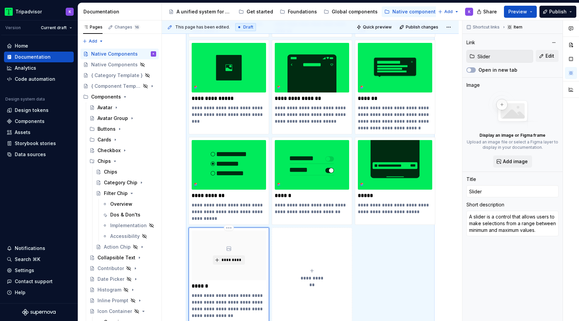
click at [221, 297] on p "**********" at bounding box center [229, 305] width 74 height 27
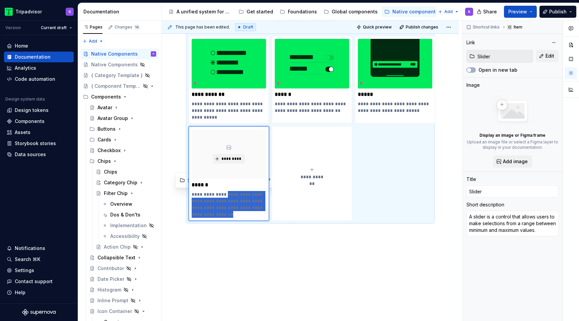
scroll to position [425, 0]
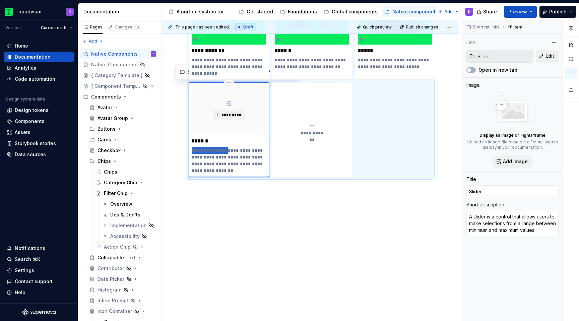
drag, startPoint x: 221, startPoint y: 297, endPoint x: 193, endPoint y: 145, distance: 154.3
click at [193, 145] on div "**********" at bounding box center [229, 129] width 74 height 88
type textarea "*"
type textarea "Control that allows users to make selections from a range between minimum and m…"
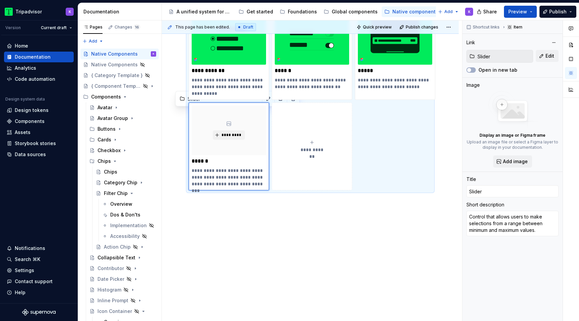
scroll to position [393, 0]
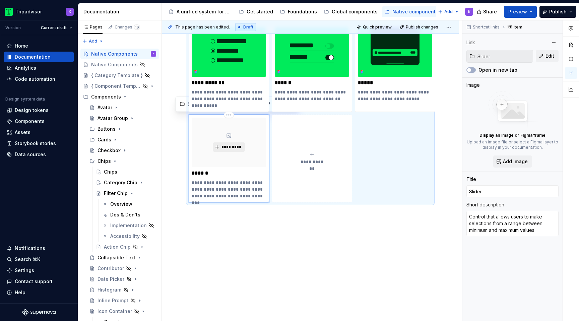
click at [232, 145] on span "*********" at bounding box center [231, 146] width 20 height 5
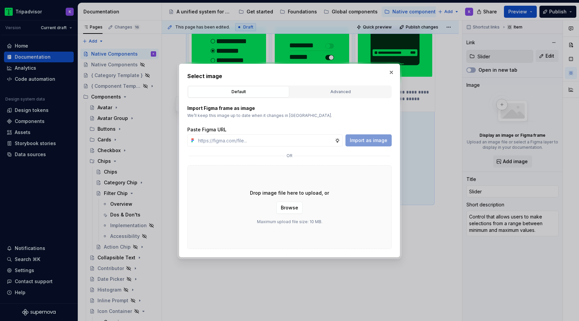
type textarea "*"
type input "https://www.figma.com/design/eWzZGbXTCMsZ0gwC1u1MU0/Altas-Native-Documentation?…"
type textarea "*"
type input "https://www.figma.com/design/eWzZGbXTCMsZ0gwC1u1MU0/Altas-Native-Documentation?…"
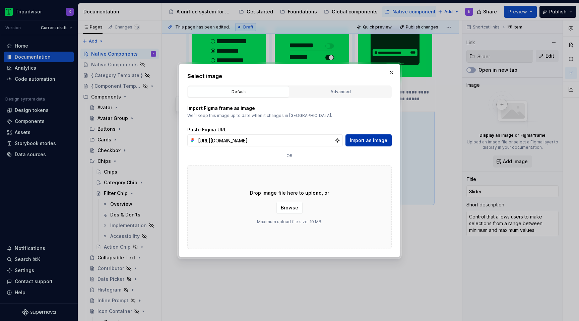
click at [373, 141] on span "Import as image" at bounding box center [369, 140] width 38 height 7
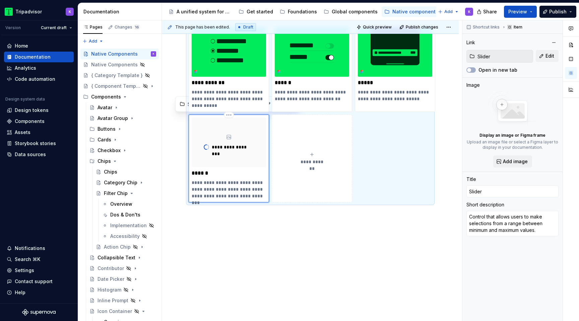
click at [311, 158] on div "**********" at bounding box center [312, 158] width 74 height 13
type textarea "*"
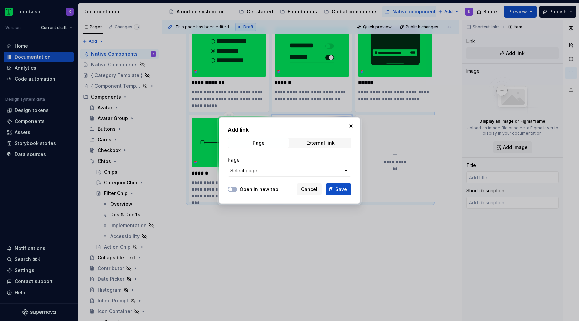
type textarea "*"
click at [294, 174] on button "Select page" at bounding box center [290, 171] width 124 height 12
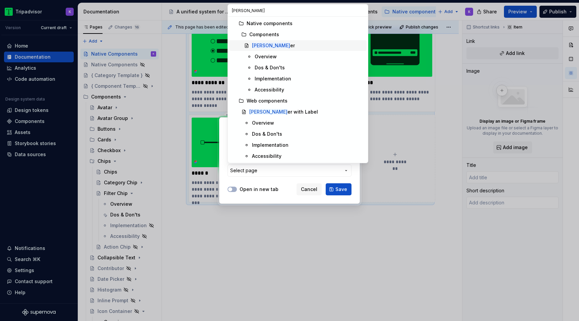
type input "Stepp"
click at [299, 46] on div "Stepp er" at bounding box center [308, 45] width 112 height 7
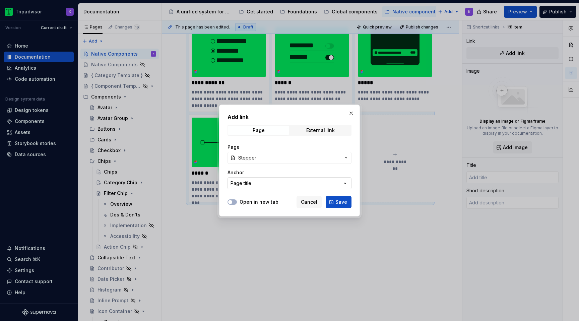
click at [290, 187] on button "Page title" at bounding box center [290, 183] width 124 height 12
click at [302, 174] on div "Add link Page External link Page Stepper Anchor Page title Open in new tab Canc…" at bounding box center [289, 160] width 579 height 321
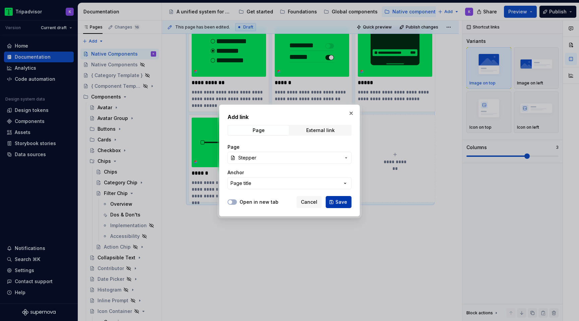
click at [340, 202] on span "Save" at bounding box center [341, 202] width 12 height 7
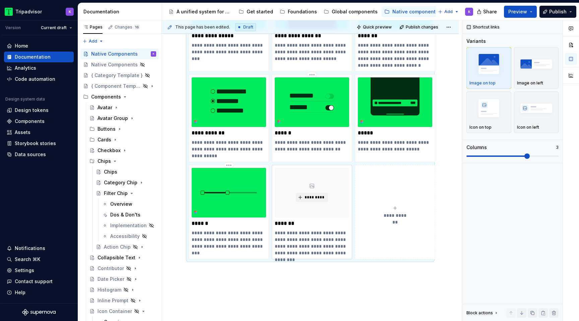
scroll to position [346, 0]
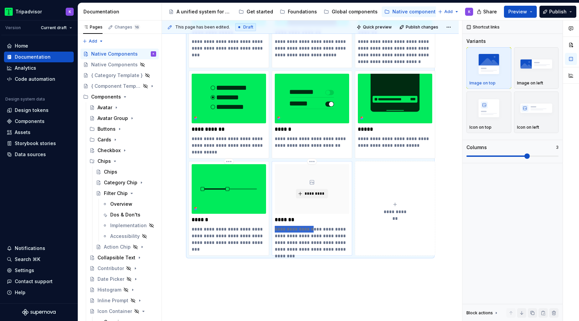
drag, startPoint x: 310, startPoint y: 230, endPoint x: 275, endPoint y: 229, distance: 34.2
click at [275, 229] on p "**********" at bounding box center [312, 239] width 74 height 27
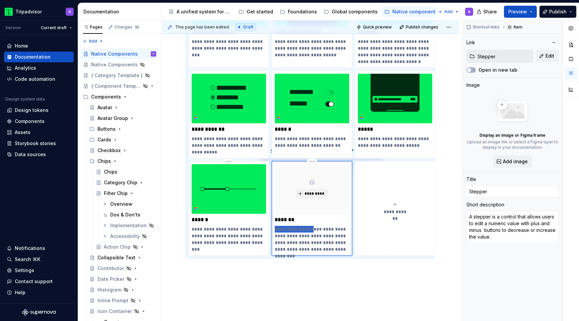
type textarea "*"
type textarea "Control that allows users to edit a numeric value with plus and minus buttons t…"
click at [291, 242] on p "**********" at bounding box center [312, 239] width 74 height 27
type textarea "*"
type textarea "Control that allows users to edit a numeric value with plus and minus buttons t…"
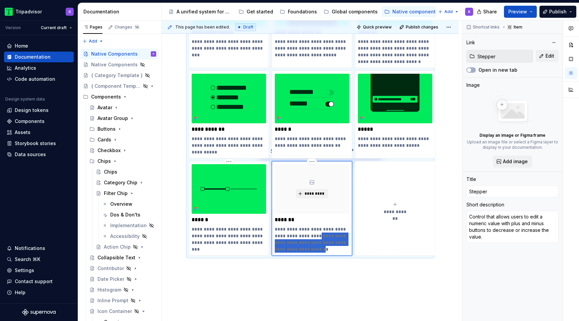
drag, startPoint x: 305, startPoint y: 235, endPoint x: 315, endPoint y: 246, distance: 15.7
click at [315, 246] on p "**********" at bounding box center [312, 239] width 74 height 27
type textarea "*"
type textarea "Control that allows users to edit a numeric value."
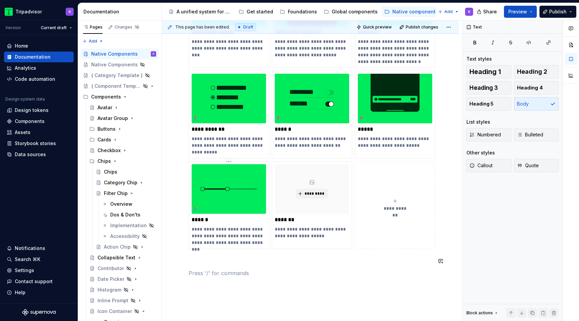
click at [305, 268] on div "**********" at bounding box center [310, 41] width 243 height 497
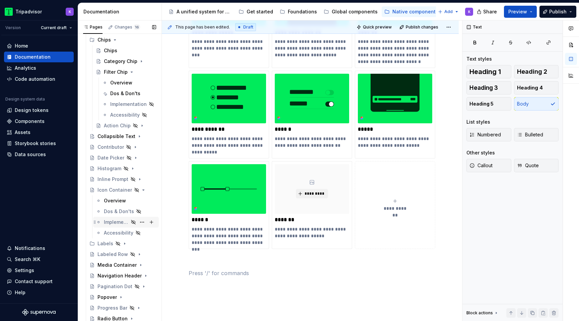
scroll to position [262, 0]
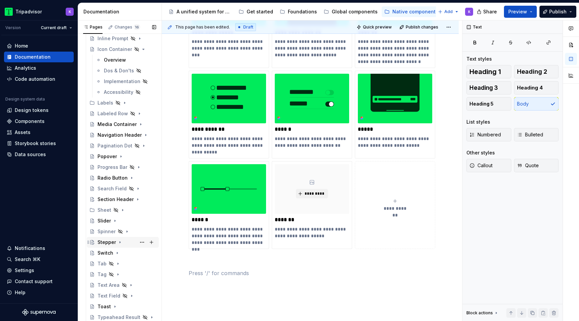
click at [109, 242] on div "Stepper" at bounding box center [107, 242] width 18 height 7
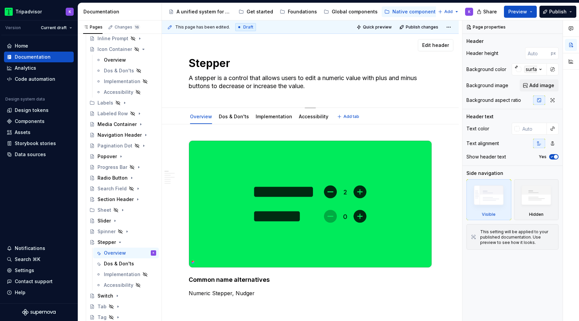
click at [189, 85] on textarea "A stepper is a control that allows users to edit a numeric value with plus and …" at bounding box center [308, 82] width 243 height 19
click at [189, 86] on textarea "A stepper is a control that allows users to edit a numeric value with plus and …" at bounding box center [308, 82] width 243 height 19
type textarea "*"
type textarea "A stepper is a control that allows users to edit a numeric value with plus and …"
type textarea "*"
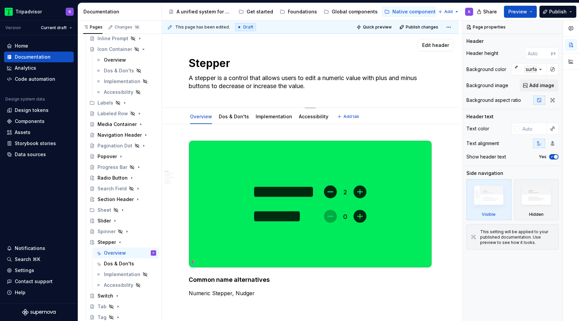
type textarea "A stepper is a control that allows users to edit a numeric value with plus and …"
type textarea "*"
type textarea "A stepper is a control that allows users to edit a numeric value with plus and …"
type textarea "*"
type textarea "A stepper is a control that allows users to edit a numeric value with plus and …"
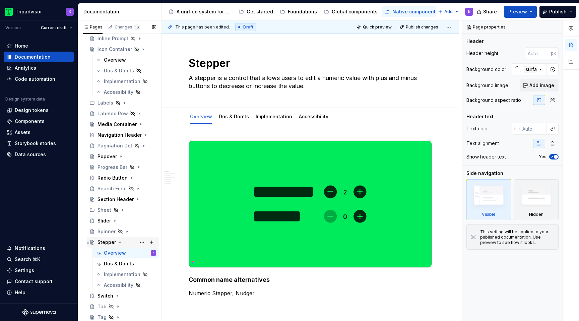
click at [118, 244] on icon "Page tree" at bounding box center [119, 242] width 5 height 5
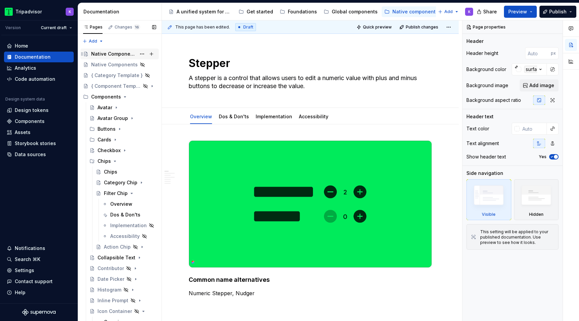
click at [121, 52] on div "Native Components" at bounding box center [113, 54] width 45 height 7
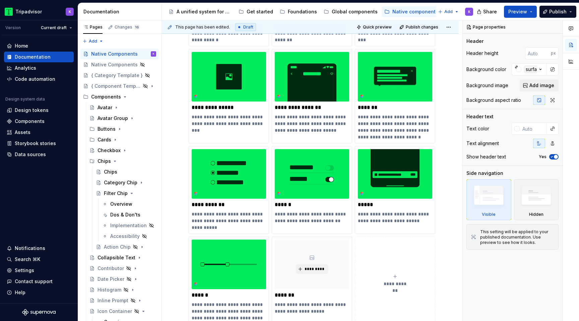
scroll to position [294, 0]
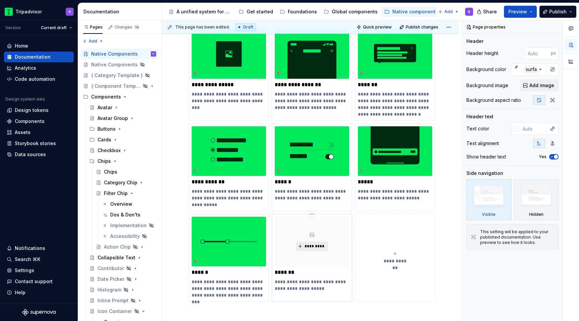
click at [308, 248] on span "*********" at bounding box center [314, 246] width 20 height 5
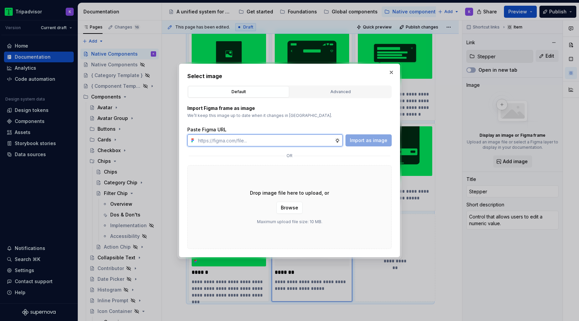
type textarea "*"
paste input "https://www.figma.com/design/eWzZGbXTCMsZ0gwC1u1MU0/Altas-Native-Documentation?…"
type input "https://www.figma.com/design/eWzZGbXTCMsZ0gwC1u1MU0/Altas-Native-Documentation?…"
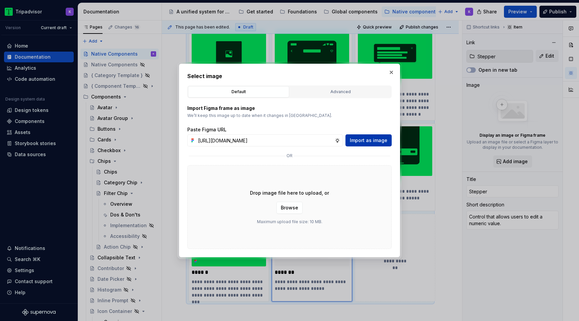
click at [364, 140] on span "Import as image" at bounding box center [369, 140] width 38 height 7
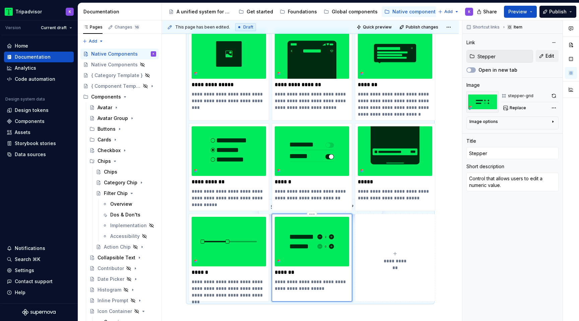
scroll to position [284, 0]
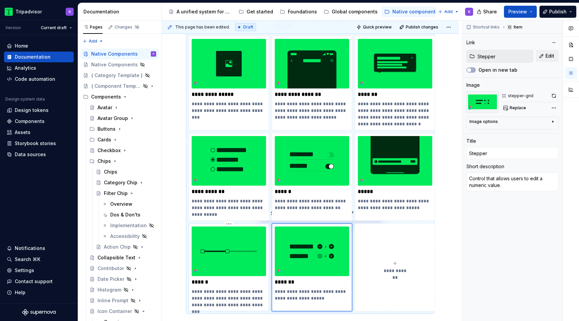
type textarea "*"
type input "Slider"
type textarea "Control that allows users to make selections from a range between minimum and m…"
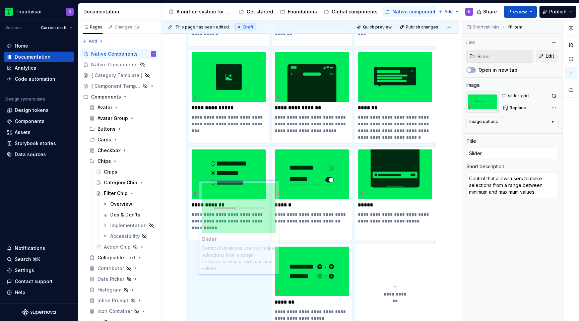
scroll to position [304, 0]
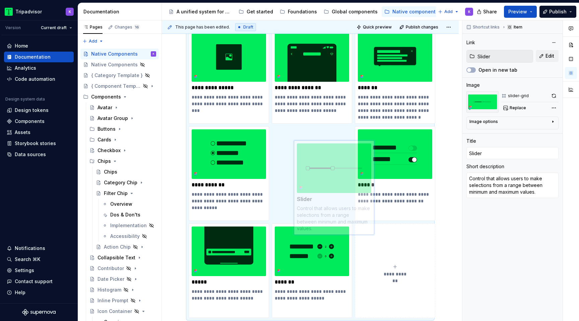
drag, startPoint x: 229, startPoint y: 252, endPoint x: 334, endPoint y: 169, distance: 133.8
click at [334, 169] on body "Tripadvisor K Version Current draft Home Documentation Analytics Code automatio…" at bounding box center [289, 160] width 579 height 321
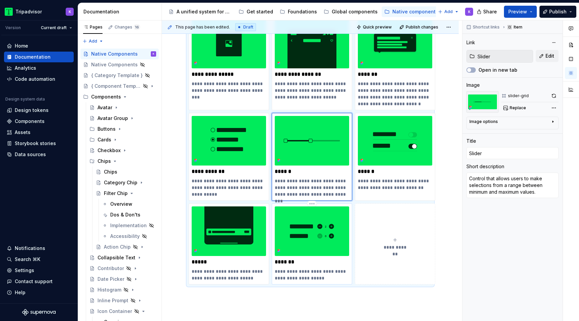
type textarea "*"
type input "Stepper"
type textarea "Control that allows users to edit a numeric value."
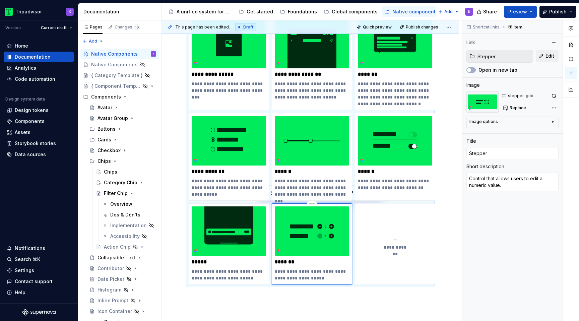
scroll to position [324, 0]
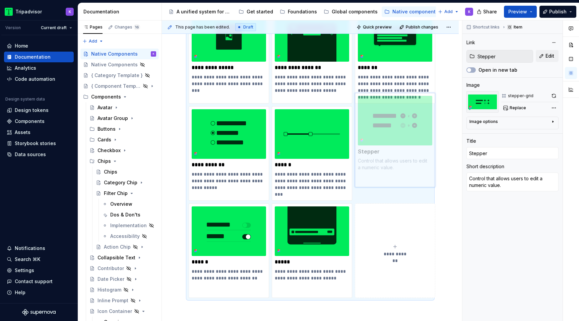
drag, startPoint x: 311, startPoint y: 242, endPoint x: 314, endPoint y: 236, distance: 7.0
click at [370, 138] on body "Tripadvisor K Version Current draft Home Documentation Analytics Code automatio…" at bounding box center [289, 160] width 579 height 321
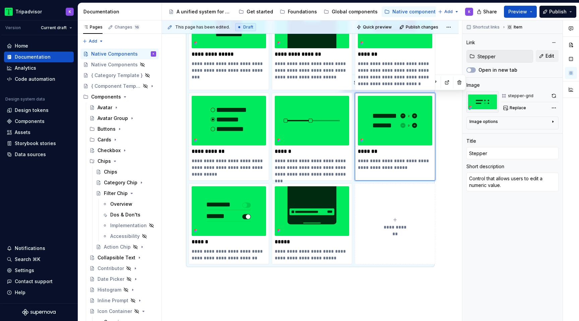
click at [394, 215] on button "**********" at bounding box center [395, 223] width 80 height 81
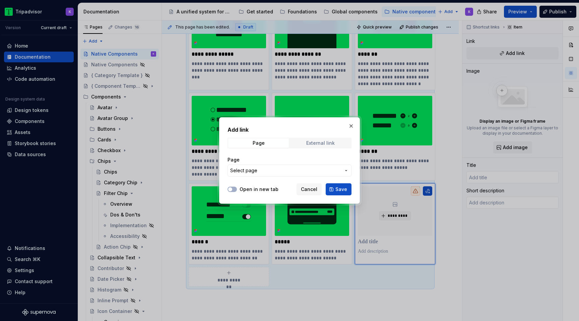
type textarea "*"
click at [292, 170] on span "Select page" at bounding box center [285, 170] width 111 height 7
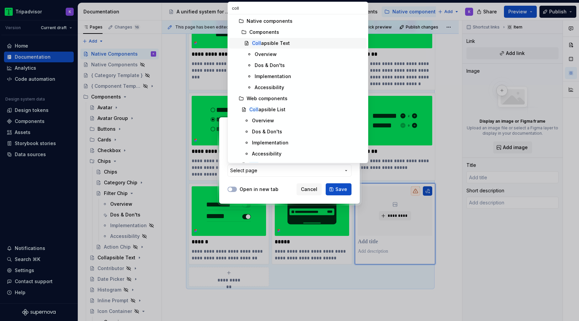
type input "coll"
click at [311, 42] on div "Coll apsible Text" at bounding box center [308, 43] width 112 height 7
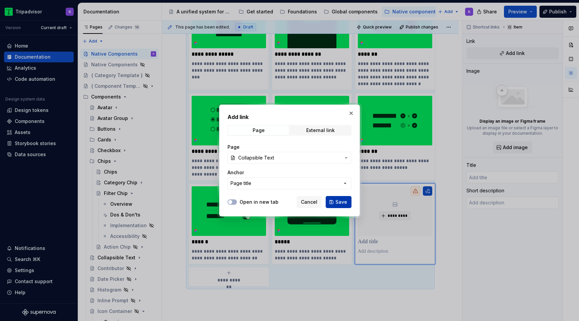
click at [340, 202] on span "Save" at bounding box center [341, 202] width 12 height 7
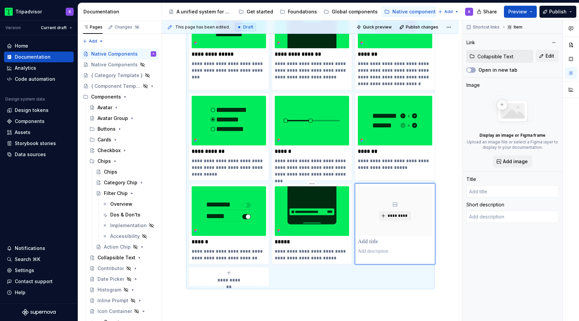
type textarea "*"
type input "Collapsible Text"
type textarea "Collapsible text allows text to expand and collapse inline."
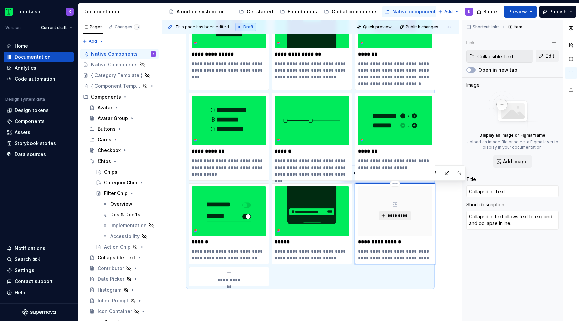
click at [389, 216] on span "*********" at bounding box center [397, 215] width 20 height 5
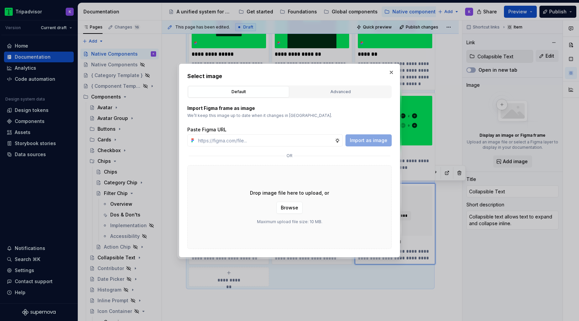
type textarea "*"
type input "https://www.figma.com/design/eWzZGbXTCMsZ0gwC1u1MU0/Altas-Native-Documentation?…"
type textarea "*"
type input "https://www.figma.com/design/eWzZGbXTCMsZ0gwC1u1MU0/Altas-Native-Documentation?…"
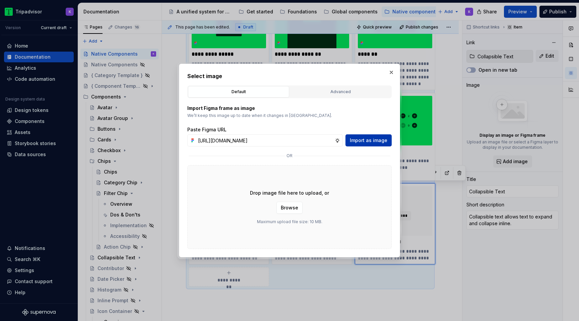
click at [377, 143] on span "Import as image" at bounding box center [369, 140] width 38 height 7
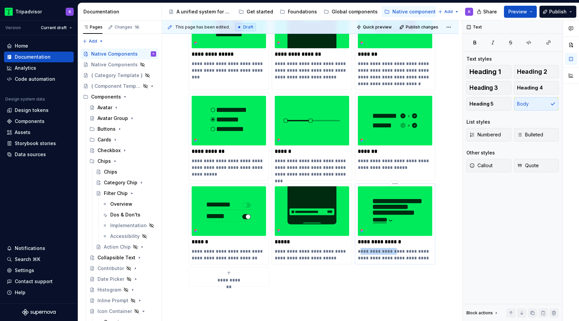
drag, startPoint x: 395, startPoint y: 251, endPoint x: 392, endPoint y: 254, distance: 4.6
click at [392, 254] on p "**********" at bounding box center [395, 254] width 74 height 13
type textarea "*"
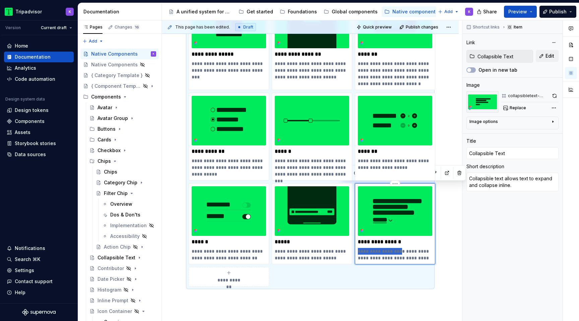
drag, startPoint x: 395, startPoint y: 252, endPoint x: 357, endPoint y: 252, distance: 38.2
click at [357, 252] on div "**********" at bounding box center [395, 223] width 80 height 81
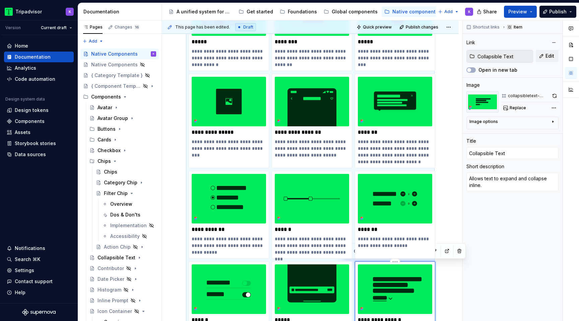
scroll to position [266, 0]
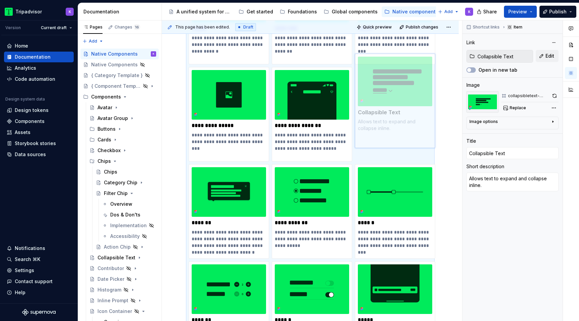
drag, startPoint x: 394, startPoint y: 294, endPoint x: 356, endPoint y: 80, distance: 217.6
click at [356, 80] on body "Tripadvisor K Version Current draft Home Documentation Analytics Code automatio…" at bounding box center [289, 160] width 579 height 321
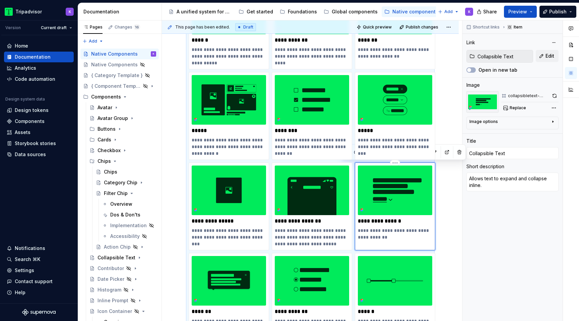
scroll to position [171, 0]
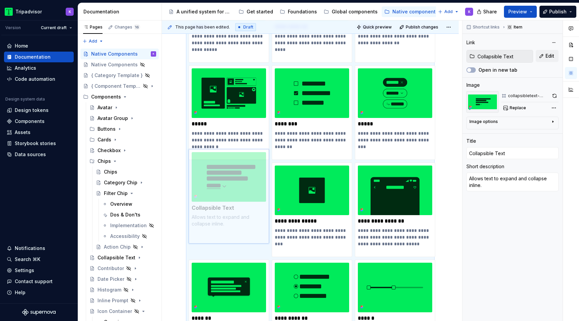
drag, startPoint x: 393, startPoint y: 208, endPoint x: 254, endPoint y: 198, distance: 139.1
click at [254, 198] on body "Tripadvisor K Version Current draft Home Documentation Analytics Code automatio…" at bounding box center [289, 160] width 579 height 321
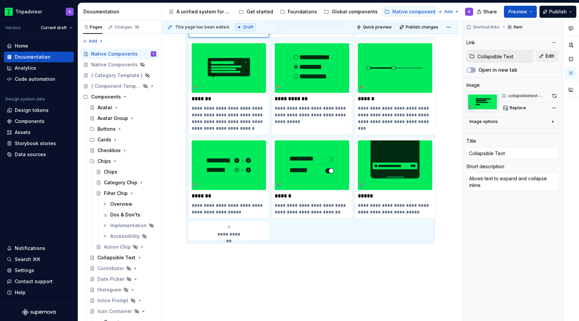
scroll to position [434, 0]
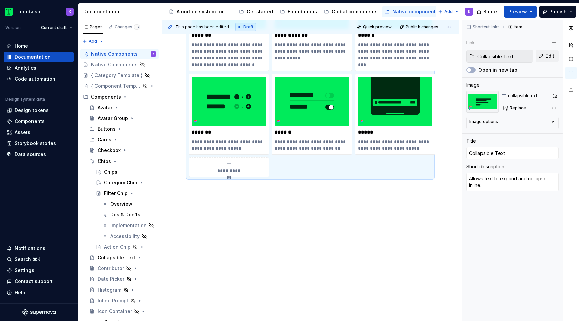
click at [244, 167] on div "**********" at bounding box center [229, 167] width 74 height 13
type textarea "*"
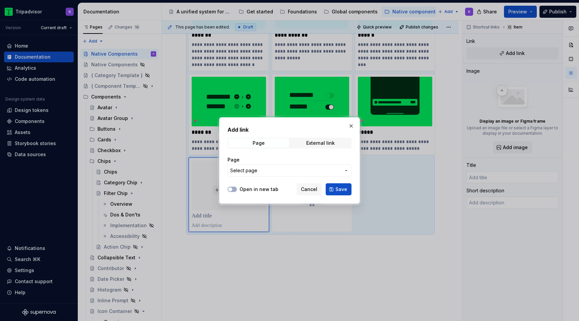
click at [270, 169] on span "Select page" at bounding box center [285, 170] width 111 height 7
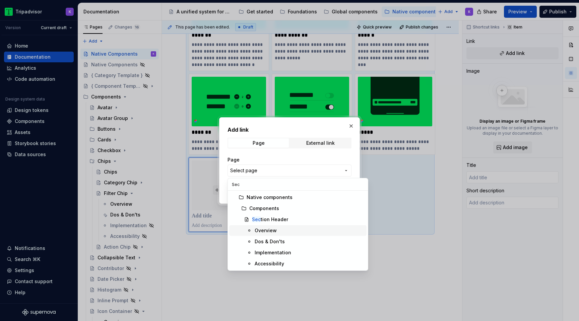
type input "Sec"
click at [283, 224] on span "Sec tion Header" at bounding box center [297, 219] width 137 height 11
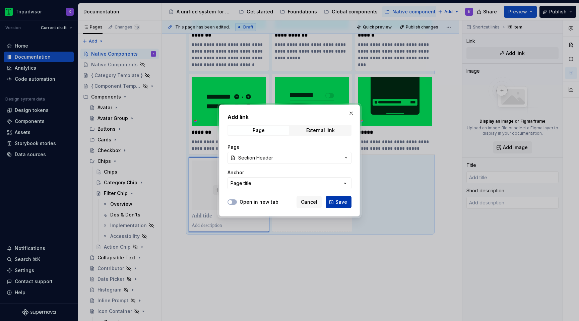
click at [342, 201] on span "Save" at bounding box center [341, 202] width 12 height 7
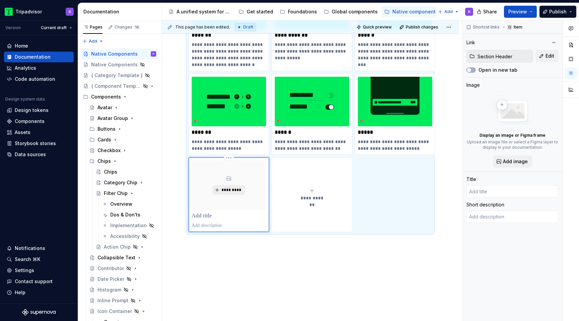
type textarea "*"
type input "Section Header"
type textarea "Section headers separate sections and help organize the page into scannable chu…"
click at [219, 191] on button "*********" at bounding box center [229, 189] width 32 height 9
type textarea "*"
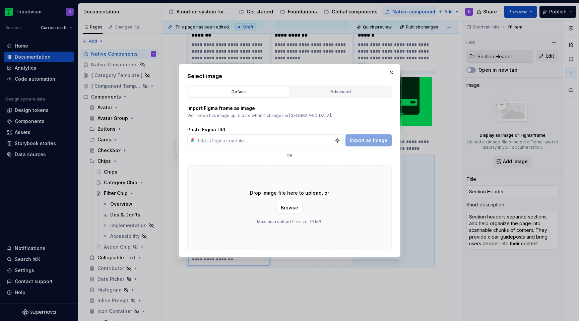
type input "https://www.figma.com/design/eWzZGbXTCMsZ0gwC1u1MU0/Altas-Native-Documentation?…"
click at [369, 138] on span "Import as image" at bounding box center [369, 140] width 38 height 7
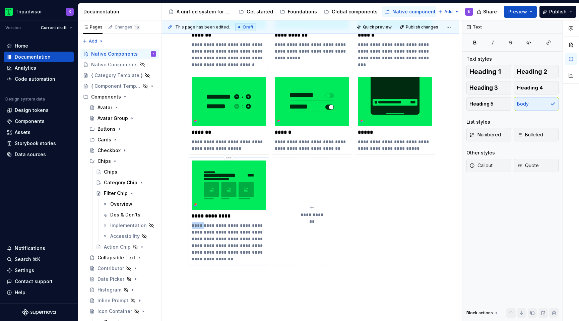
drag, startPoint x: 232, startPoint y: 225, endPoint x: 192, endPoint y: 224, distance: 39.2
click at [192, 224] on p "**********" at bounding box center [229, 242] width 74 height 40
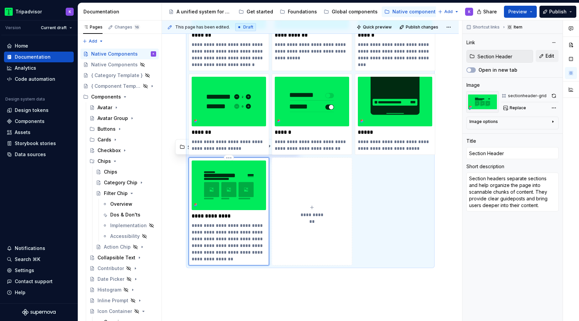
click at [220, 229] on p "**********" at bounding box center [229, 242] width 74 height 40
drag, startPoint x: 232, startPoint y: 226, endPoint x: 191, endPoint y: 224, distance: 40.9
click at [191, 224] on div "**********" at bounding box center [229, 212] width 80 height 108
click at [259, 259] on p "**********" at bounding box center [229, 242] width 74 height 40
drag, startPoint x: 223, startPoint y: 232, endPoint x: 192, endPoint y: 226, distance: 32.0
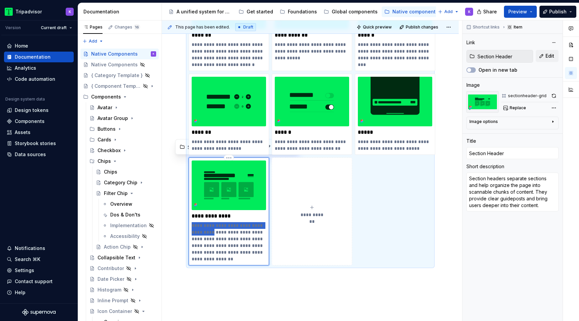
click at [192, 226] on p "**********" at bounding box center [229, 242] width 74 height 40
type textarea "*"
type textarea "Help organize the page into scannable chunks of content. They provide clear gui…"
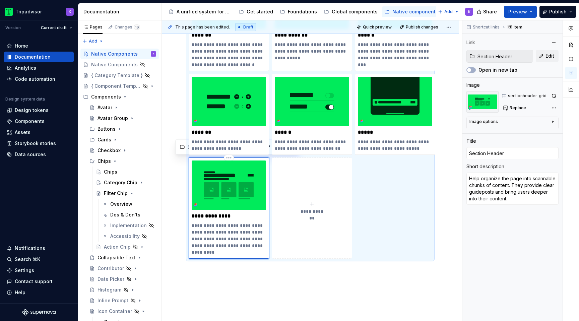
click at [250, 255] on p "**********" at bounding box center [229, 239] width 74 height 34
drag, startPoint x: 205, startPoint y: 224, endPoint x: 193, endPoint y: 224, distance: 12.7
click at [193, 224] on p "**********" at bounding box center [229, 239] width 74 height 34
type textarea "*"
type textarea "Organize the page into scannable chunks of content. They provide clear guidepos…"
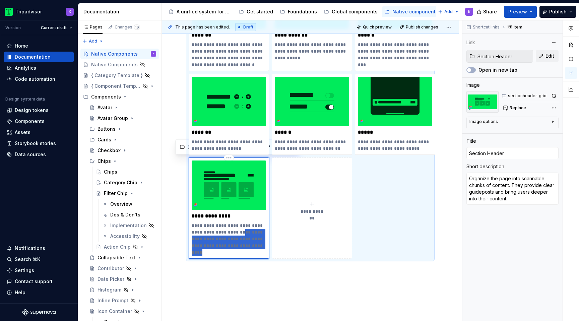
drag, startPoint x: 230, startPoint y: 254, endPoint x: 191, endPoint y: 240, distance: 41.3
click at [191, 240] on div "**********" at bounding box center [229, 208] width 80 height 101
click at [240, 252] on p "**********" at bounding box center [229, 239] width 74 height 34
click at [260, 233] on p "**********" at bounding box center [229, 239] width 74 height 34
type textarea "*"
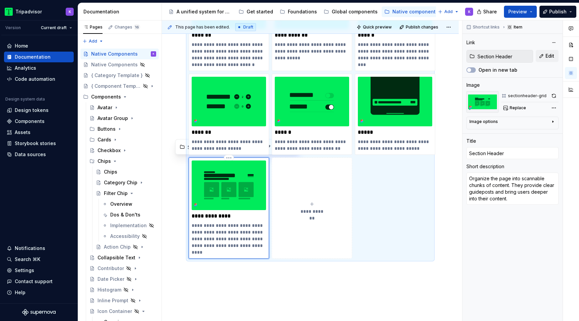
type textarea "Organize the page into scannable chunks of content.They provide clear guidepost…"
type textarea "*"
type textarea "Organize the page into scannable chunks of contentThey provide clear guideposts…"
type textarea "*"
type textarea "Organize the page into scannable chunks of content They provide clear guidepost…"
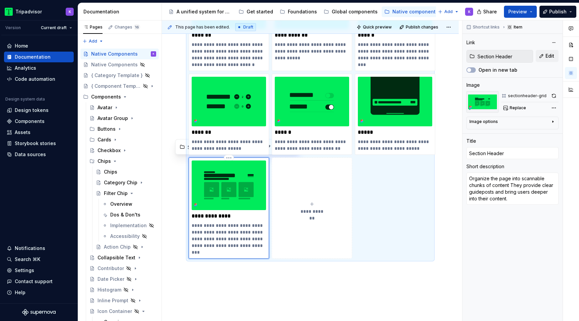
type textarea "*"
type textarea "Organize the page into scannable chunks of content bThey provide clear guidepos…"
type textarea "*"
type textarea "Organize the page into scannable chunks of content byThey provide clear guidepo…"
type textarea "*"
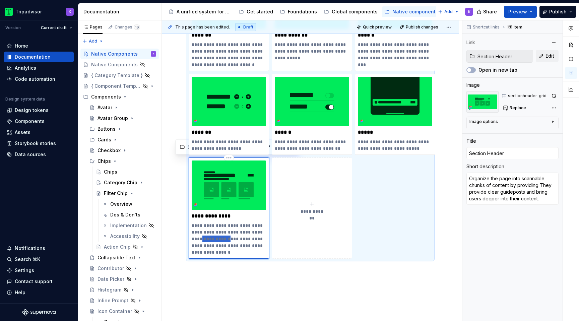
drag, startPoint x: 214, startPoint y: 239, endPoint x: 243, endPoint y: 239, distance: 28.1
click at [243, 239] on p "**********" at bounding box center [229, 239] width 74 height 34
drag, startPoint x: 238, startPoint y: 252, endPoint x: 250, endPoint y: 240, distance: 16.8
click at [250, 240] on p "**********" at bounding box center [229, 239] width 74 height 34
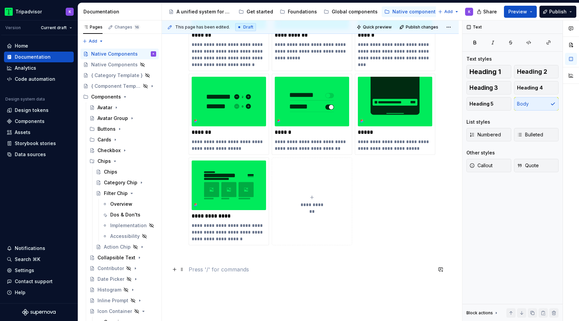
click at [269, 269] on p at bounding box center [310, 269] width 243 height 8
click at [253, 217] on p "**********" at bounding box center [229, 216] width 74 height 7
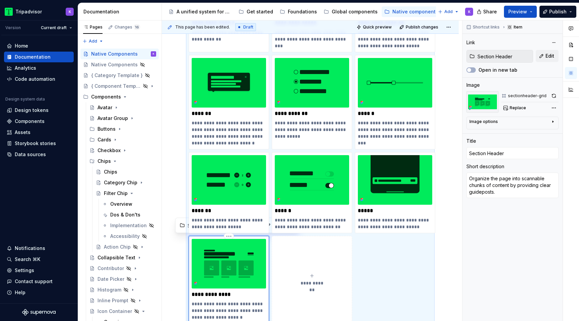
scroll to position [389, 0]
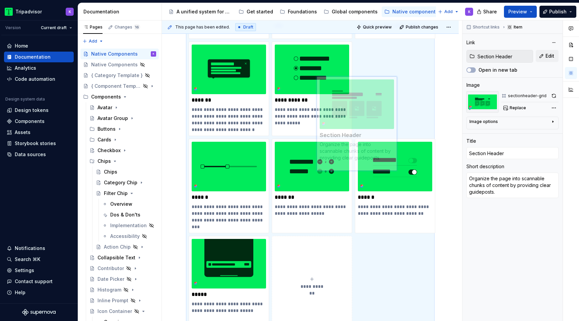
drag, startPoint x: 230, startPoint y: 270, endPoint x: 357, endPoint y: 112, distance: 203.3
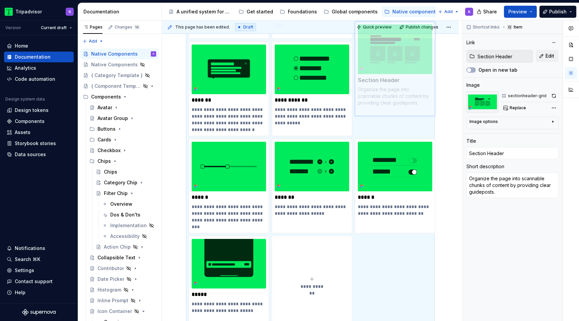
click at [358, 111] on body "Tripadvisor K Version Current draft Home Documentation Analytics Code automatio…" at bounding box center [289, 160] width 579 height 321
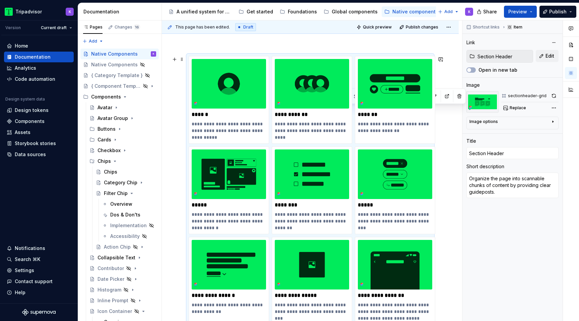
scroll to position [0, 0]
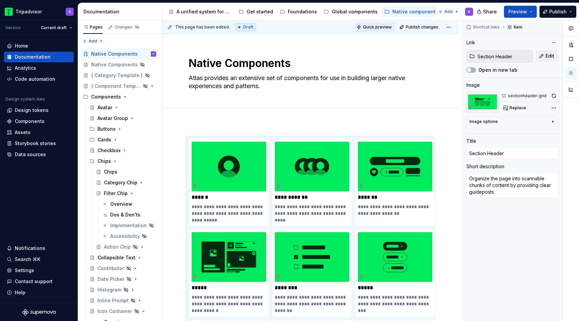
click at [379, 25] on span "Quick preview" at bounding box center [377, 26] width 29 height 5
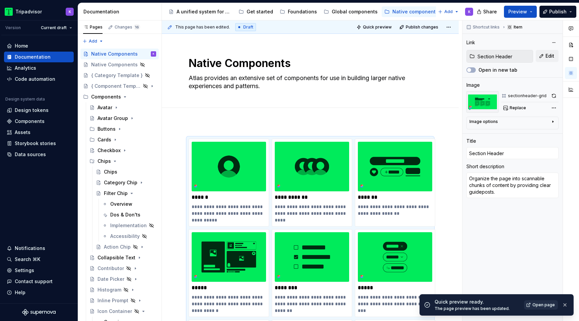
click at [539, 306] on span "Open page" at bounding box center [543, 304] width 22 height 5
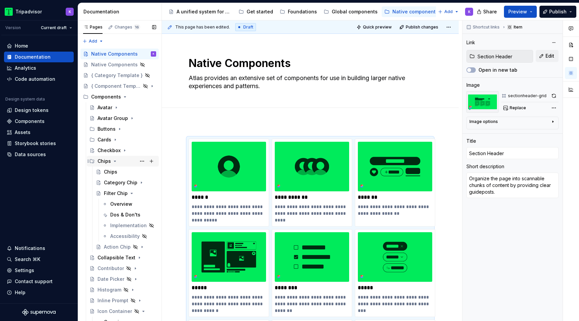
click at [114, 162] on icon "Page tree" at bounding box center [114, 161] width 5 height 5
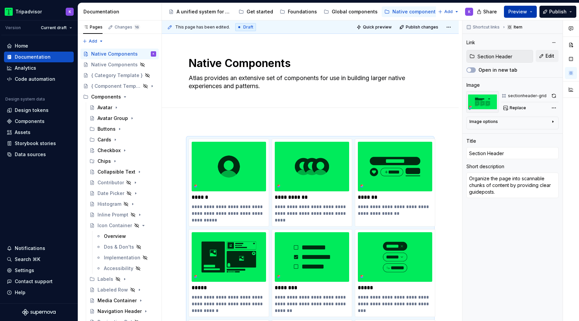
click at [529, 12] on button "Preview" at bounding box center [520, 12] width 33 height 12
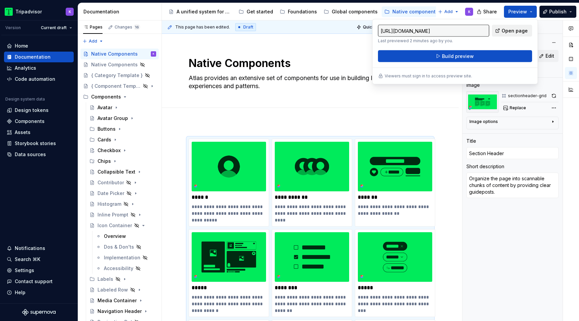
click at [513, 30] on span "Open page" at bounding box center [515, 30] width 26 height 7
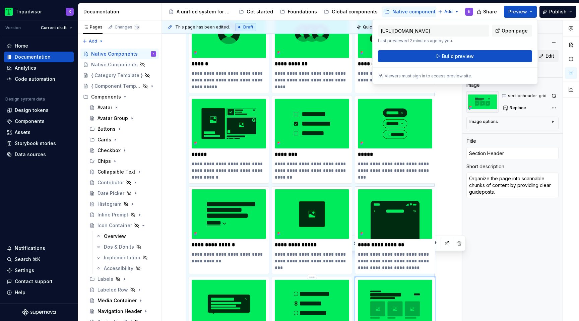
scroll to position [156, 0]
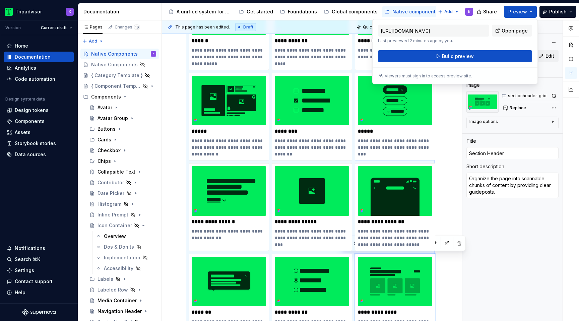
click at [401, 157] on p "**********" at bounding box center [395, 147] width 74 height 20
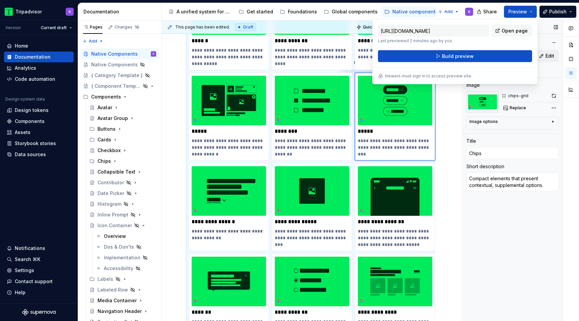
click at [540, 29] on div "Shortcut links Item" at bounding box center [512, 26] width 100 height 13
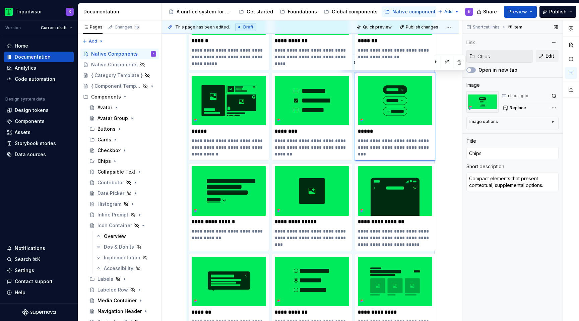
click at [515, 56] on input "Chips" at bounding box center [504, 56] width 58 height 12
click at [546, 56] on span "Edit" at bounding box center [550, 56] width 9 height 7
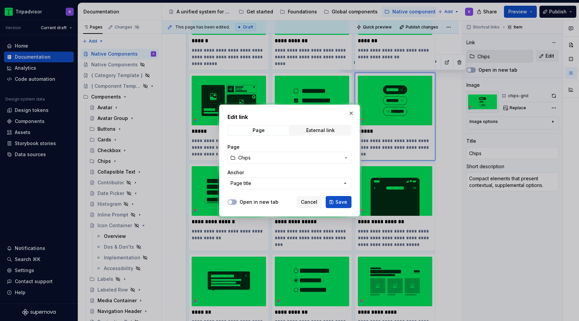
click at [266, 157] on span "Chips" at bounding box center [289, 157] width 103 height 7
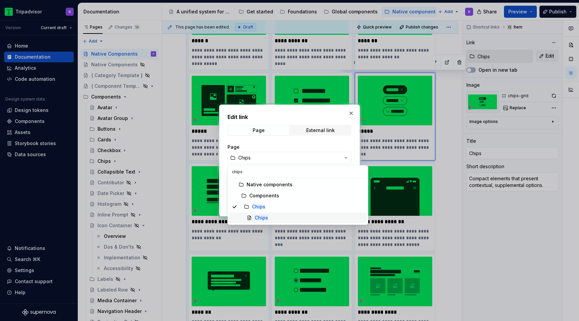
click at [292, 220] on div "Chips" at bounding box center [309, 217] width 109 height 7
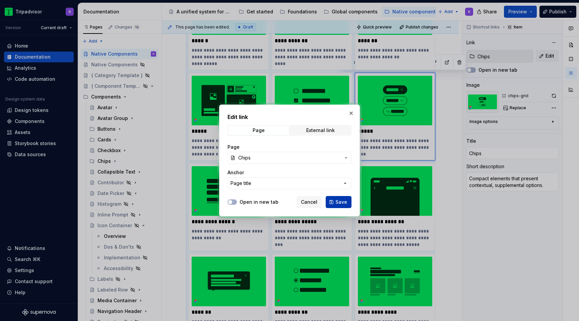
click at [337, 203] on span "Save" at bounding box center [341, 202] width 12 height 7
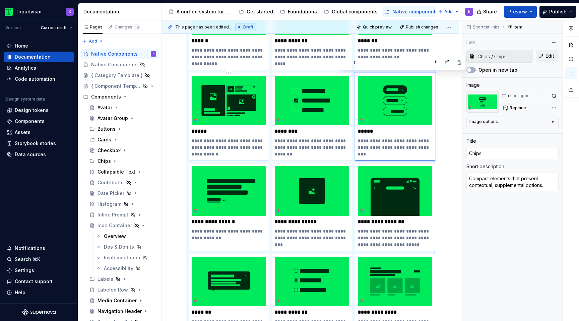
click at [212, 140] on p "**********" at bounding box center [229, 147] width 74 height 20
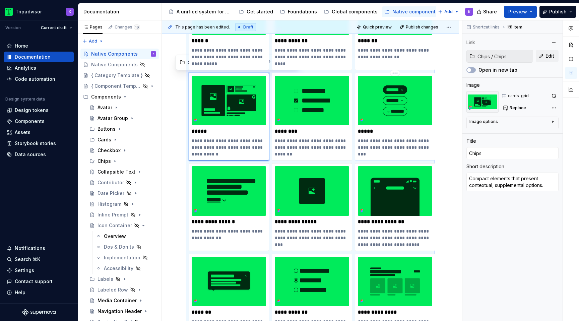
click at [404, 103] on img at bounding box center [395, 101] width 74 height 50
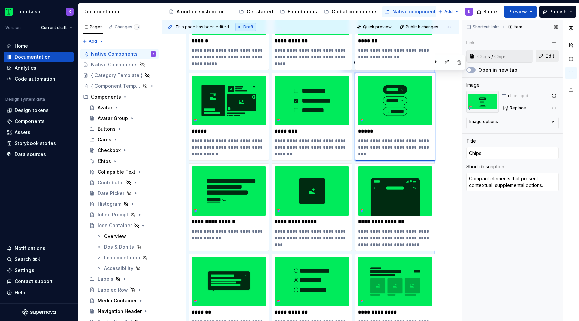
click at [541, 58] on button "Edit" at bounding box center [547, 56] width 23 height 12
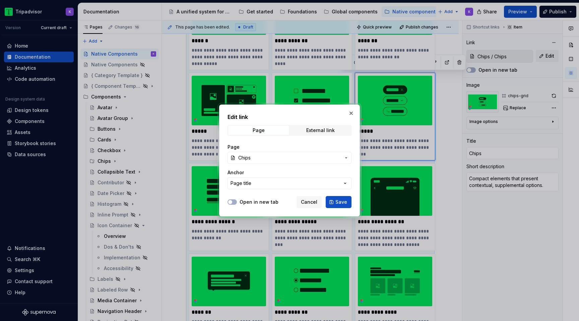
click at [295, 158] on span "Chips" at bounding box center [289, 157] width 103 height 7
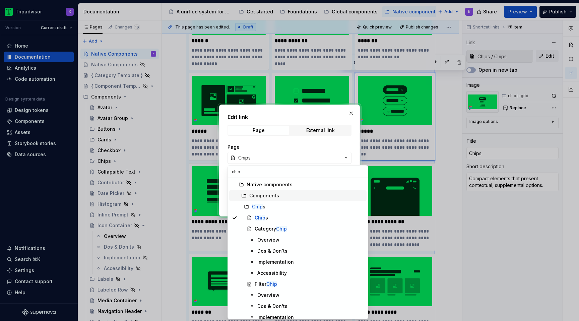
click at [294, 206] on div "Chip s" at bounding box center [308, 206] width 112 height 7
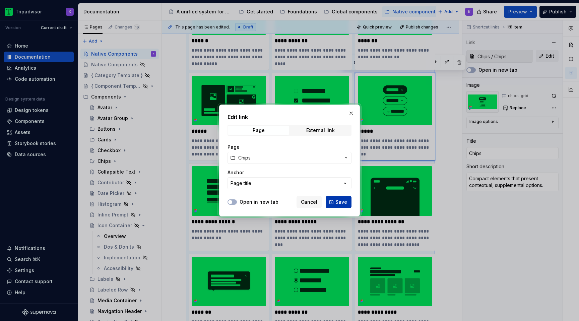
click at [341, 202] on span "Save" at bounding box center [341, 202] width 12 height 7
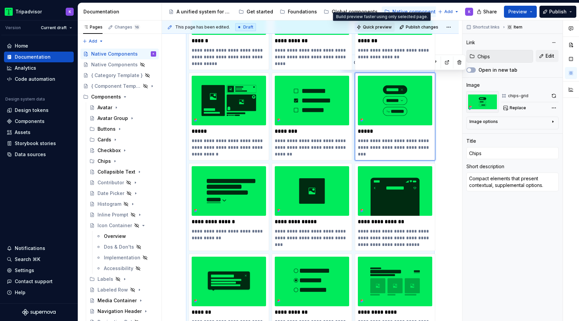
click at [374, 26] on span "Quick preview" at bounding box center [377, 26] width 29 height 5
click at [517, 15] on span "Preview" at bounding box center [517, 11] width 19 height 7
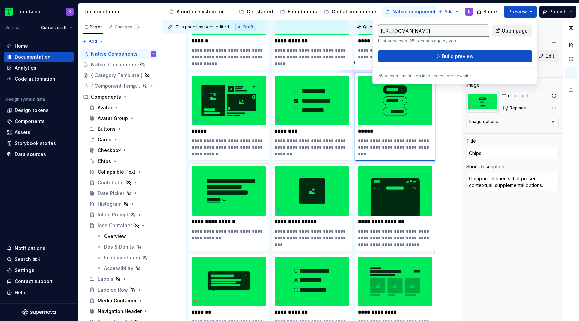
click at [512, 29] on span "Open page" at bounding box center [515, 30] width 26 height 7
click at [540, 27] on div "Shortcut links Item" at bounding box center [512, 26] width 100 height 13
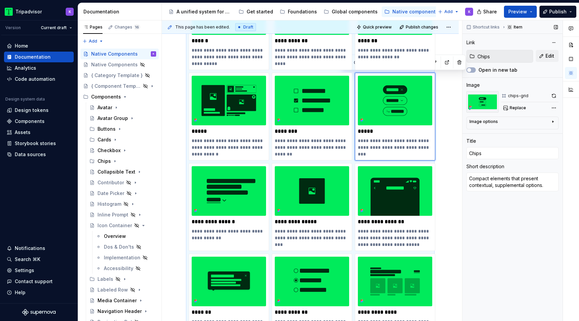
click at [507, 51] on input "Chips" at bounding box center [504, 56] width 58 height 12
click at [540, 55] on button "Edit" at bounding box center [547, 56] width 23 height 12
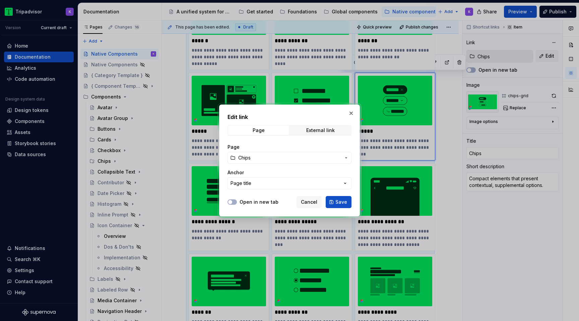
click at [293, 159] on span "Chips" at bounding box center [289, 157] width 103 height 7
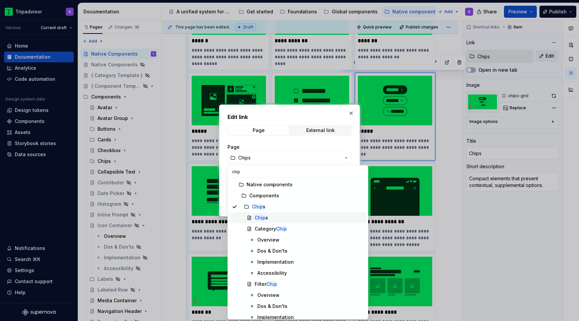
click at [285, 221] on div "Chip s" at bounding box center [309, 217] width 109 height 7
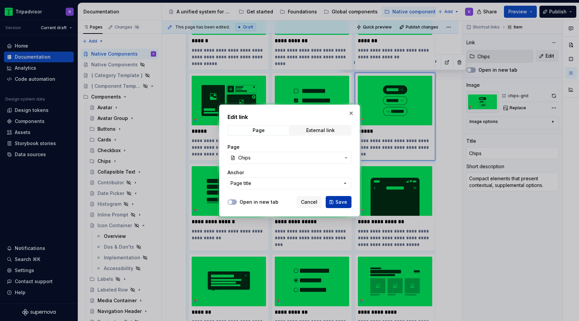
click at [345, 202] on span "Save" at bounding box center [341, 202] width 12 height 7
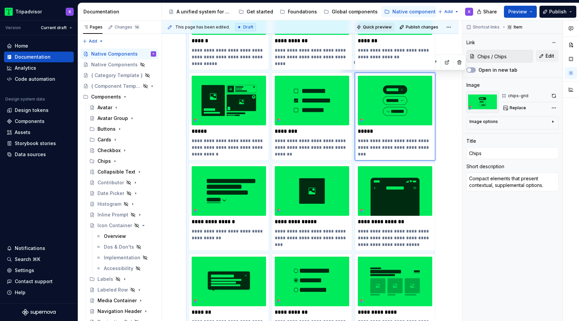
click at [384, 27] on span "Quick preview" at bounding box center [377, 26] width 29 height 5
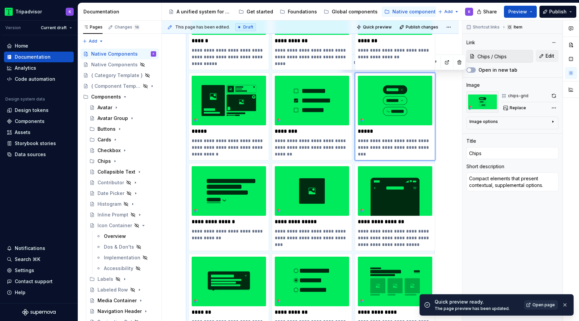
click at [544, 306] on span "Open page" at bounding box center [543, 304] width 22 height 5
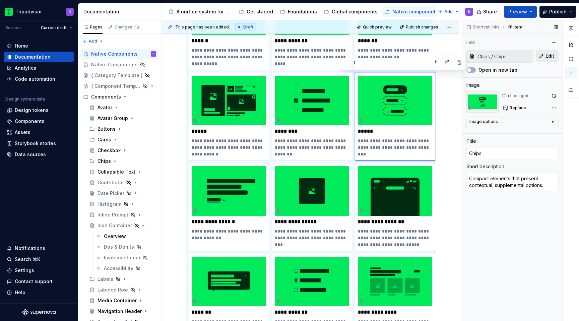
click at [545, 57] on button "Edit" at bounding box center [547, 56] width 23 height 12
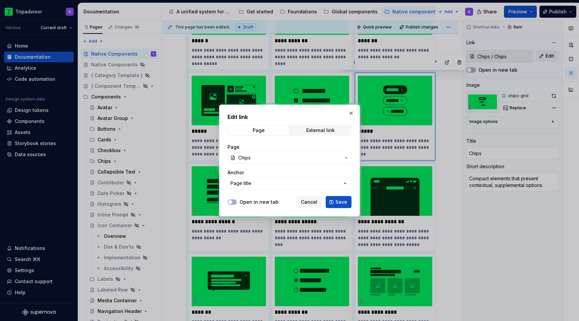
click at [320, 157] on span "Chips" at bounding box center [289, 157] width 103 height 7
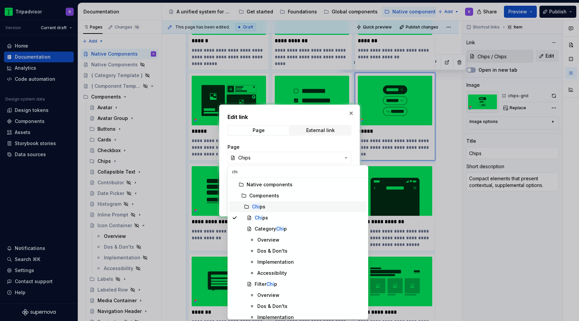
click at [301, 203] on div "Chi ps" at bounding box center [308, 206] width 112 height 7
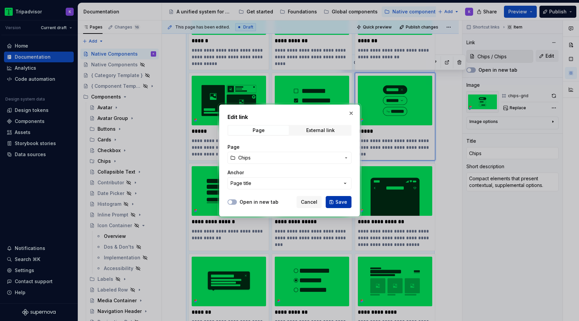
click at [339, 203] on span "Save" at bounding box center [341, 202] width 12 height 7
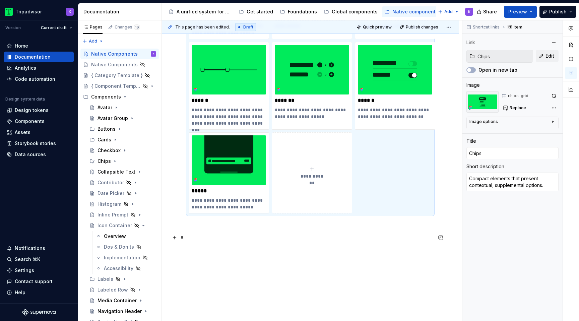
scroll to position [502, 0]
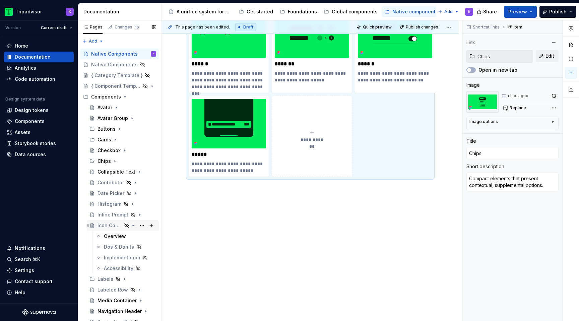
click at [132, 226] on icon "Page tree" at bounding box center [133, 225] width 5 height 5
click at [133, 215] on icon "Page tree" at bounding box center [133, 215] width 1 height 2
click at [124, 226] on div "Overview" at bounding box center [115, 225] width 22 height 7
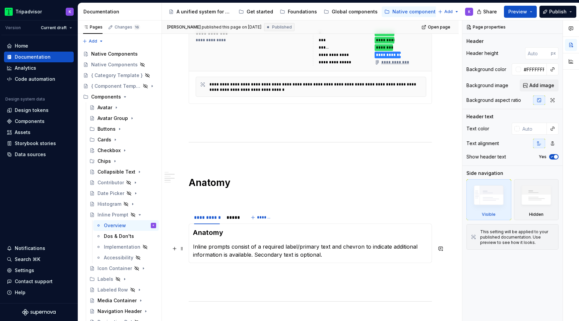
scroll to position [436, 0]
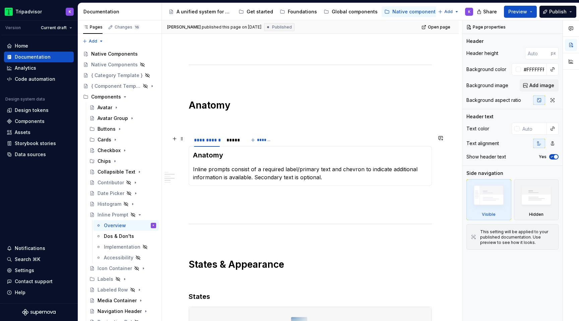
click at [236, 148] on div "**********" at bounding box center [217, 141] width 56 height 17
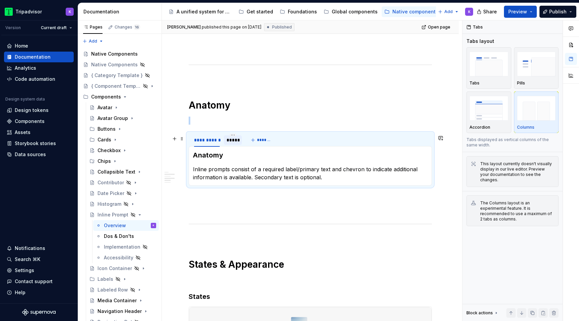
click at [236, 145] on div "*****" at bounding box center [233, 139] width 18 height 9
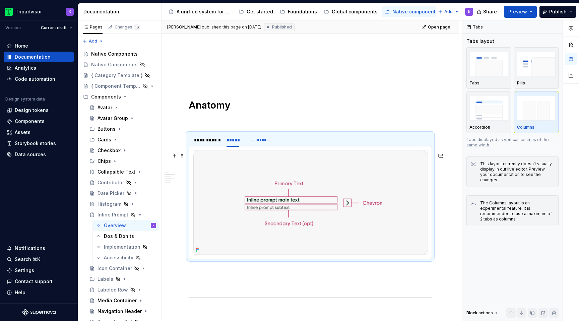
click at [286, 172] on img at bounding box center [310, 203] width 234 height 104
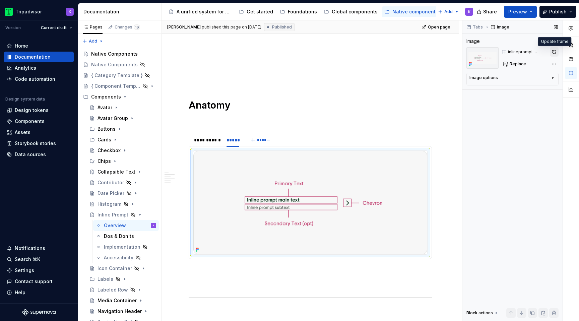
click at [552, 53] on button "button" at bounding box center [554, 51] width 9 height 9
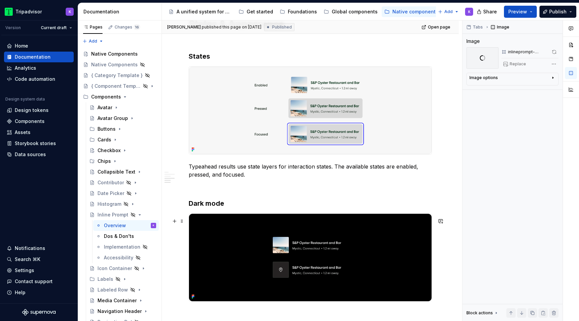
scroll to position [750, 0]
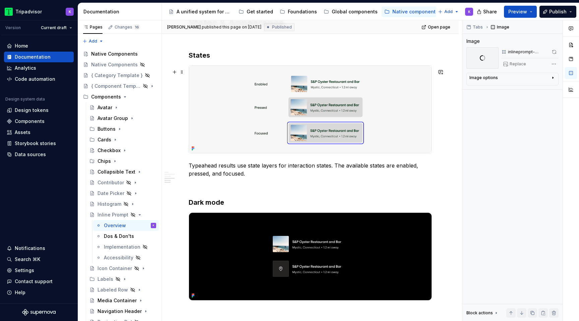
click at [291, 104] on img at bounding box center [310, 109] width 243 height 87
click at [506, 65] on button "Replace" at bounding box center [515, 63] width 28 height 9
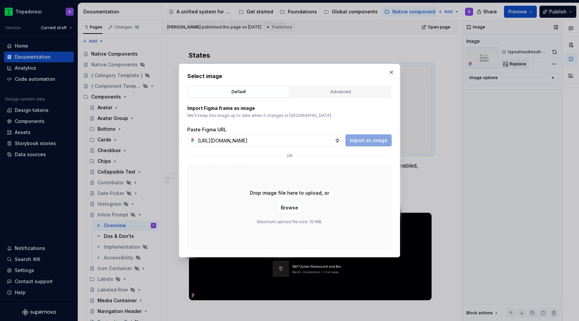
scroll to position [0, 177]
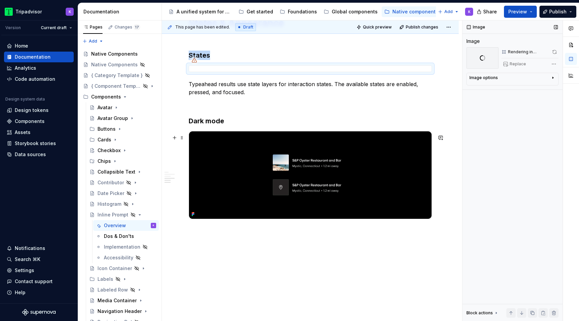
click at [337, 209] on img at bounding box center [310, 174] width 243 height 87
click at [521, 63] on span "Replace" at bounding box center [518, 63] width 16 height 5
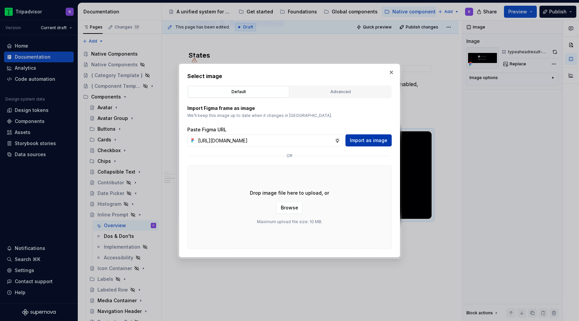
click at [384, 140] on span "Import as image" at bounding box center [369, 140] width 38 height 7
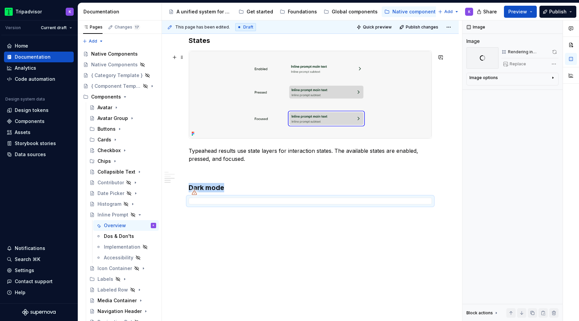
scroll to position [766, 0]
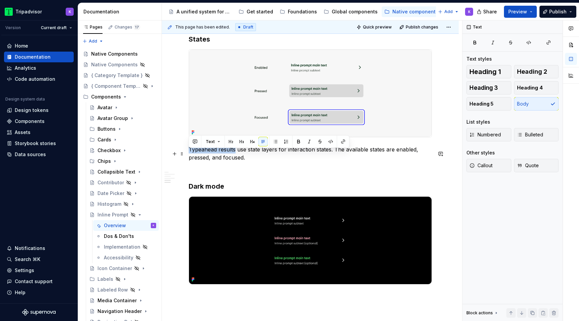
drag, startPoint x: 236, startPoint y: 154, endPoint x: 188, endPoint y: 153, distance: 47.6
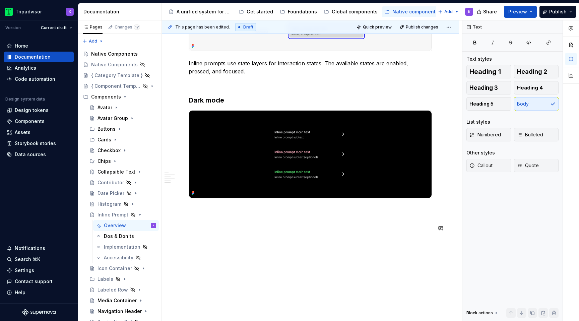
scroll to position [853, 0]
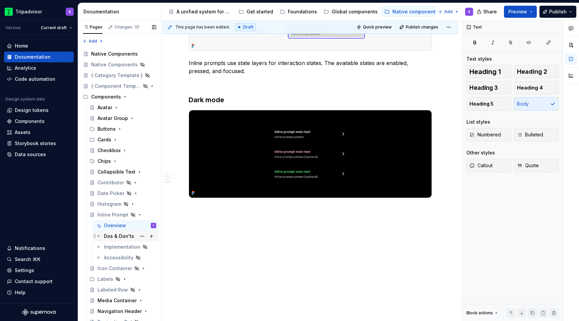
click at [109, 234] on div "Dos & Don'ts" at bounding box center [119, 236] width 30 height 7
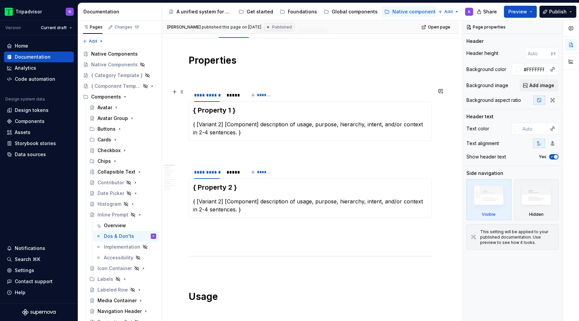
scroll to position [100, 0]
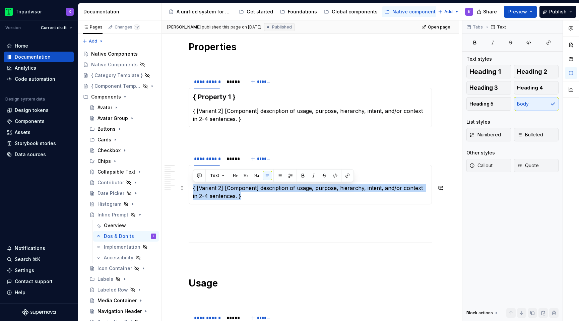
drag, startPoint x: 238, startPoint y: 197, endPoint x: 190, endPoint y: 185, distance: 49.2
click at [190, 185] on div "{ Property 2 } { [Variant 2] [Component] description of usage, purpose, hierarc…" at bounding box center [310, 185] width 243 height 40
paste div
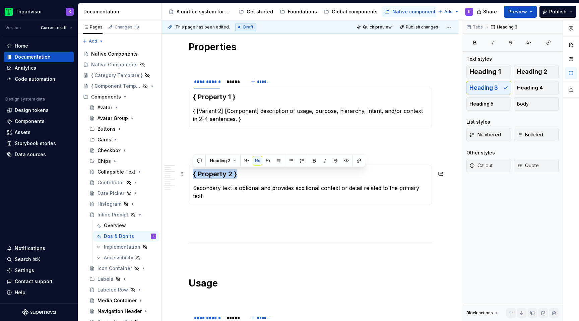
drag, startPoint x: 250, startPoint y: 175, endPoint x: 190, endPoint y: 175, distance: 59.7
click at [190, 175] on div "{ Property 2 } Secondary text is optional and provides additional context or de…" at bounding box center [310, 185] width 243 height 40
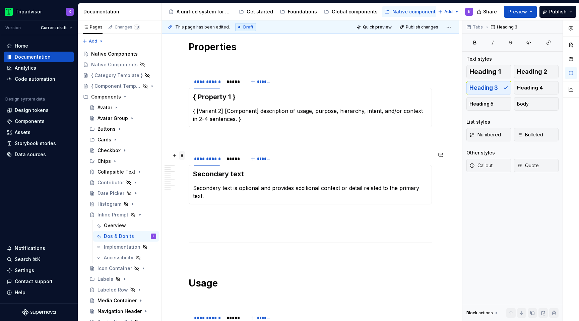
click at [184, 154] on span at bounding box center [181, 155] width 5 height 9
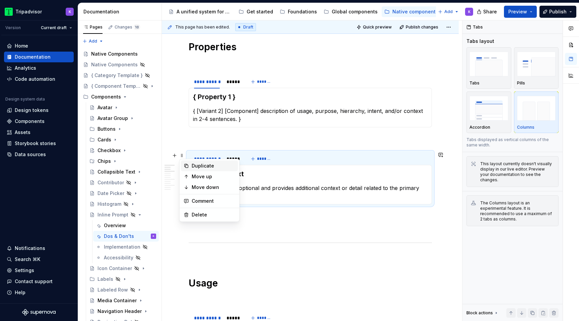
click at [196, 166] on div "Duplicate" at bounding box center [214, 166] width 44 height 7
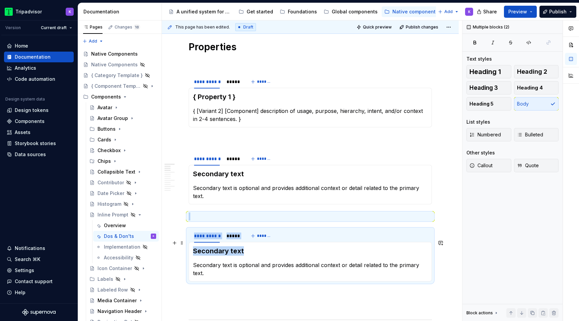
drag, startPoint x: 232, startPoint y: 243, endPoint x: 186, endPoint y: 243, distance: 45.6
click at [189, 243] on section "**********" at bounding box center [310, 255] width 243 height 53
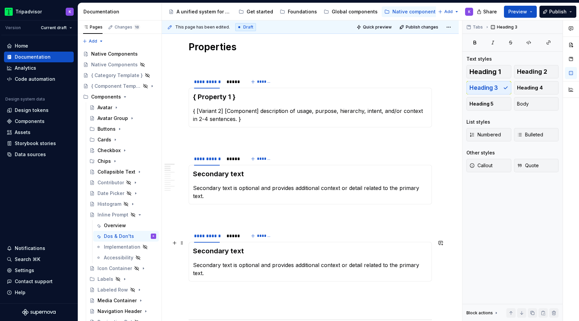
click at [248, 246] on h3 "Secondary text" at bounding box center [310, 250] width 235 height 9
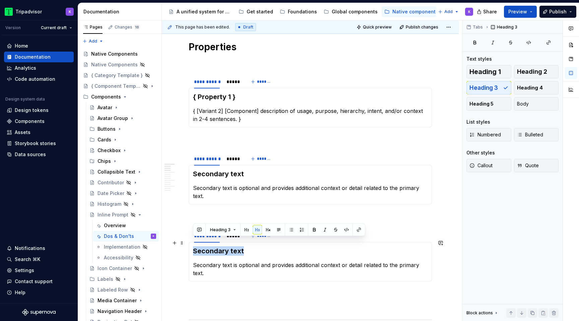
drag, startPoint x: 233, startPoint y: 243, endPoint x: 190, endPoint y: 243, distance: 43.2
click at [190, 243] on div "Secondary text Secondary text is optional and provides additional context or de…" at bounding box center [310, 262] width 243 height 40
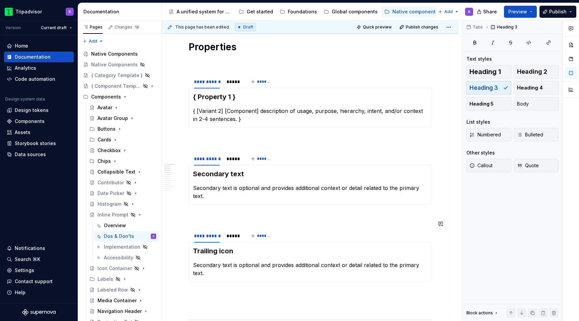
click at [272, 261] on p "Secondary text is optional and provides additional context or detail related to…" at bounding box center [310, 269] width 235 height 16
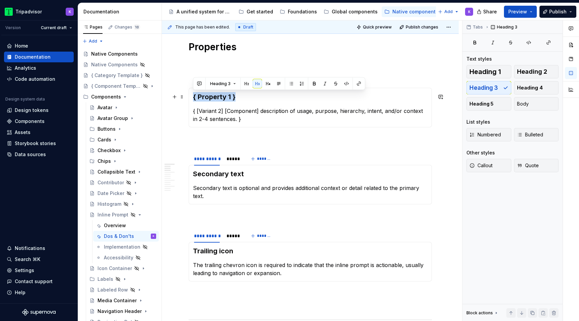
drag, startPoint x: 238, startPoint y: 97, endPoint x: 194, endPoint y: 96, distance: 43.9
click at [194, 96] on h3 "{ Property 1 }" at bounding box center [310, 96] width 235 height 9
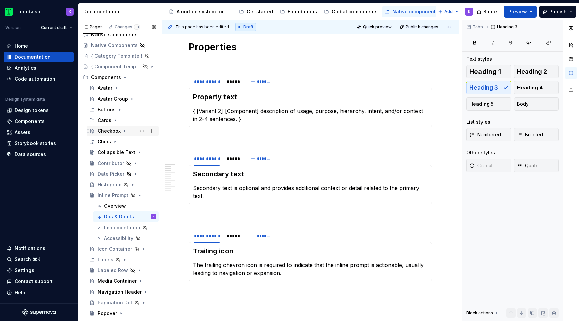
scroll to position [21, 0]
click at [124, 130] on icon "Page tree" at bounding box center [124, 129] width 5 height 5
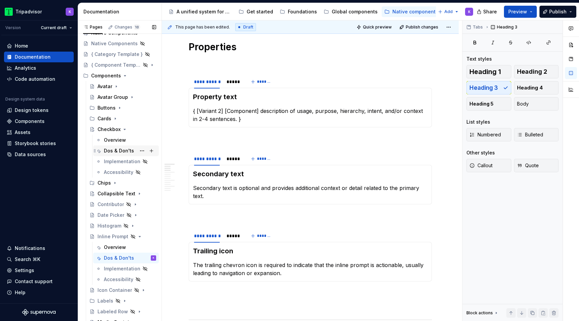
click at [118, 149] on div "Dos & Don'ts" at bounding box center [119, 150] width 30 height 7
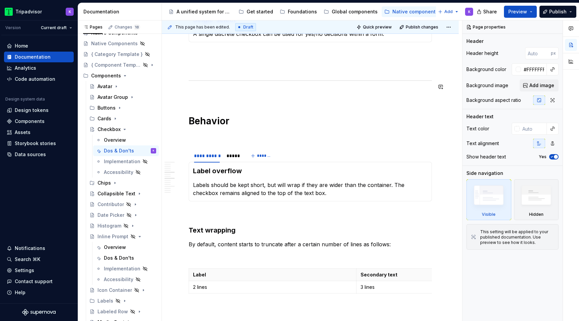
scroll to position [719, 0]
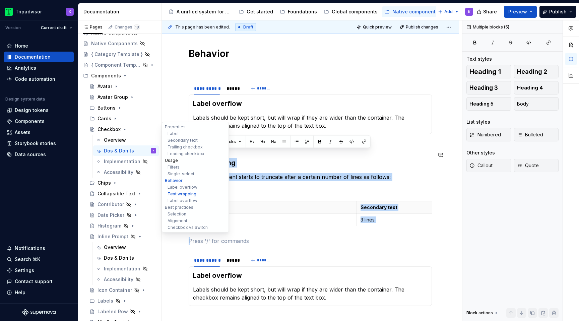
drag, startPoint x: 215, startPoint y: 229, endPoint x: 177, endPoint y: 159, distance: 79.5
click at [177, 159] on div "**********" at bounding box center [310, 168] width 297 height 1708
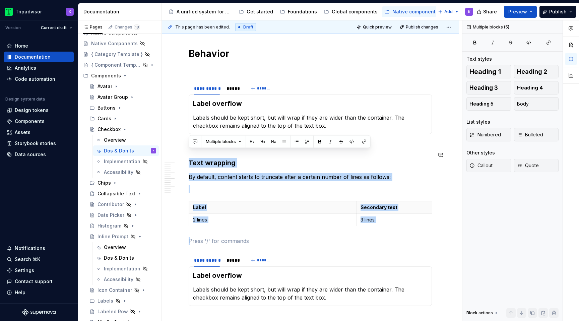
copy div "Text wrapping By default, content starts to truncate after a certain number of …"
click at [343, 185] on p at bounding box center [310, 189] width 243 height 8
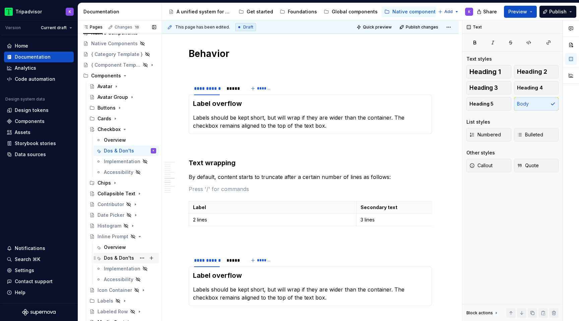
click at [124, 258] on div "Dos & Don'ts" at bounding box center [119, 258] width 30 height 7
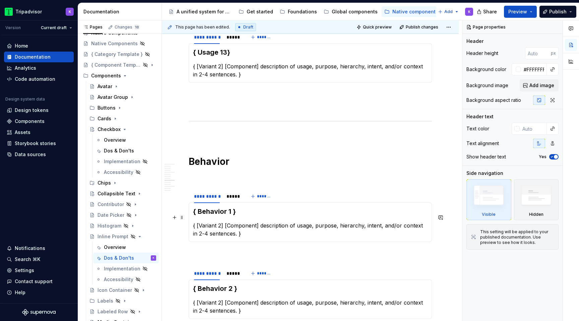
scroll to position [619, 0]
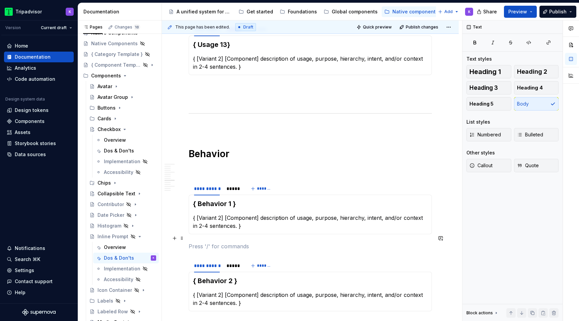
click at [222, 242] on p at bounding box center [310, 246] width 243 height 8
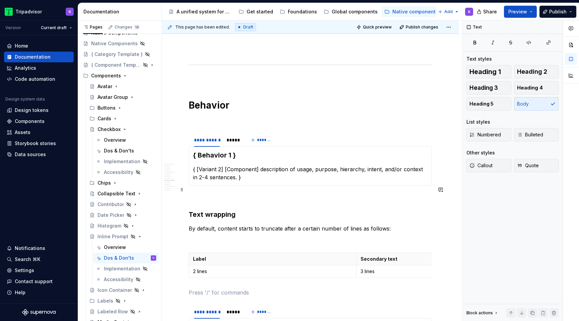
scroll to position [694, 0]
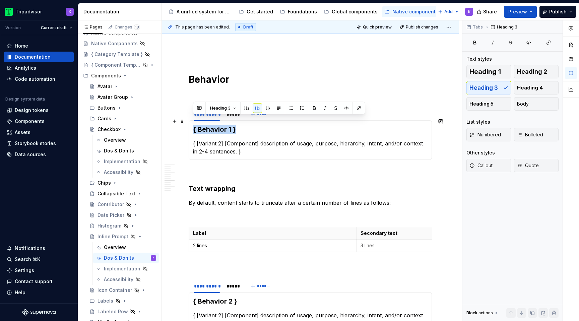
drag, startPoint x: 237, startPoint y: 124, endPoint x: 192, endPoint y: 122, distance: 45.6
click at [192, 122] on div "{ Behavior 1 } { [Variant 2] [Component] description of usage, purpose, hierarc…" at bounding box center [310, 140] width 243 height 40
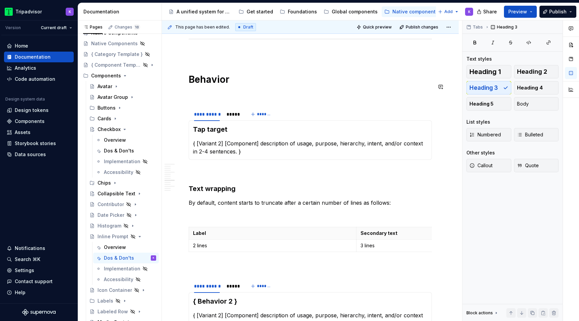
click at [215, 94] on div "**********" at bounding box center [310, 107] width 243 height 1320
click at [221, 156] on div "**********" at bounding box center [310, 107] width 243 height 1320
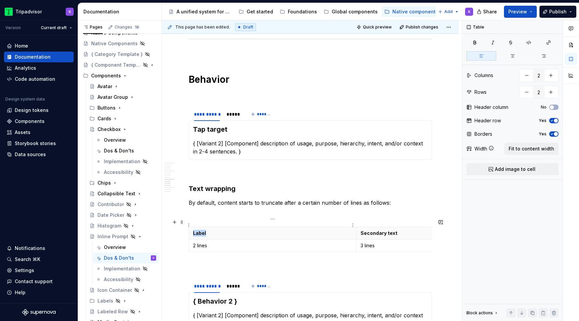
drag, startPoint x: 208, startPoint y: 224, endPoint x: 186, endPoint y: 223, distance: 21.8
click at [186, 223] on div "**********" at bounding box center [310, 151] width 297 height 1441
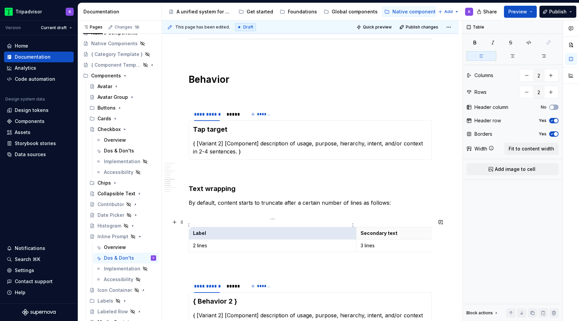
click at [229, 230] on p "Label" at bounding box center [272, 233] width 159 height 7
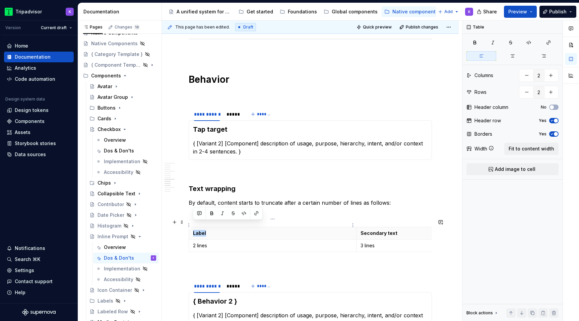
drag, startPoint x: 213, startPoint y: 223, endPoint x: 194, endPoint y: 223, distance: 19.1
click at [194, 230] on p "Label" at bounding box center [272, 233] width 159 height 7
click at [363, 242] on p "3 lines" at bounding box center [440, 245] width 159 height 7
click at [250, 148] on div "Tap target { [Variant 2] [Component] description of usage, purpose, hierarchy, …" at bounding box center [310, 140] width 243 height 40
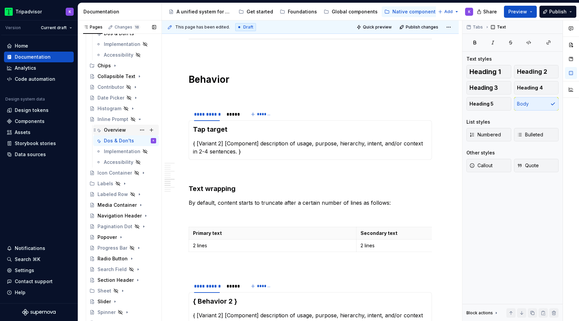
scroll to position [219, 0]
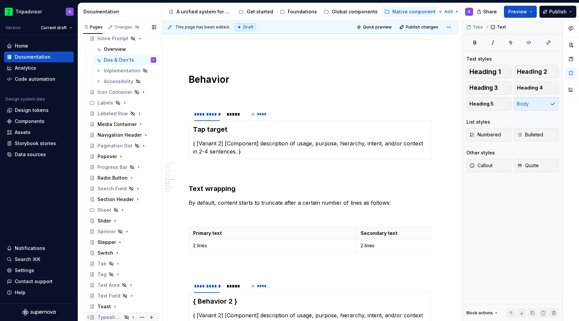
click at [132, 317] on icon "Page tree" at bounding box center [133, 317] width 5 height 5
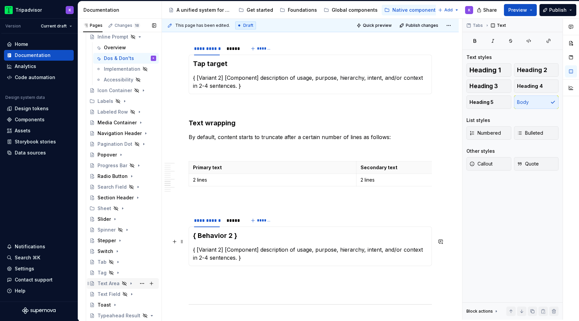
scroll to position [762, 0]
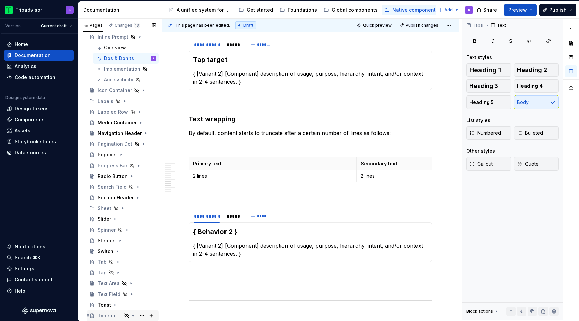
click at [107, 315] on div "Typeahead Result" at bounding box center [110, 315] width 24 height 7
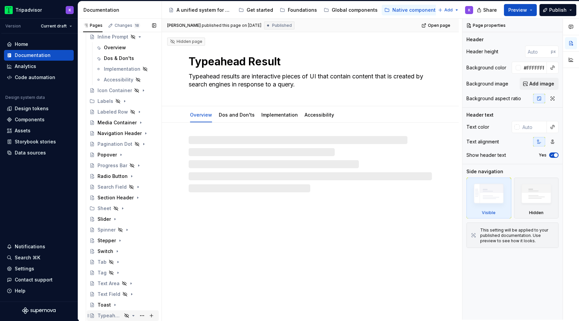
click at [133, 314] on icon "Page tree" at bounding box center [133, 315] width 5 height 5
click at [133, 315] on icon "Page tree" at bounding box center [133, 316] width 1 height 2
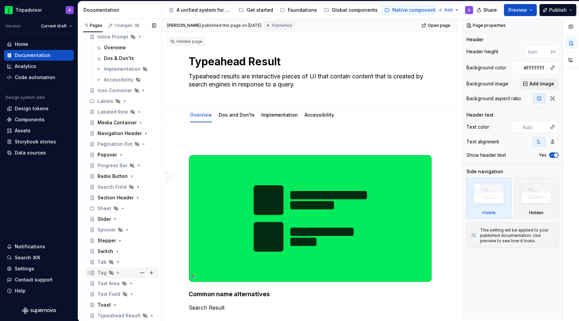
scroll to position [262, 0]
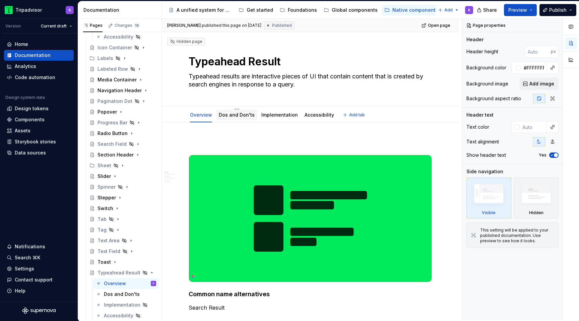
click at [246, 115] on link "Dos and Don'ts" at bounding box center [237, 115] width 36 height 6
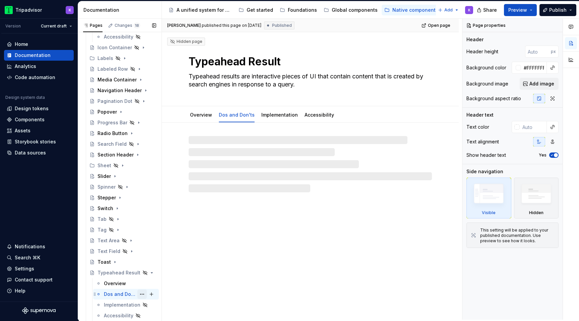
click at [140, 293] on button "Page tree" at bounding box center [141, 294] width 9 height 9
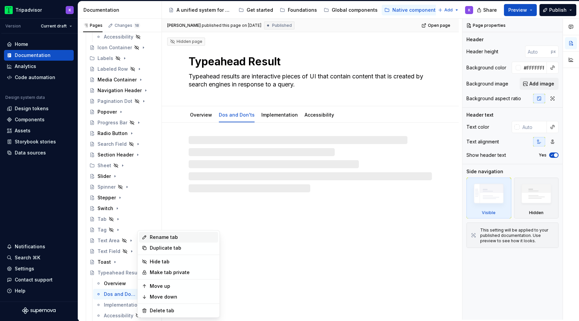
click at [174, 237] on div "Rename tab" at bounding box center [183, 237] width 66 height 7
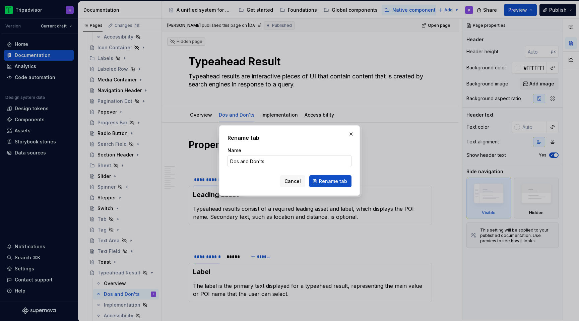
click at [247, 160] on input "Dos and Don'ts" at bounding box center [290, 161] width 124 height 12
click at [330, 177] on button "Rename tab" at bounding box center [330, 181] width 42 height 12
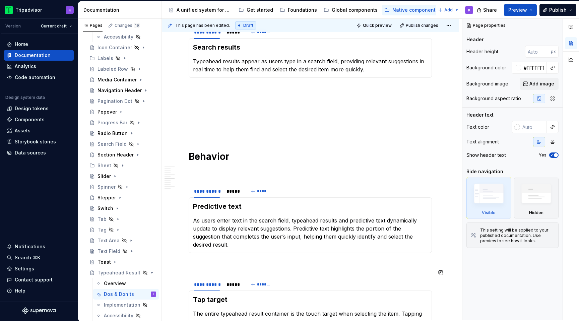
scroll to position [567, 0]
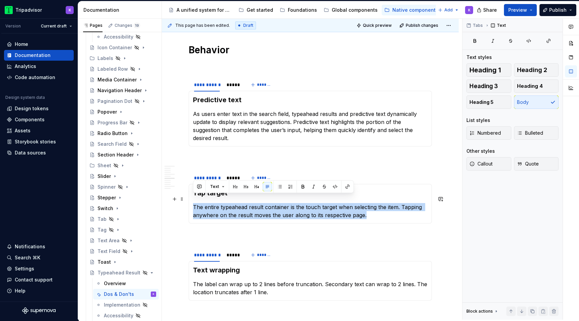
drag, startPoint x: 391, startPoint y: 209, endPoint x: 192, endPoint y: 202, distance: 198.9
click at [192, 202] on div "Tap target The entire typeahead result container is the touch target when selec…" at bounding box center [310, 204] width 243 height 40
copy p "The entire typeahead result container is the touch target when selecting the it…"
click at [224, 210] on p "The entire typeahead result container is the touch target when selecting the it…" at bounding box center [310, 211] width 235 height 16
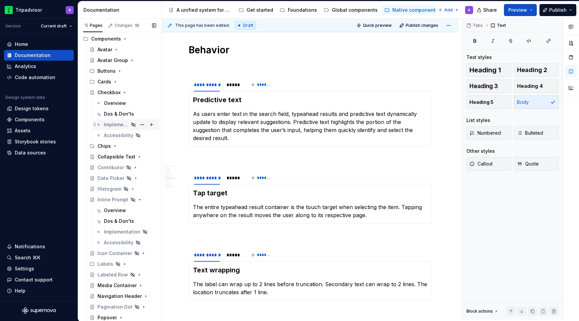
scroll to position [14, 0]
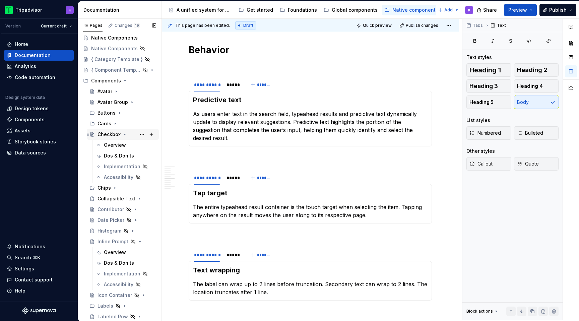
click at [123, 135] on icon "Page tree" at bounding box center [124, 134] width 5 height 5
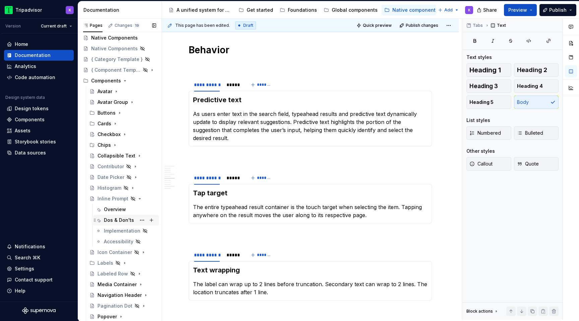
click at [122, 217] on div "Dos & Don'ts" at bounding box center [119, 220] width 30 height 7
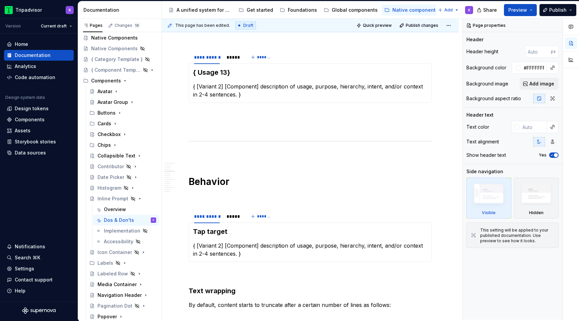
scroll to position [615, 0]
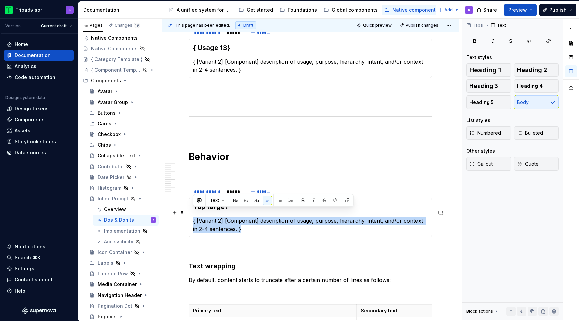
drag, startPoint x: 239, startPoint y: 221, endPoint x: 192, endPoint y: 216, distance: 47.2
click at [192, 216] on div "Tap target { [Variant 2] [Component] description of usage, purpose, hierarchy, …" at bounding box center [310, 218] width 243 height 40
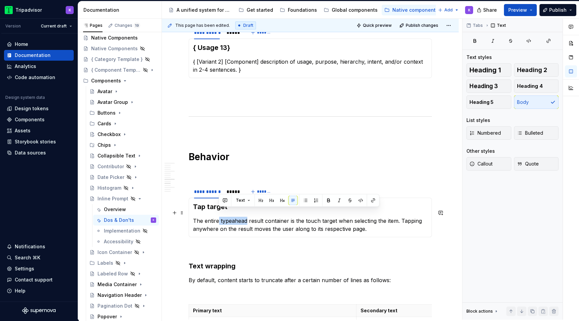
drag, startPoint x: 246, startPoint y: 212, endPoint x: 219, endPoint y: 212, distance: 26.8
click at [219, 217] on p "The entire typeahead result container is the touch target when selecting the it…" at bounding box center [310, 225] width 235 height 16
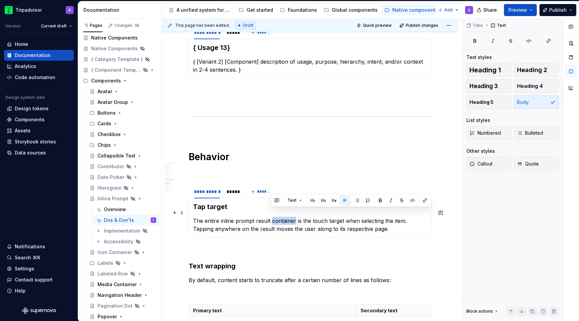
drag, startPoint x: 295, startPoint y: 213, endPoint x: 272, endPoint y: 213, distance: 22.8
click at [272, 217] on p "The entire inline prompt result container is the touch target when selecting th…" at bounding box center [310, 225] width 235 height 16
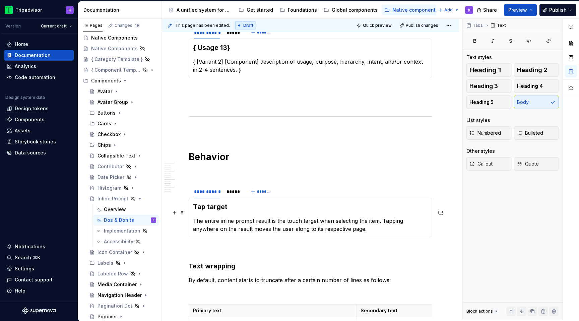
click at [300, 217] on p "The entire inline prompt result is the touch target when selecting the item. Ta…" at bounding box center [310, 225] width 235 height 16
click at [369, 228] on div "Tap target The entire inline prompt result is the tap target when selecting the…" at bounding box center [310, 218] width 243 height 40
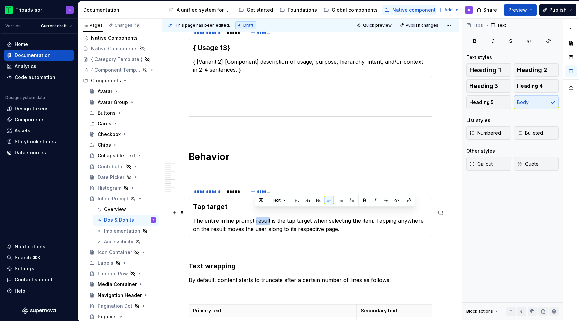
drag, startPoint x: 269, startPoint y: 212, endPoint x: 256, endPoint y: 212, distance: 13.1
click at [256, 217] on p "The entire inline prompt result is the tap target when selecting the item. Tapp…" at bounding box center [310, 225] width 235 height 16
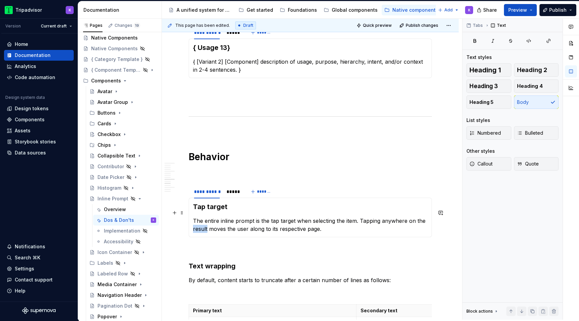
drag, startPoint x: 206, startPoint y: 223, endPoint x: 192, endPoint y: 223, distance: 14.7
click at [192, 223] on div "Tap target The entire inline prompt is the tap target when selecting the item. …" at bounding box center [310, 218] width 243 height 40
click at [345, 221] on p "The entire inline prompt is the tap target when selecting the item. Tapping any…" at bounding box center [310, 225] width 235 height 16
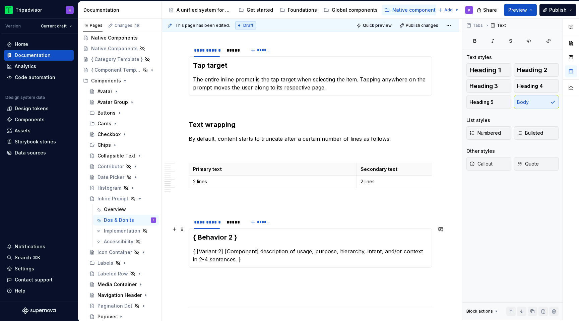
scroll to position [768, 0]
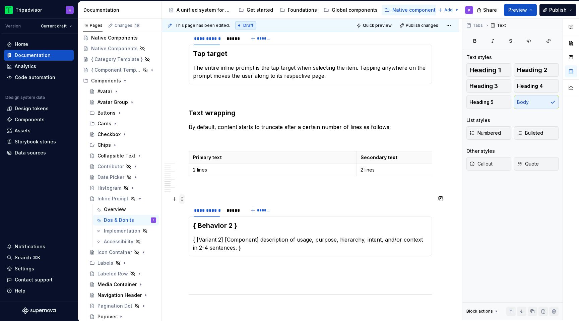
click at [184, 199] on span at bounding box center [181, 198] width 5 height 9
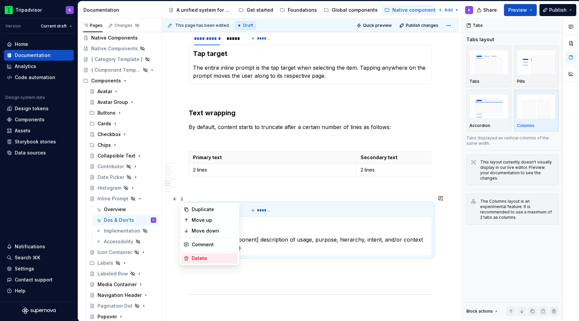
click at [218, 259] on div "Delete" at bounding box center [214, 258] width 44 height 7
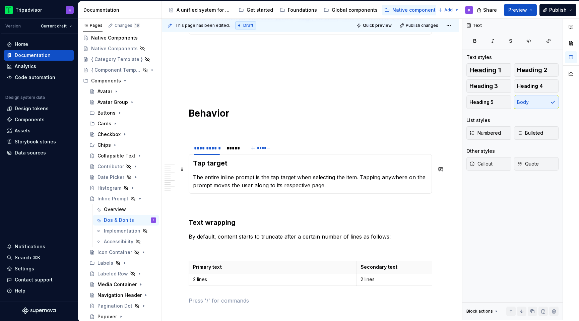
scroll to position [656, 0]
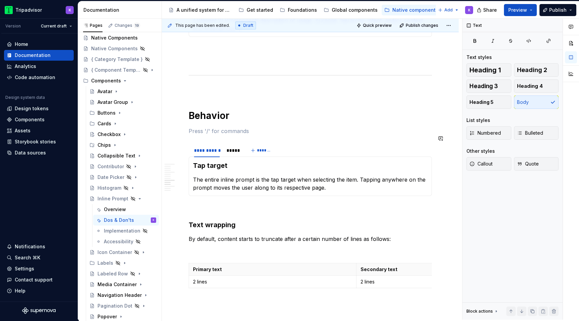
click at [217, 188] on section "**********" at bounding box center [310, 169] width 243 height 53
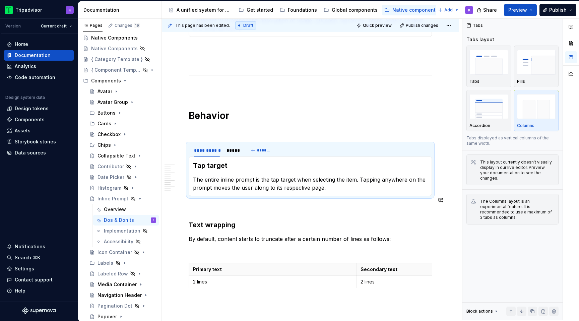
click at [216, 208] on div "**********" at bounding box center [310, 104] width 243 height 1243
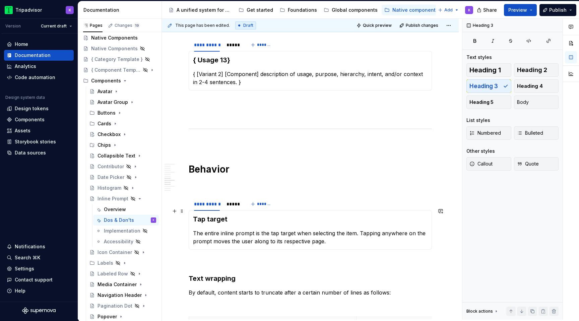
scroll to position [591, 0]
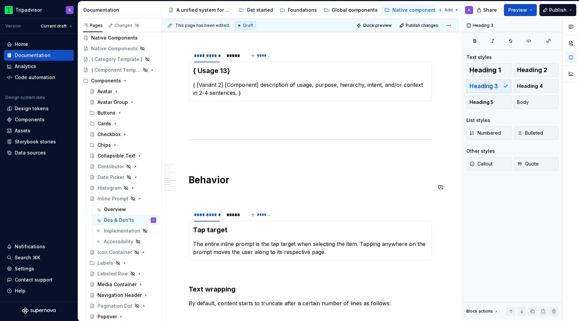
click at [219, 182] on div "**********" at bounding box center [310, 168] width 243 height 1243
click at [219, 138] on div "**********" at bounding box center [310, 168] width 243 height 1243
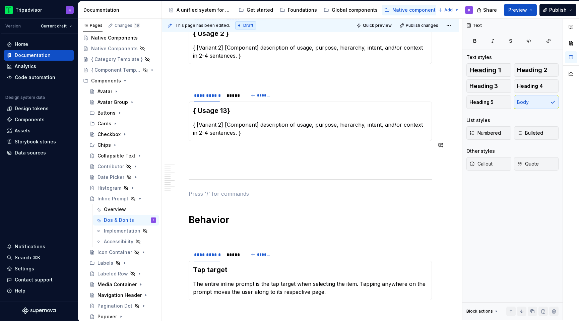
click at [219, 138] on div "**********" at bounding box center [310, 208] width 243 height 1243
click at [219, 166] on div "**********" at bounding box center [310, 208] width 243 height 1243
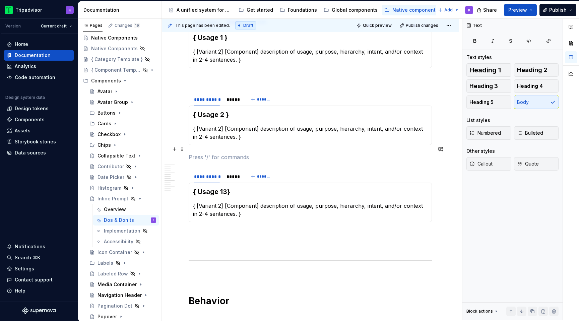
click at [221, 153] on p at bounding box center [310, 157] width 243 height 8
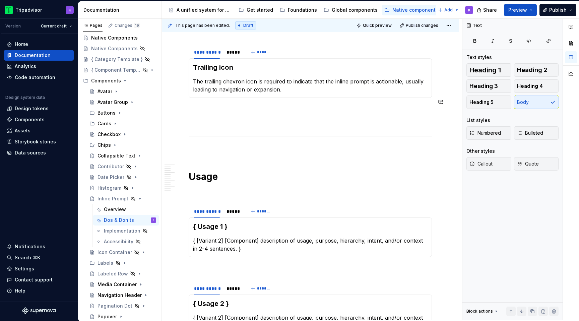
scroll to position [218, 0]
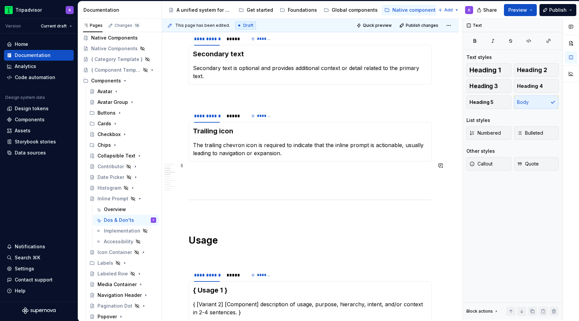
click at [220, 170] on p at bounding box center [310, 174] width 243 height 8
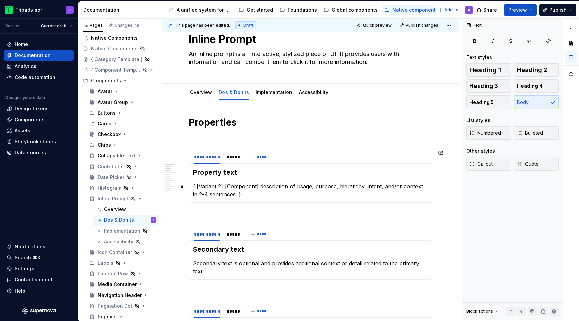
scroll to position [0, 0]
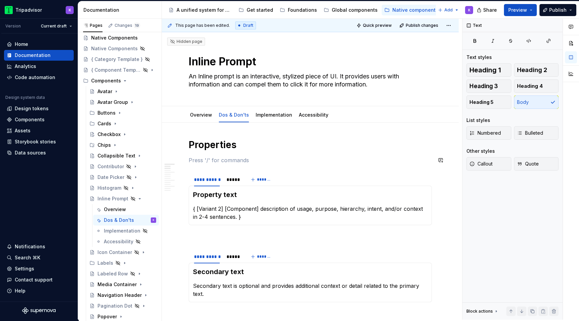
click at [221, 238] on p at bounding box center [310, 237] width 243 height 8
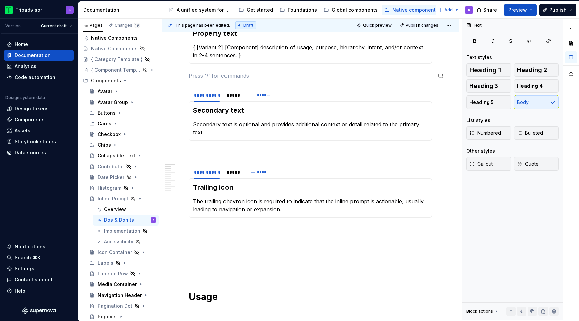
scroll to position [196, 0]
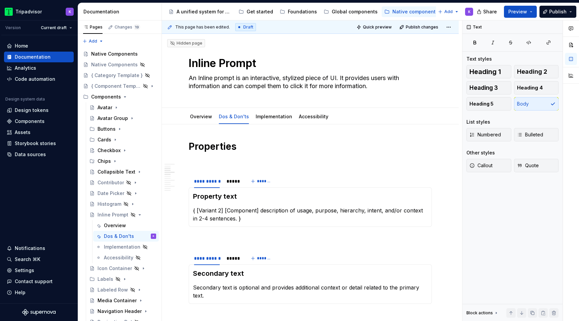
scroll to position [196, 0]
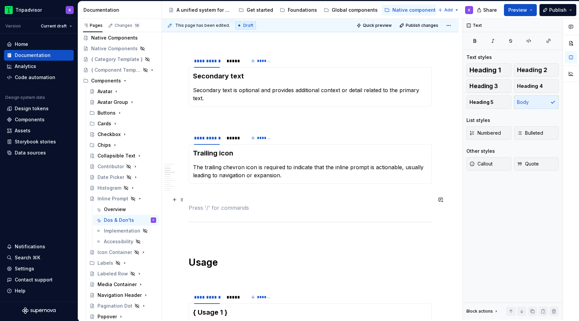
click at [231, 204] on p at bounding box center [310, 208] width 243 height 8
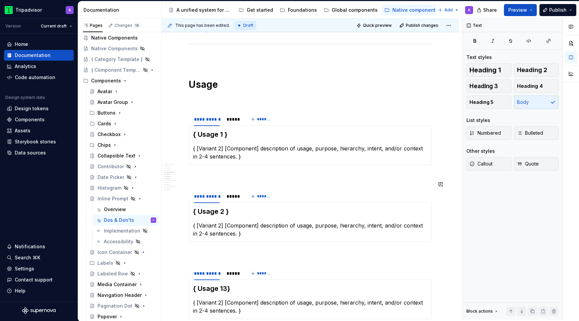
scroll to position [385, 0]
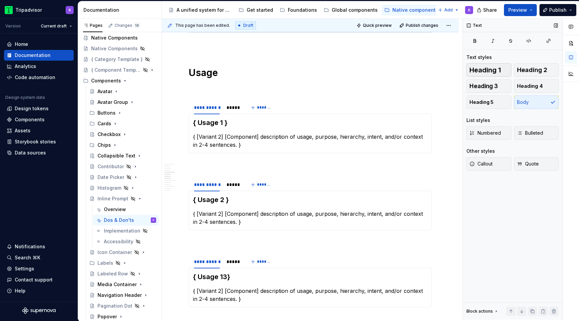
type textarea "*"
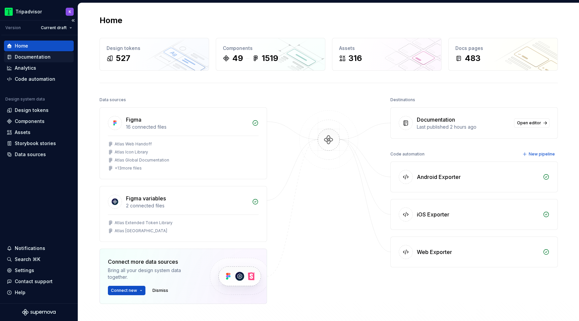
click at [44, 60] on div "Documentation" at bounding box center [33, 57] width 36 height 7
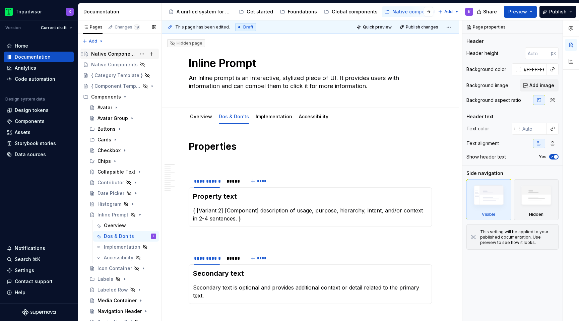
click at [125, 54] on div "Native Components" at bounding box center [113, 54] width 45 height 7
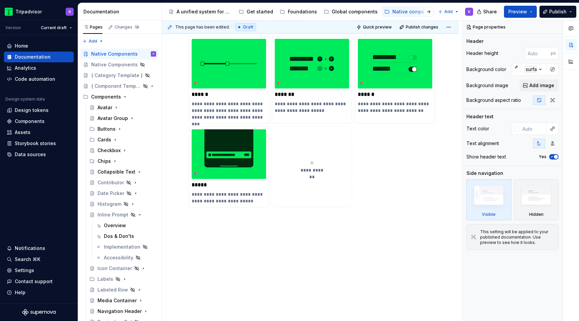
scroll to position [472, 0]
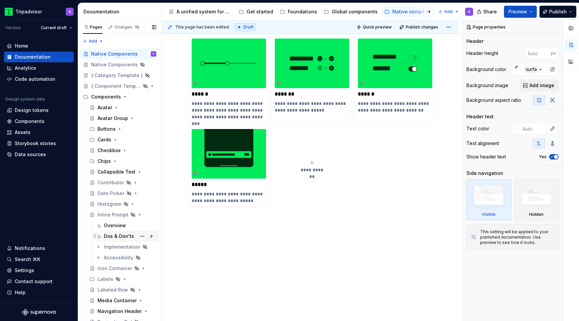
click at [112, 233] on div "Dos & Don'ts" at bounding box center [119, 236] width 30 height 7
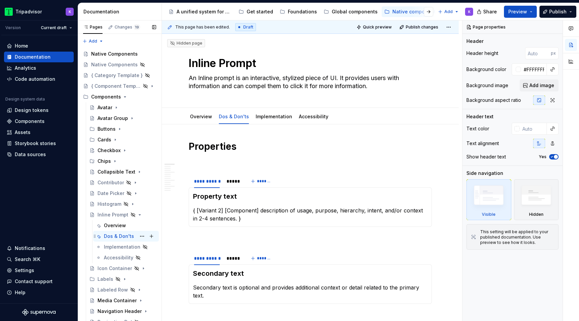
type textarea "*"
